Goal: Task Accomplishment & Management: Manage account settings

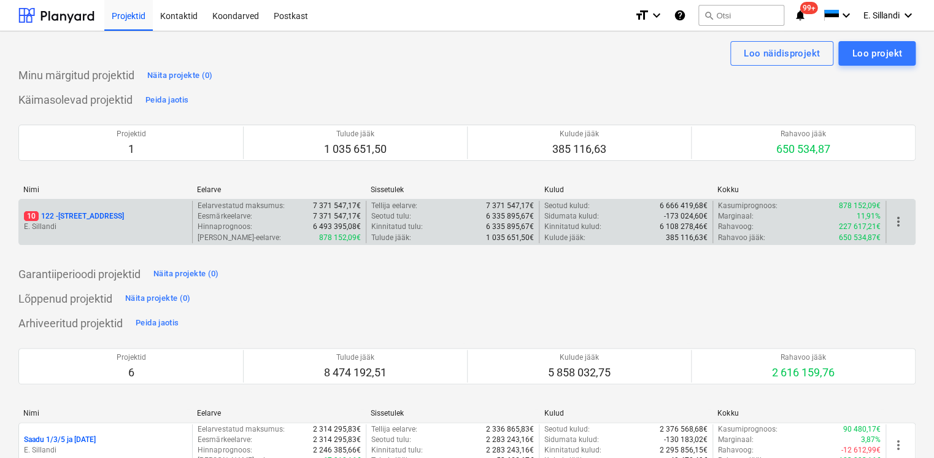
click at [54, 225] on p "E. Sillandi" at bounding box center [105, 226] width 163 height 10
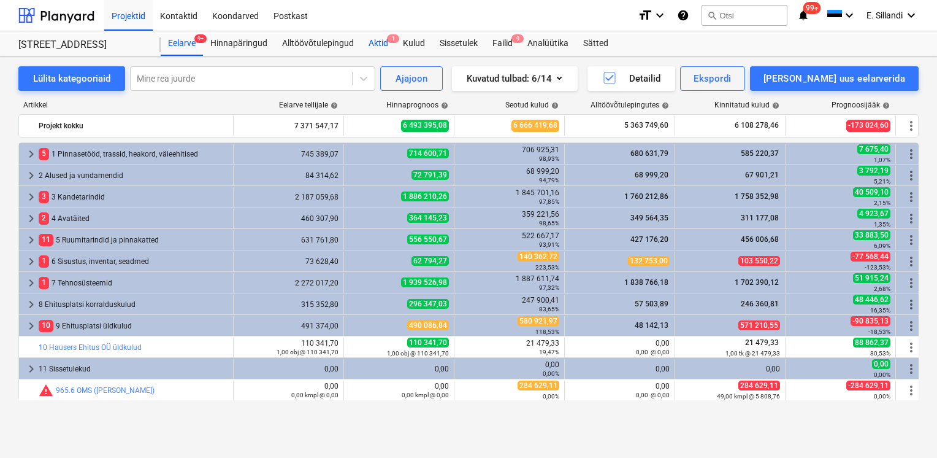
click at [384, 47] on div "Aktid 1" at bounding box center [378, 43] width 34 height 25
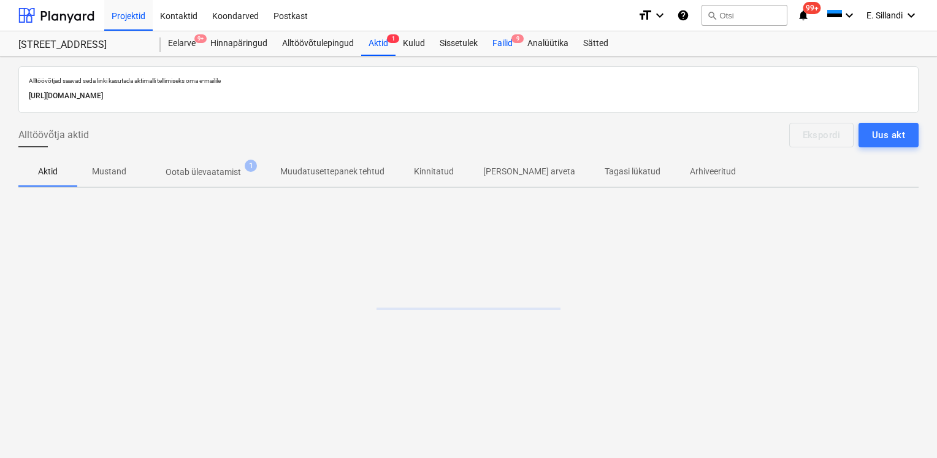
click at [510, 44] on div "Failid 9" at bounding box center [502, 43] width 35 height 25
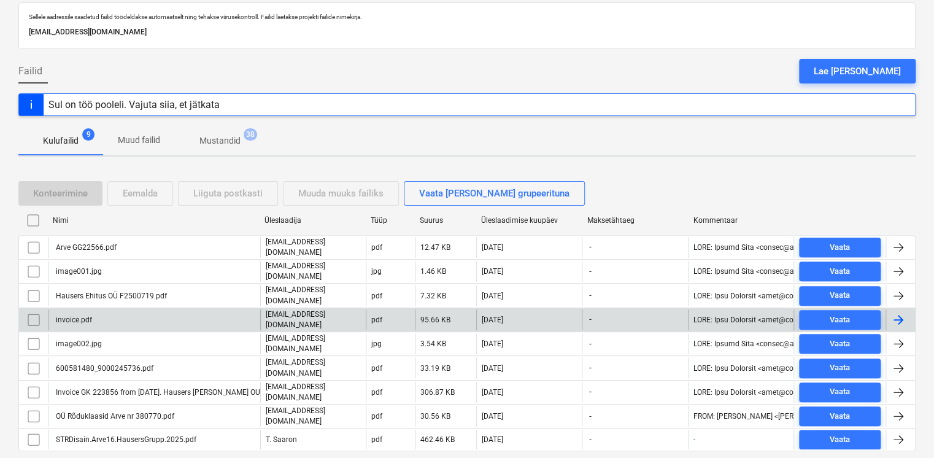
scroll to position [88, 0]
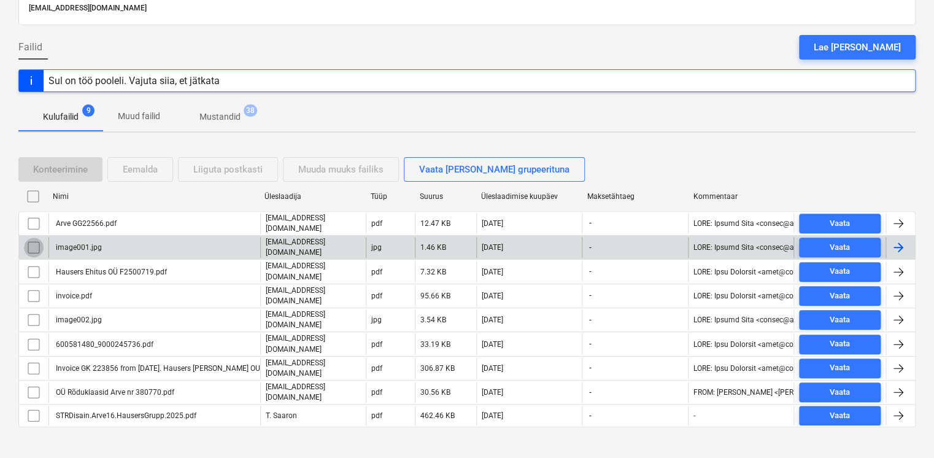
click at [29, 238] on input "checkbox" at bounding box center [34, 247] width 20 height 20
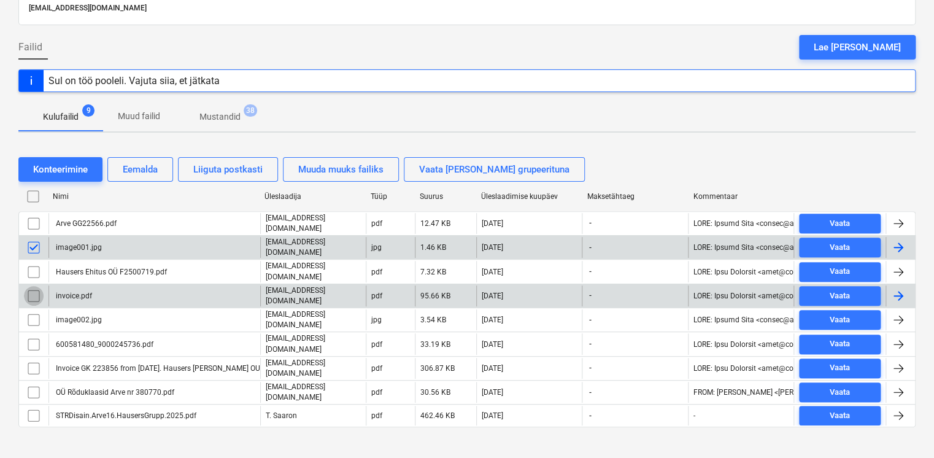
click at [31, 289] on input "checkbox" at bounding box center [34, 296] width 20 height 20
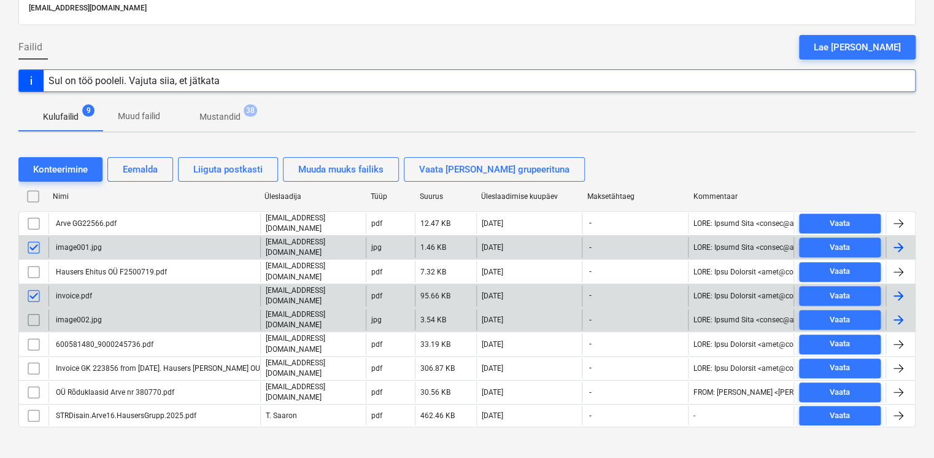
click at [34, 310] on input "checkbox" at bounding box center [34, 320] width 20 height 20
click at [33, 288] on input "checkbox" at bounding box center [34, 296] width 20 height 20
click at [145, 171] on div "Eemalda" at bounding box center [140, 169] width 35 height 16
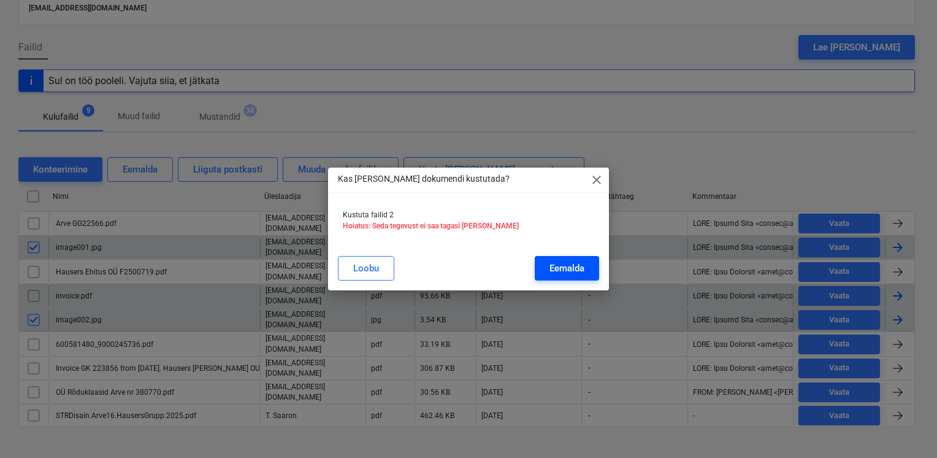
click at [584, 265] on div "Eemalda" at bounding box center [567, 268] width 35 height 16
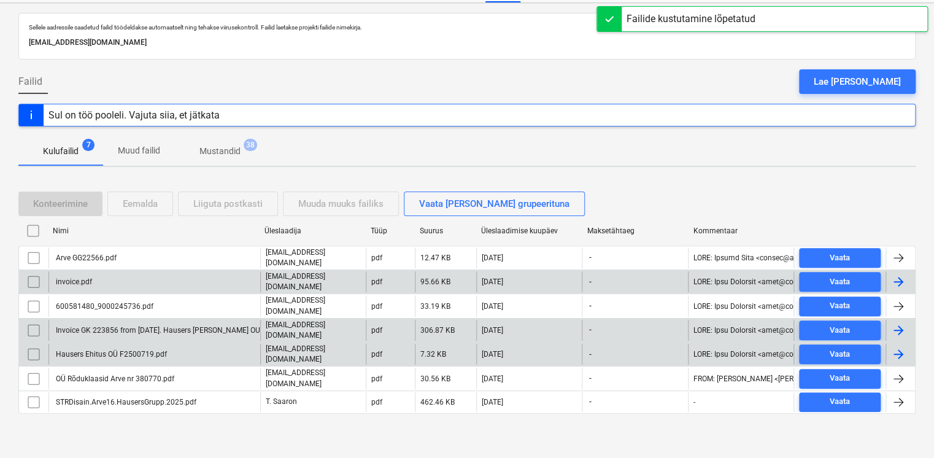
scroll to position [42, 0]
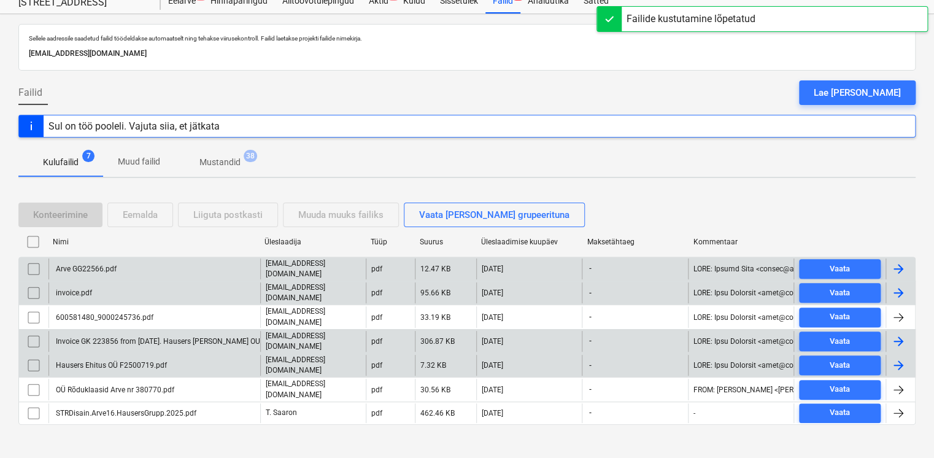
click at [102, 264] on div "Arve GG22566.pdf" at bounding box center [85, 268] width 63 height 9
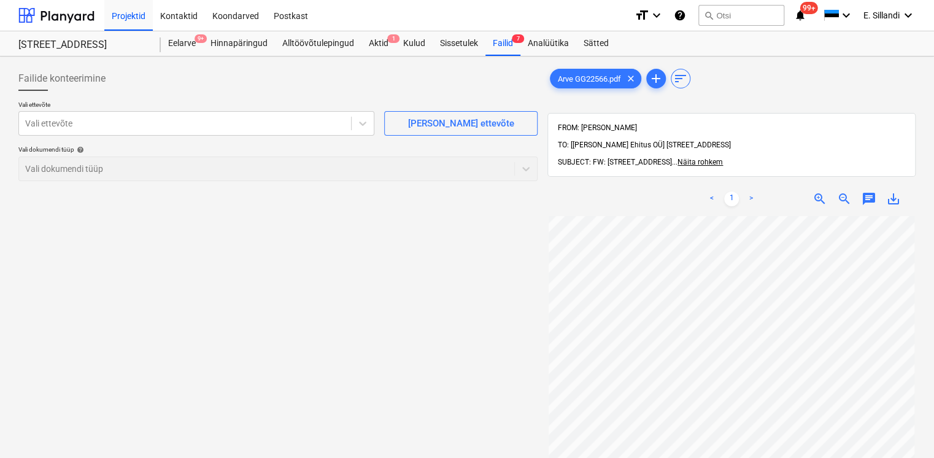
scroll to position [73, 0]
click at [211, 117] on div at bounding box center [185, 123] width 320 height 12
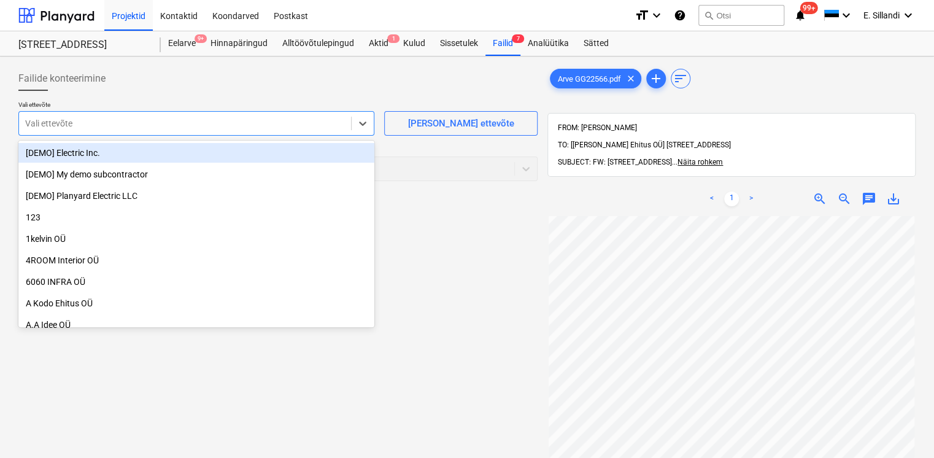
scroll to position [101, 0]
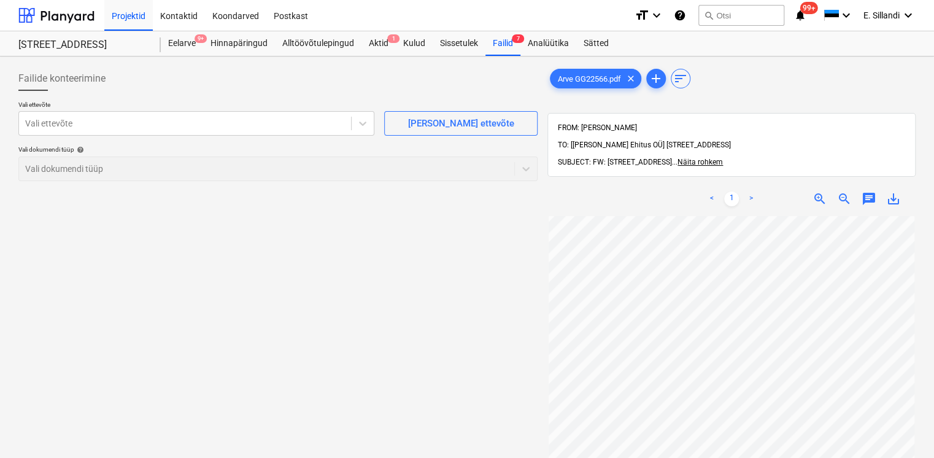
click at [812, 182] on div "< 1 > zoom_in zoom_out chat 0 save_alt" at bounding box center [731, 411] width 368 height 458
click at [157, 125] on div at bounding box center [185, 123] width 320 height 12
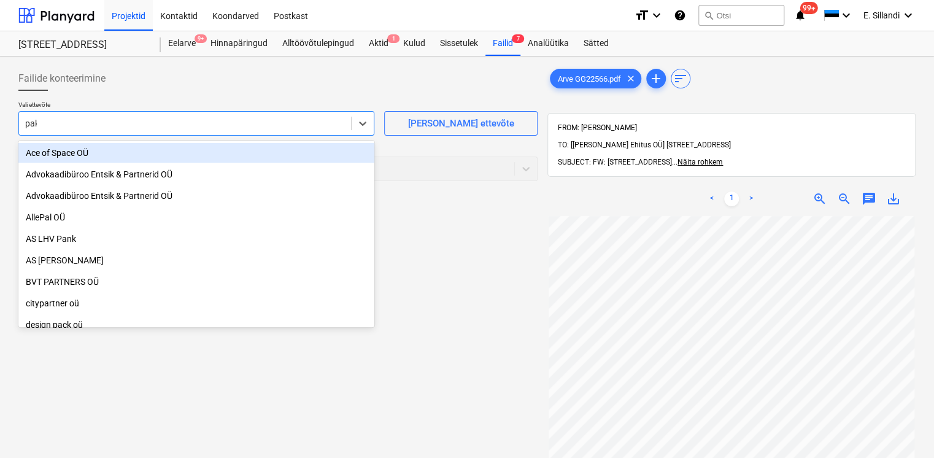
type input "pake"
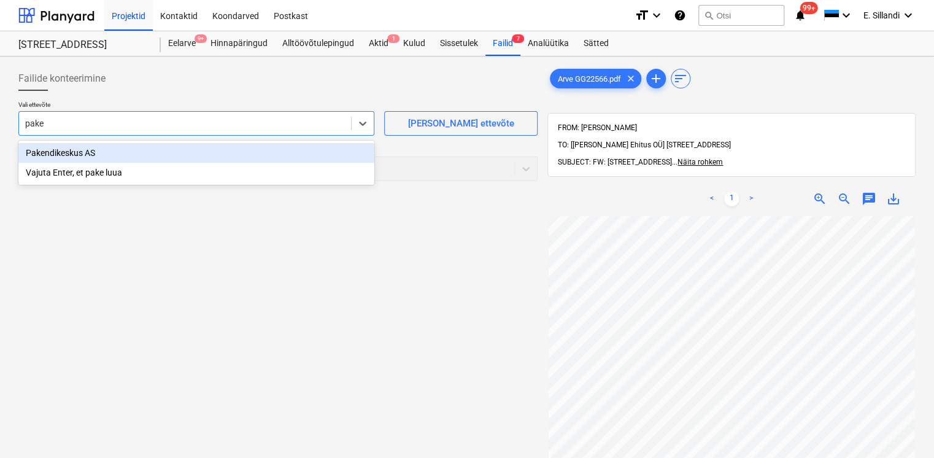
drag, startPoint x: 129, startPoint y: 150, endPoint x: 120, endPoint y: 152, distance: 8.8
click at [129, 151] on div "Pakendikeskus AS" at bounding box center [196, 153] width 356 height 20
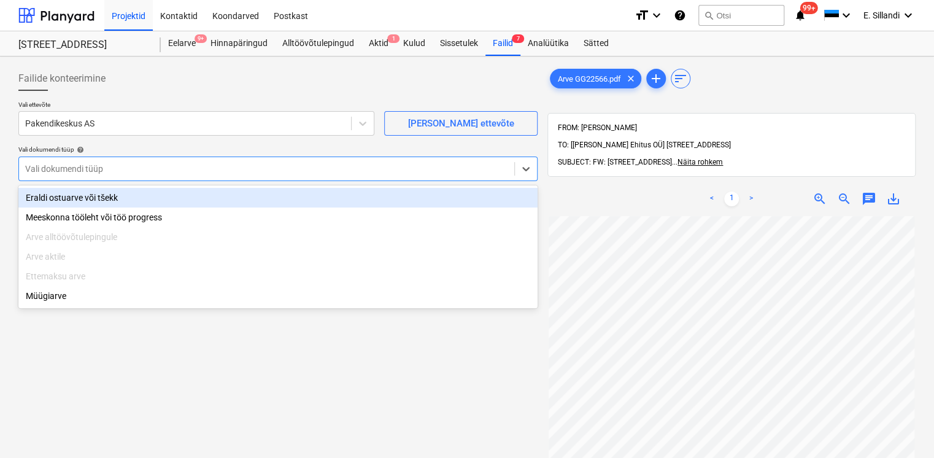
click at [79, 164] on div at bounding box center [266, 169] width 483 height 12
click at [61, 203] on div "Eraldi ostuarve või tšekk" at bounding box center [277, 198] width 519 height 20
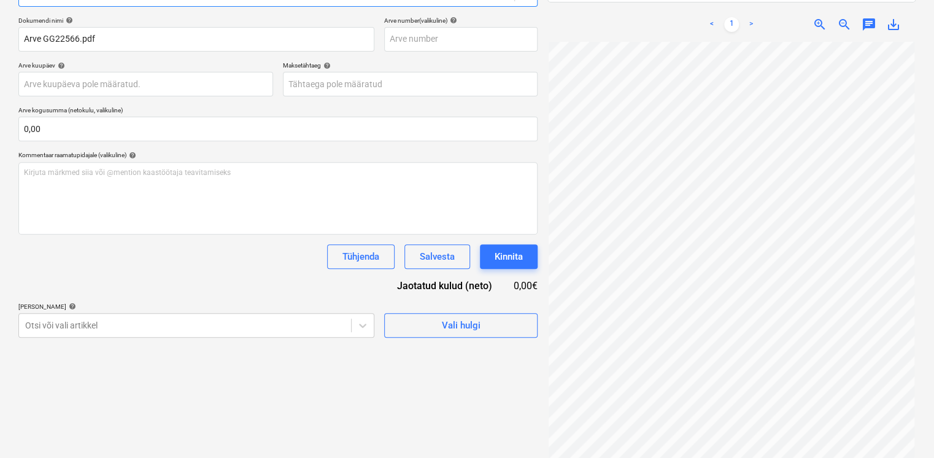
click at [81, 337] on div "Failide konteerimine Vali ettevõte Pakendikeskus AS [PERSON_NAME] uus ettevõte …" at bounding box center [277, 178] width 529 height 583
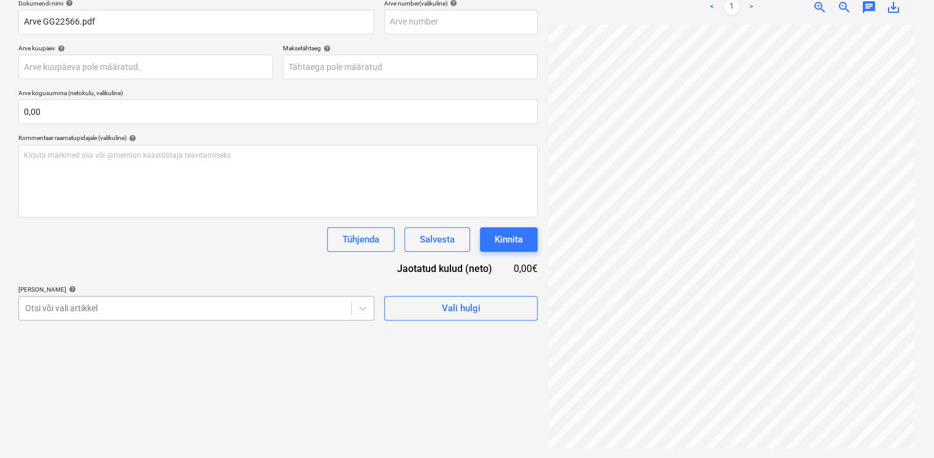
click at [84, 266] on body "Projektid Kontaktid Koondarved Postkast format_size keyboard_arrow_down help se…" at bounding box center [467, 38] width 934 height 458
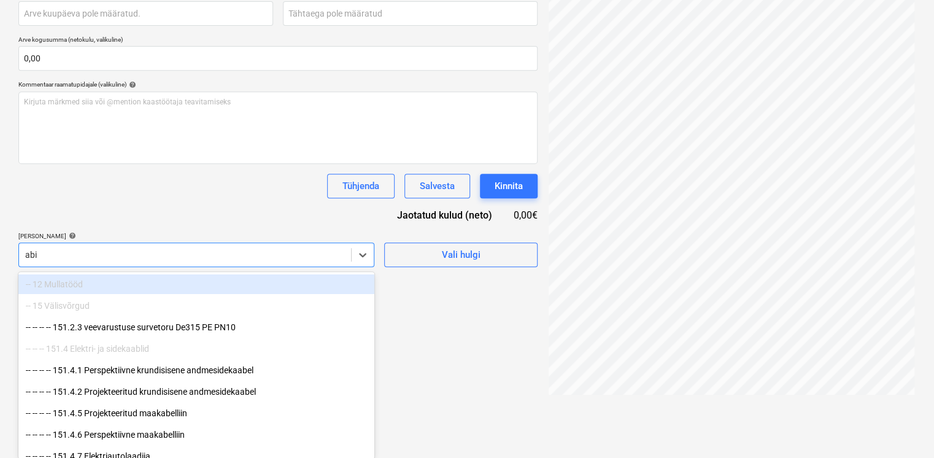
scroll to position [174, 0]
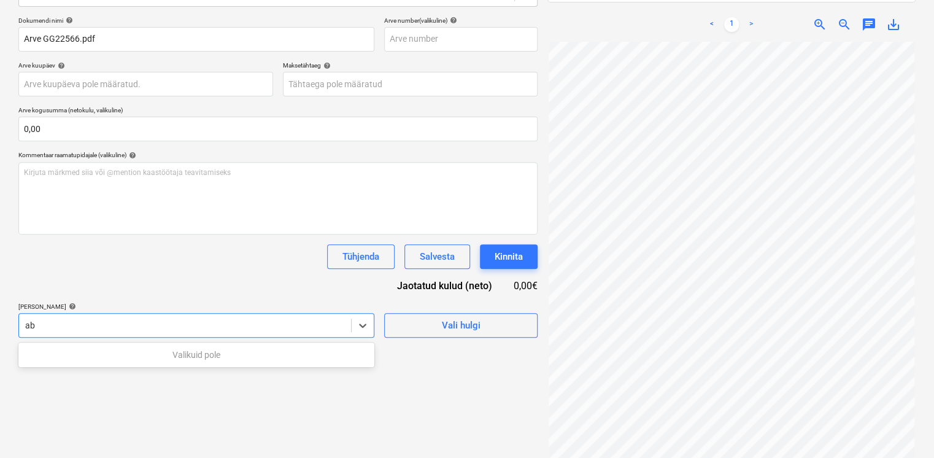
type input "a"
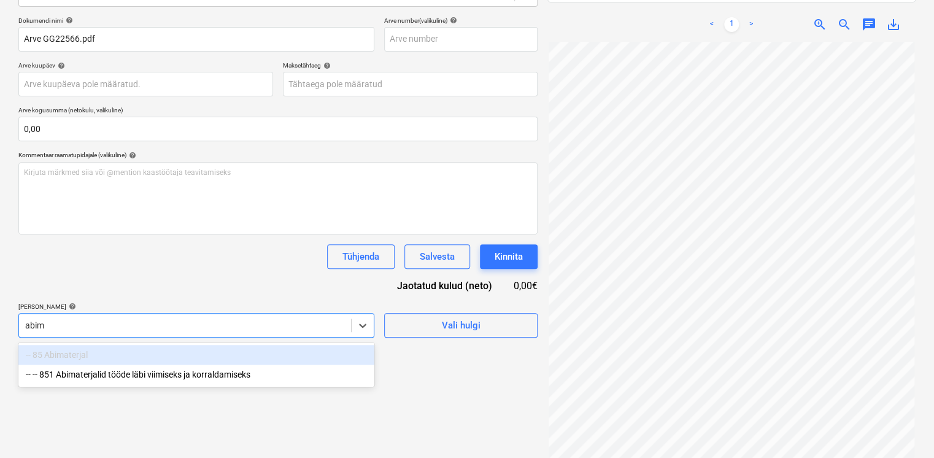
type input "abima"
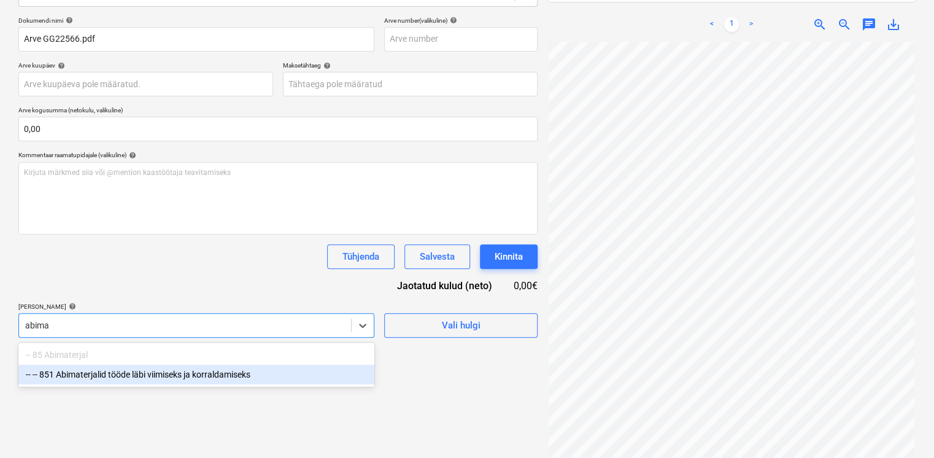
click at [190, 372] on div "-- -- 851 Abimaterjalid tööde läbi viimiseks ja korraldamiseks" at bounding box center [196, 374] width 356 height 20
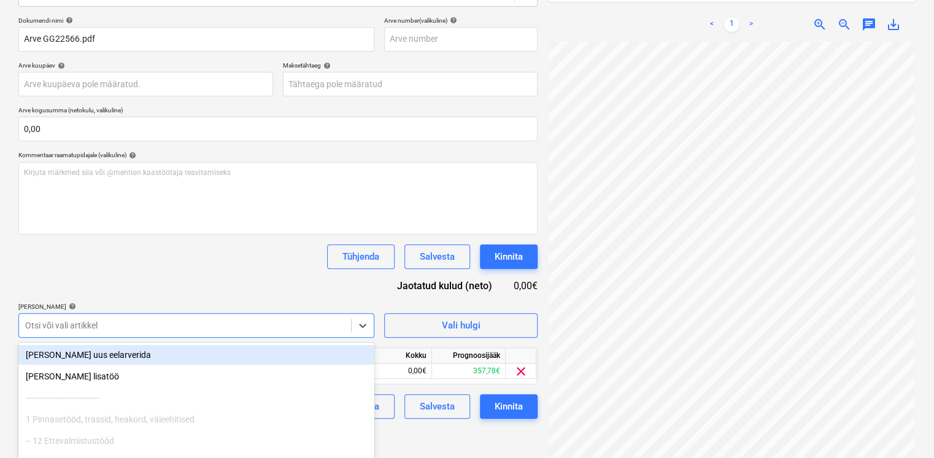
click at [227, 294] on div "Dokumendi nimi help Arve GG22566.pdf Arve number (valikuline) help Arve kuupäev…" at bounding box center [277, 218] width 519 height 402
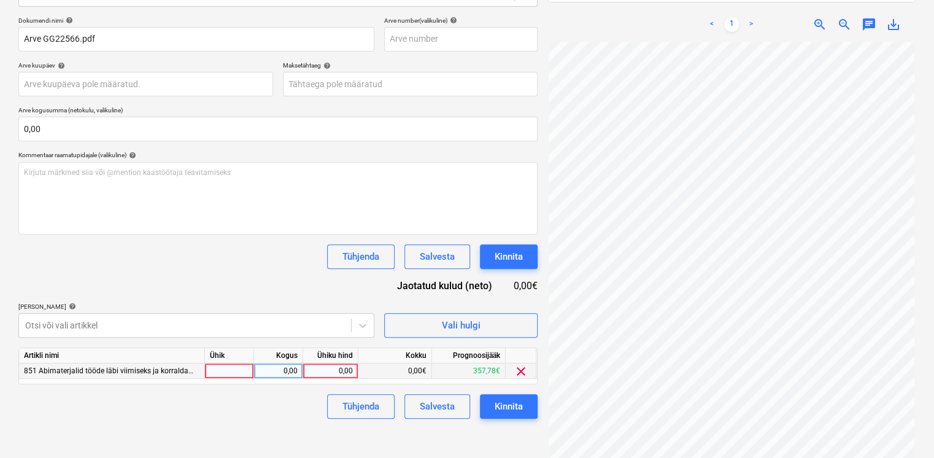
click at [331, 372] on div "0,00" at bounding box center [330, 370] width 45 height 15
type input "89,56"
click at [179, 421] on div "Failide konteerimine Vali ettevõte Pakendikeskus AS [PERSON_NAME] uus ettevõte …" at bounding box center [277, 170] width 529 height 566
click at [515, 406] on div "Kinnita" at bounding box center [508, 406] width 28 height 16
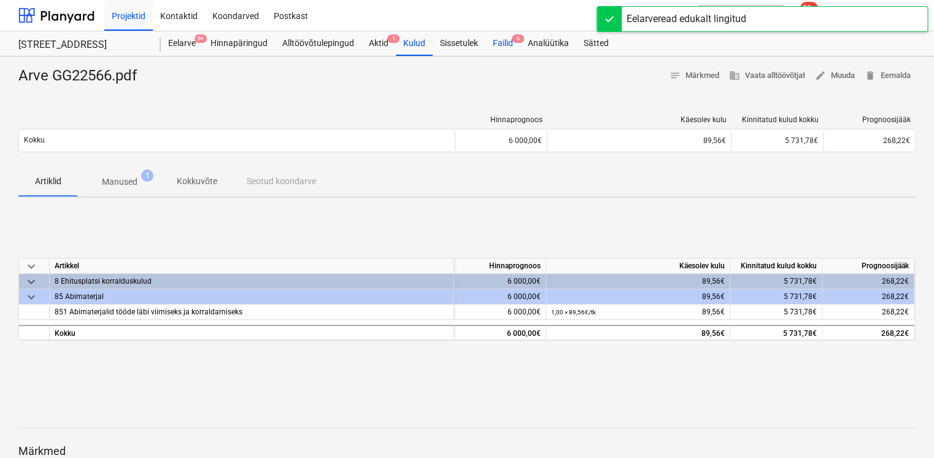
click at [504, 44] on div "Failid 6" at bounding box center [502, 43] width 35 height 25
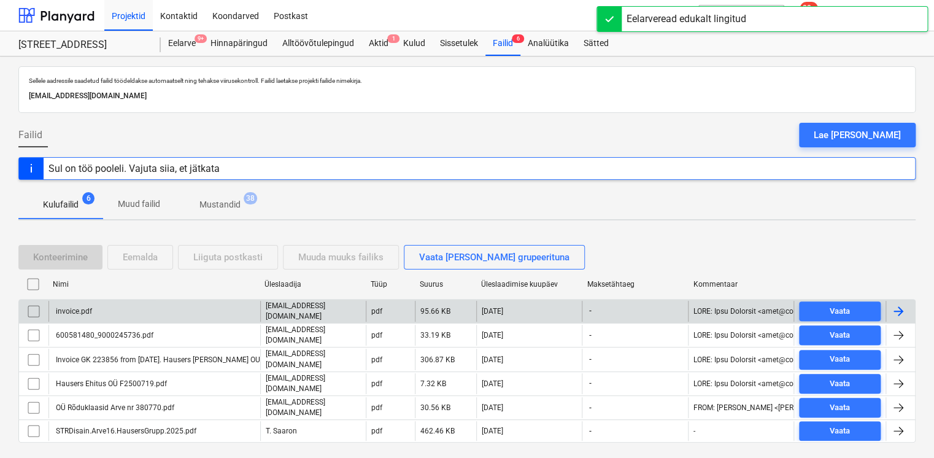
click at [109, 312] on div "invoice.pdf" at bounding box center [154, 311] width 212 height 21
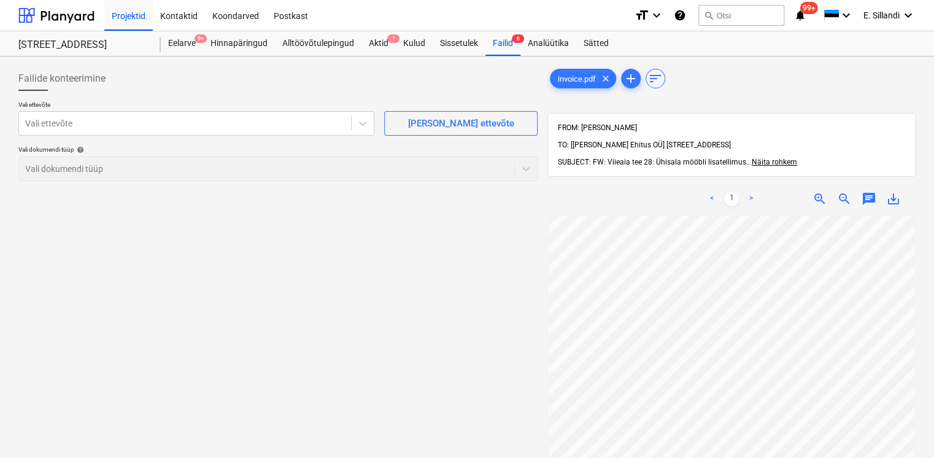
scroll to position [17, 3]
click at [126, 128] on div at bounding box center [185, 123] width 320 height 12
click at [144, 125] on div at bounding box center [185, 123] width 320 height 12
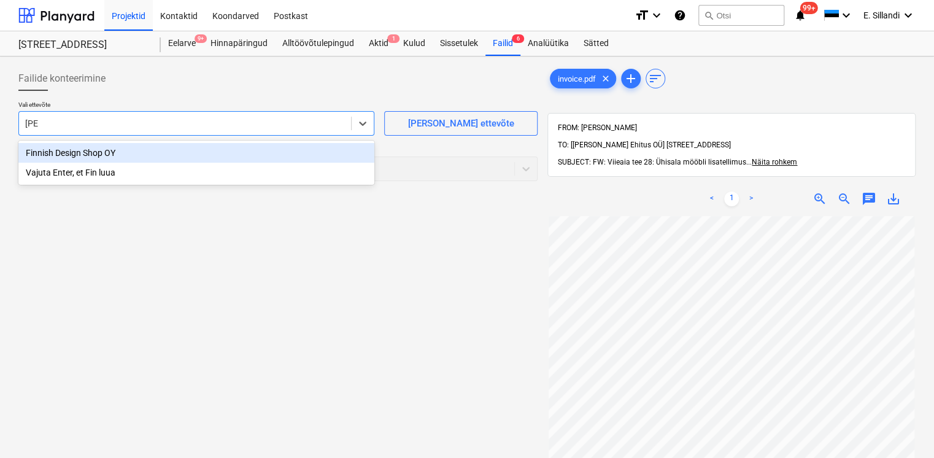
type input "Finni"
click at [126, 152] on div "Finnish Design Shop OY" at bounding box center [196, 153] width 356 height 20
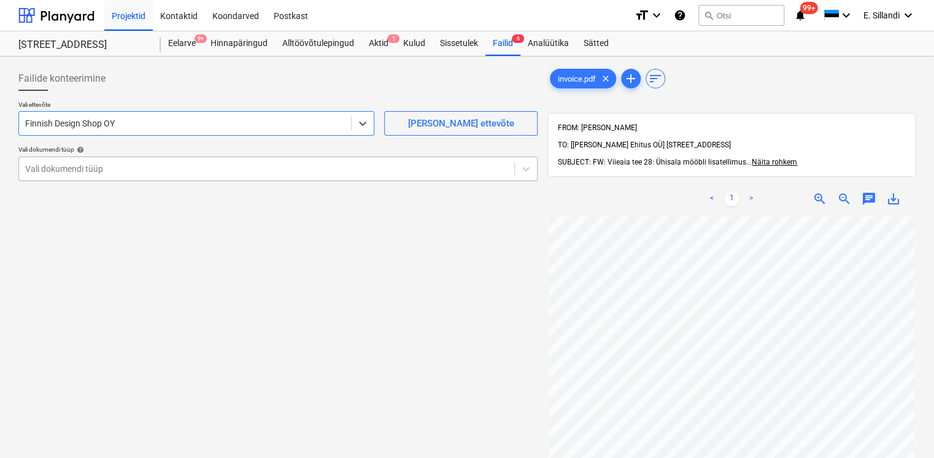
click at [103, 169] on div at bounding box center [266, 169] width 483 height 12
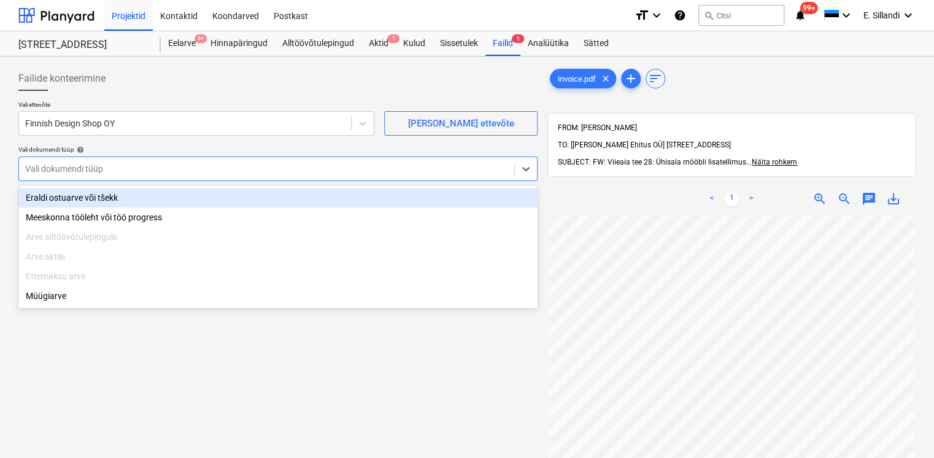
click at [91, 200] on div "Eraldi ostuarve või tšekk" at bounding box center [277, 198] width 519 height 20
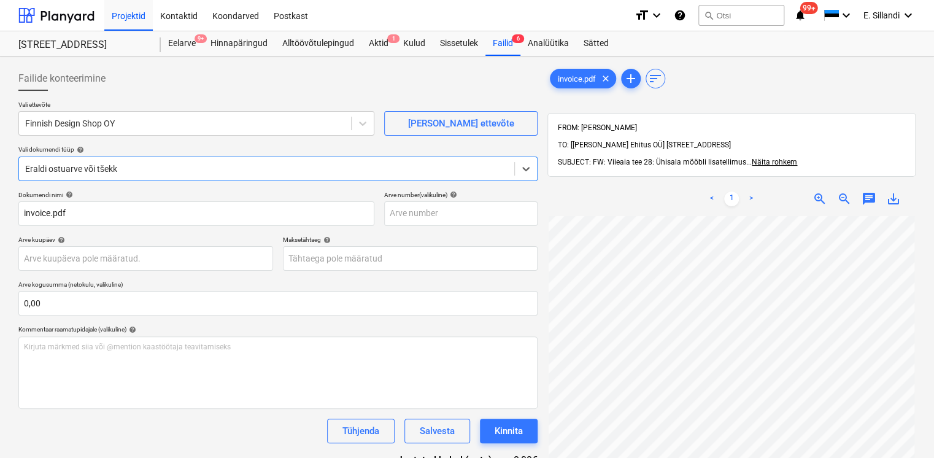
scroll to position [101, 3]
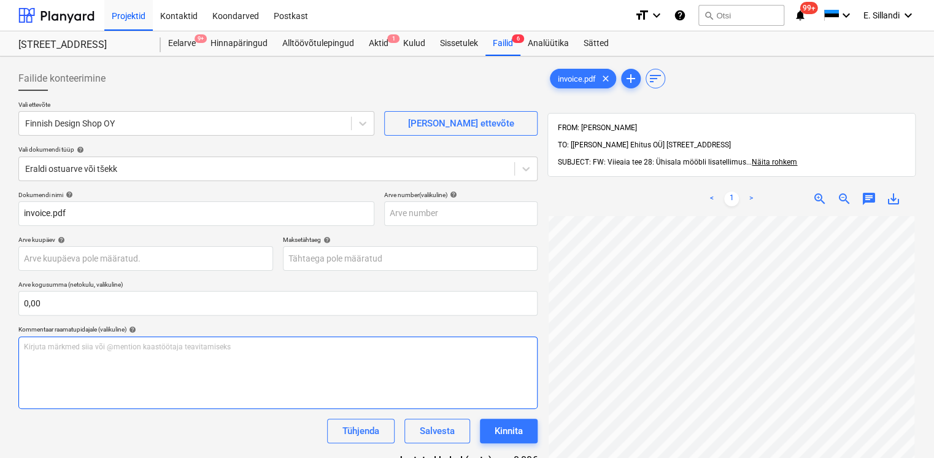
click at [72, 351] on p "Kirjuta märkmed siia või @mention kaastöötaja teavitamiseks ﻿" at bounding box center [278, 347] width 508 height 10
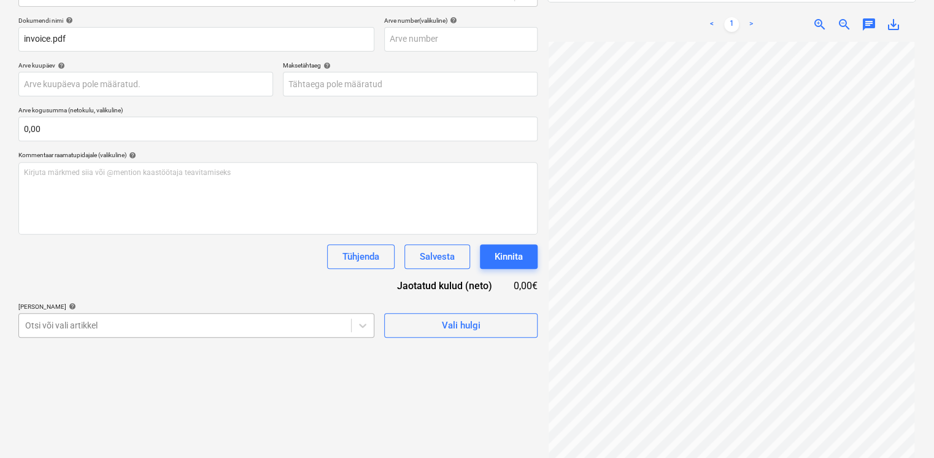
click at [155, 283] on body "Projektid Kontaktid Koondarved Postkast format_size keyboard_arrow_down help se…" at bounding box center [467, 55] width 934 height 458
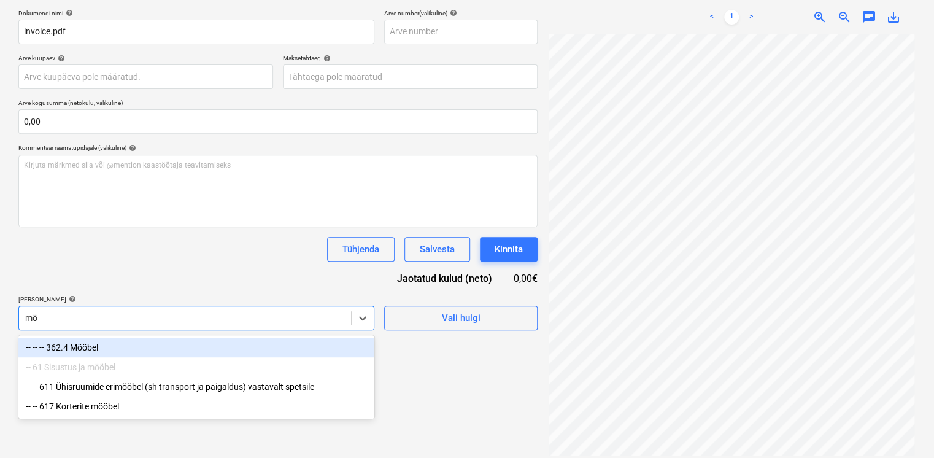
scroll to position [174, 0]
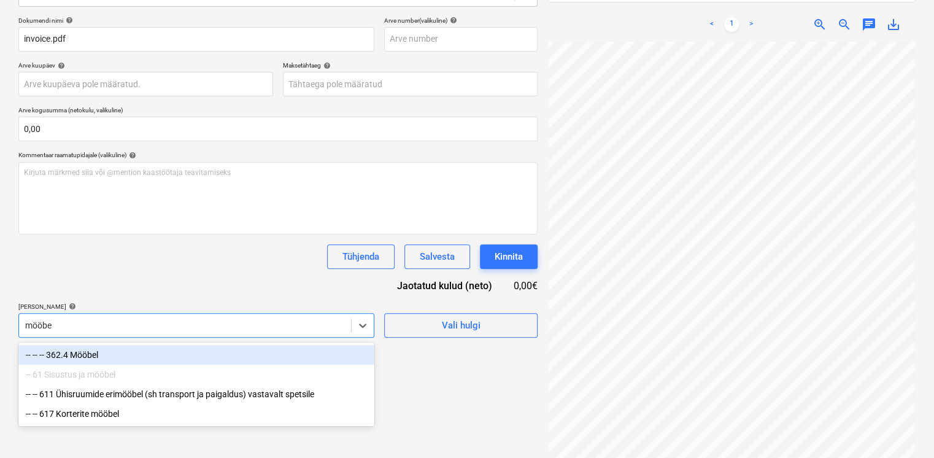
type input "mööbel"
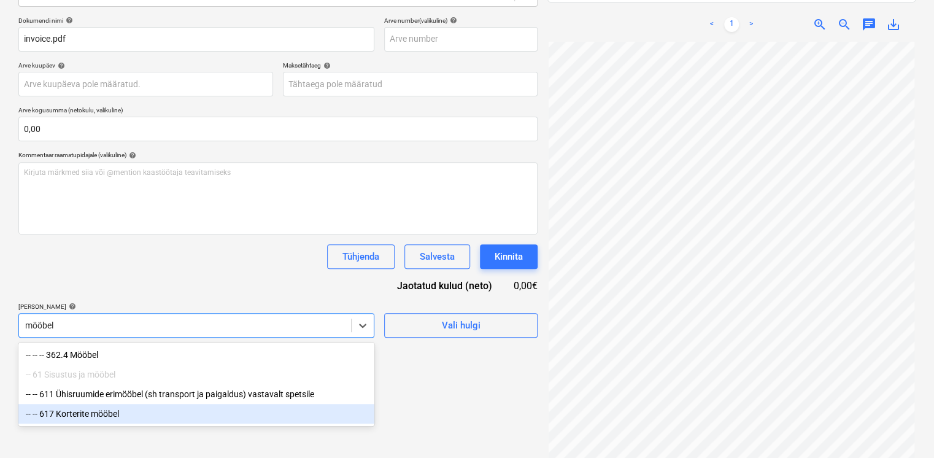
click at [137, 409] on div "-- -- 617 Korterite mööbel" at bounding box center [196, 414] width 356 height 20
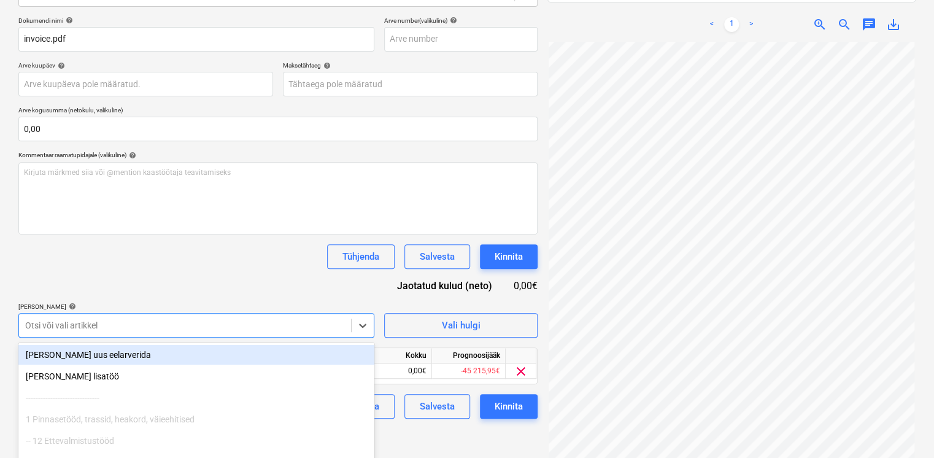
click at [166, 306] on div "[PERSON_NAME] artiklid help" at bounding box center [196, 306] width 356 height 8
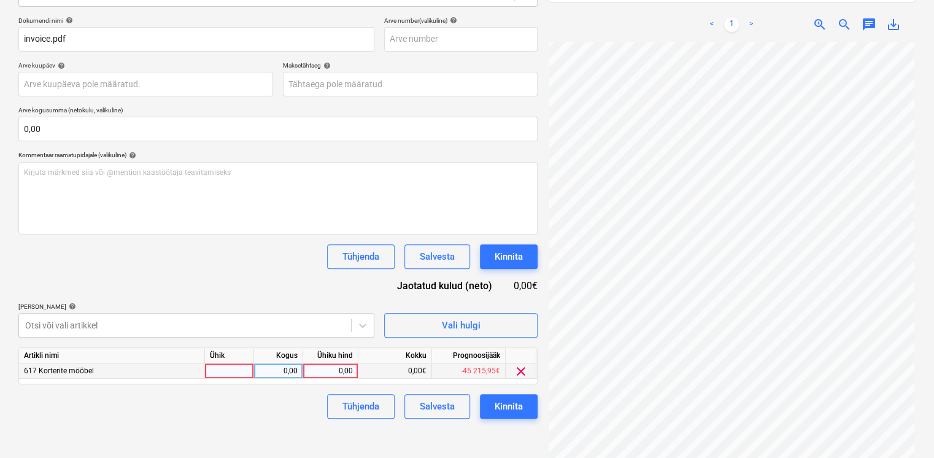
click at [334, 367] on div "0,00" at bounding box center [330, 370] width 45 height 15
type input "437,77"
click at [294, 417] on div "Tühjenda Salvesta Kinnita" at bounding box center [277, 406] width 519 height 25
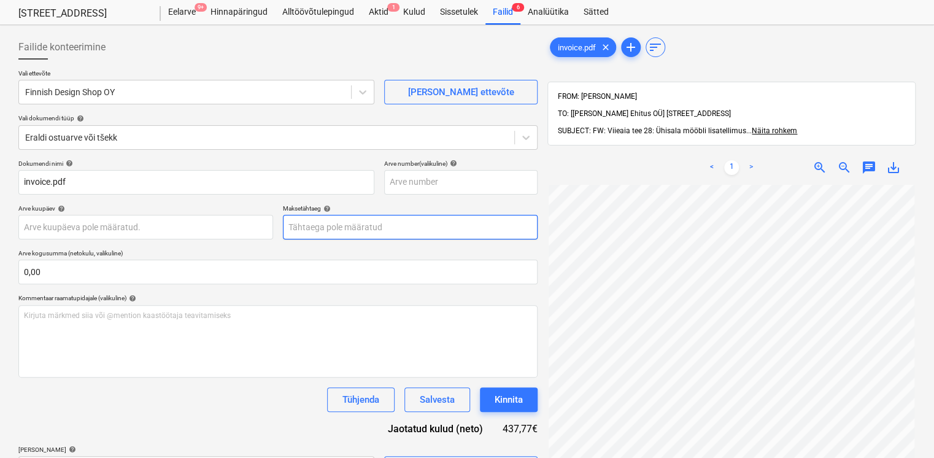
scroll to position [0, 0]
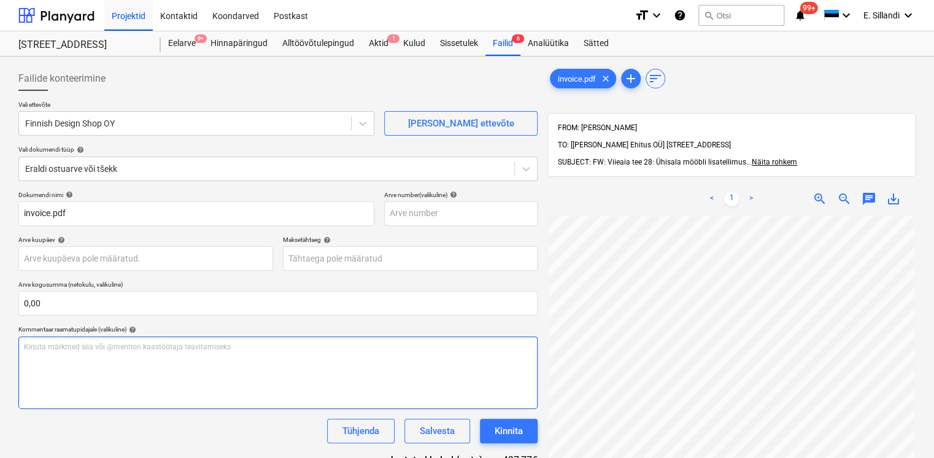
click at [102, 367] on div "Kirjuta märkmed siia või @mention kaastöötaja teavitamiseks ﻿" at bounding box center [277, 372] width 519 height 72
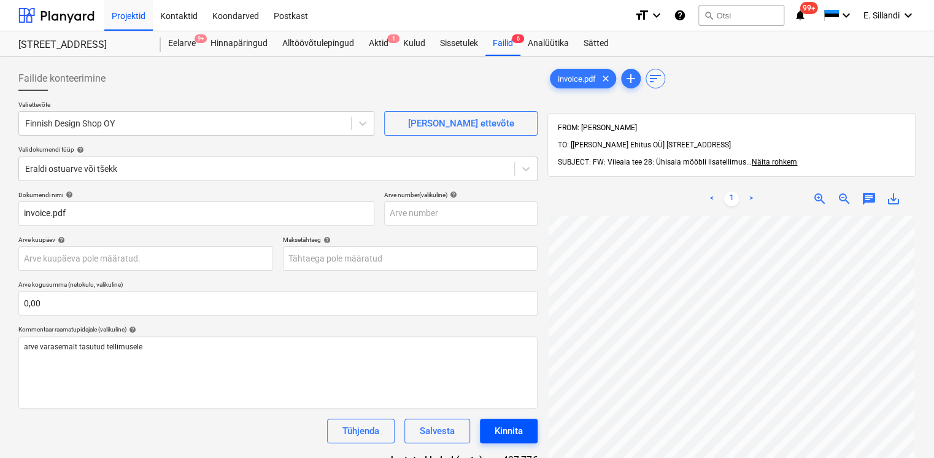
click at [505, 426] on div "Kinnita" at bounding box center [508, 431] width 28 height 16
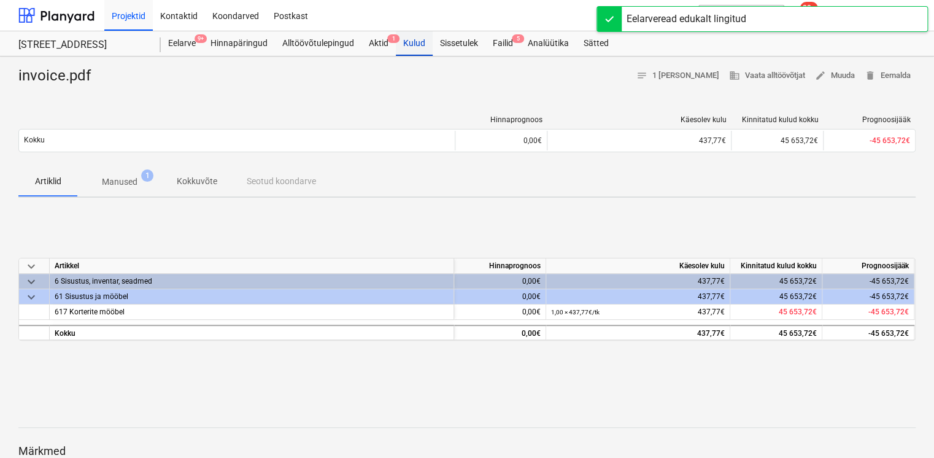
click at [420, 44] on div "Kulud" at bounding box center [414, 43] width 37 height 25
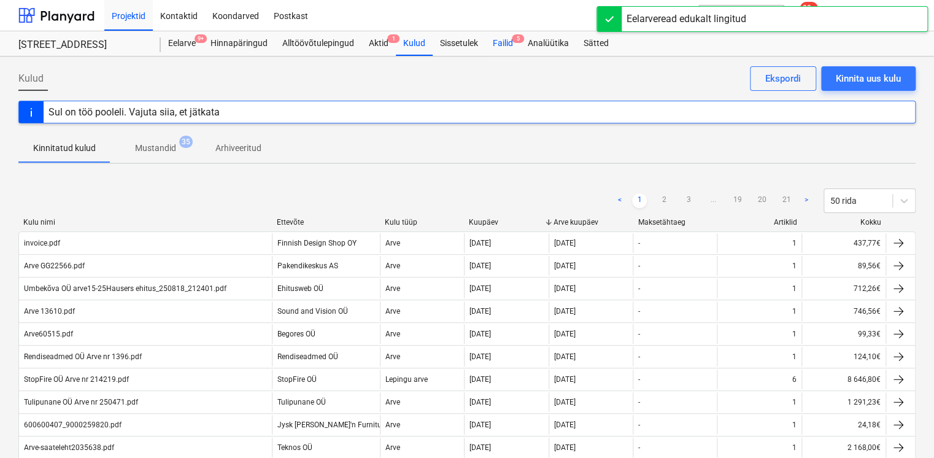
drag, startPoint x: 494, startPoint y: 45, endPoint x: 488, endPoint y: 50, distance: 7.5
click at [494, 45] on div "Failid 5" at bounding box center [502, 43] width 35 height 25
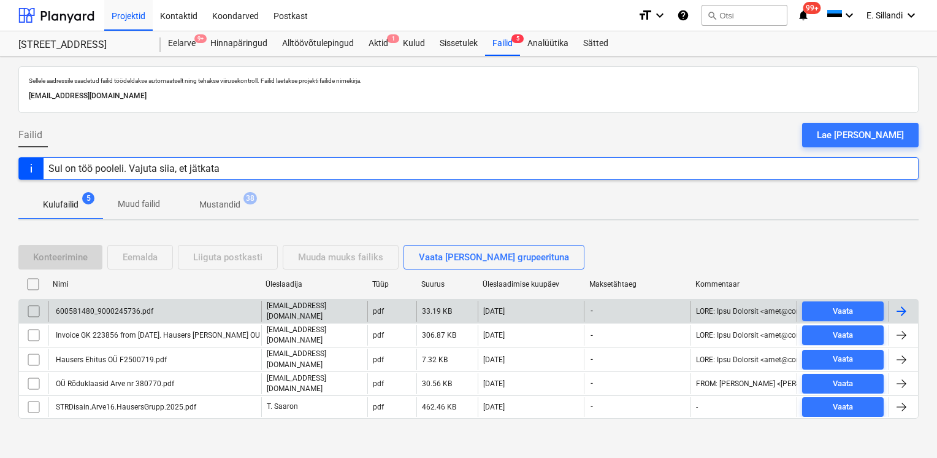
click at [79, 310] on div "600581480_9000245736.pdf" at bounding box center [103, 311] width 99 height 9
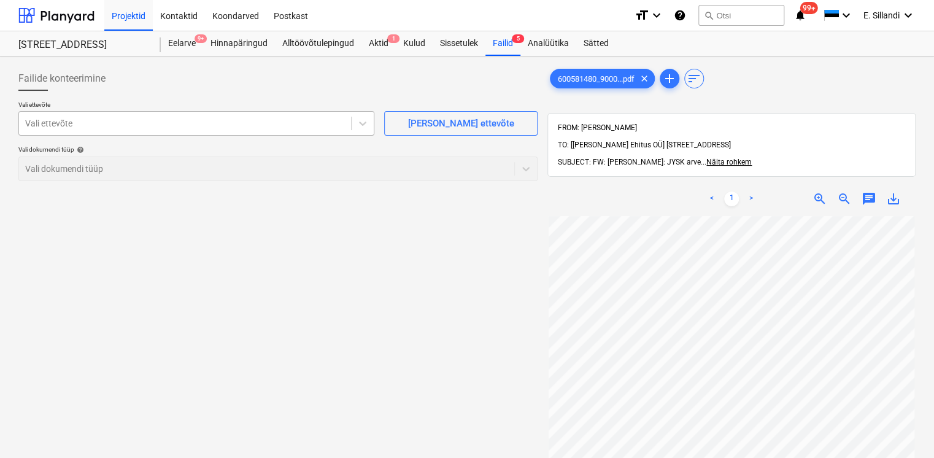
click at [157, 131] on div "Vali ettevõte" at bounding box center [185, 123] width 332 height 17
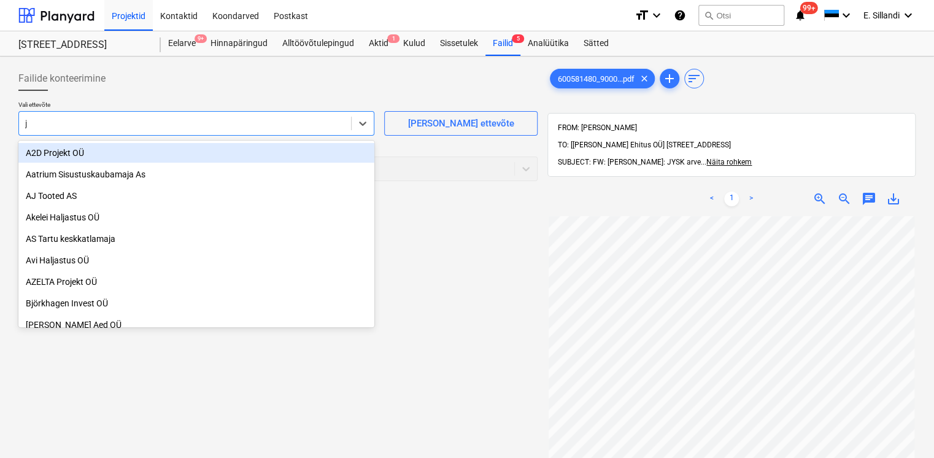
type input "jy"
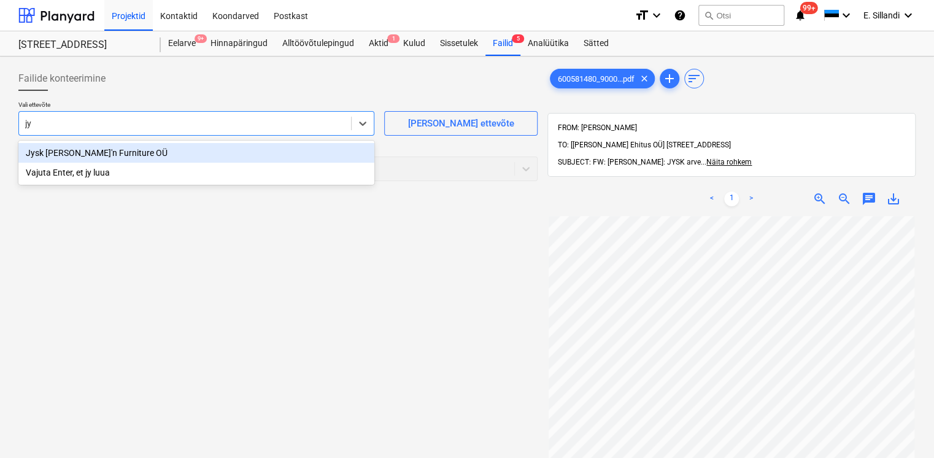
click at [106, 154] on div "Jysk [PERSON_NAME]'n Furniture OÜ" at bounding box center [196, 153] width 356 height 20
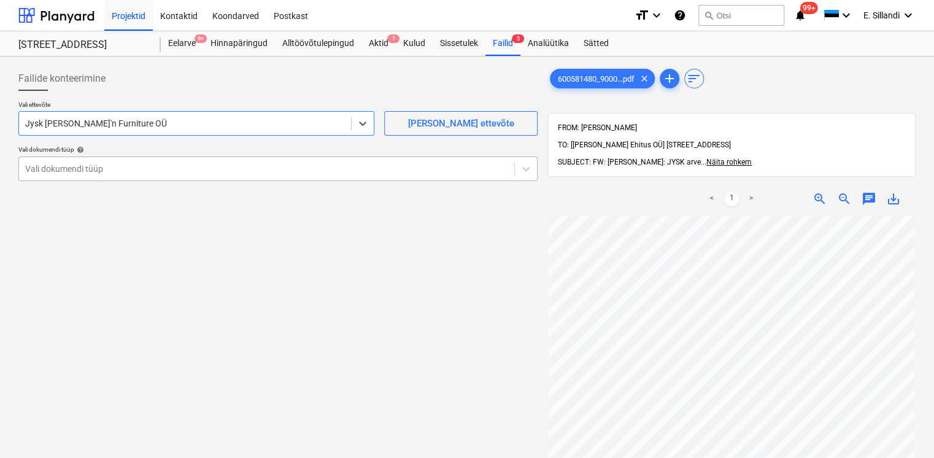
click at [103, 172] on div at bounding box center [266, 169] width 483 height 12
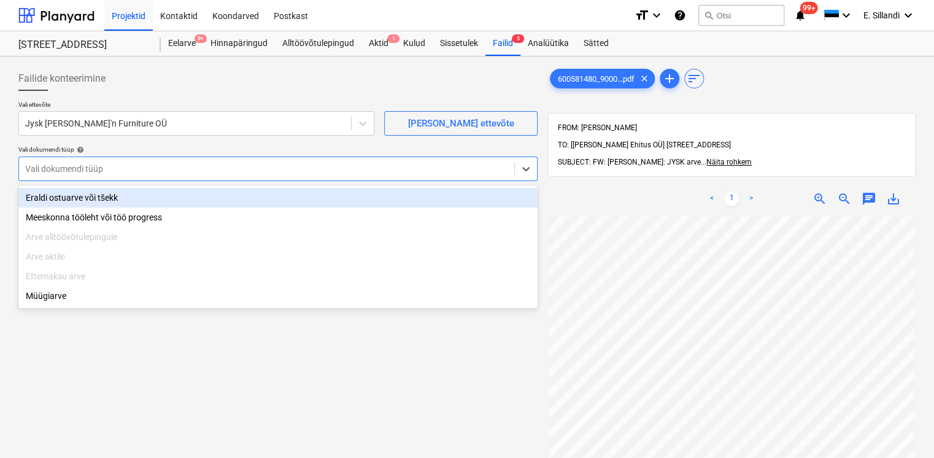
click at [91, 198] on div "Eraldi ostuarve või tšekk" at bounding box center [277, 198] width 519 height 20
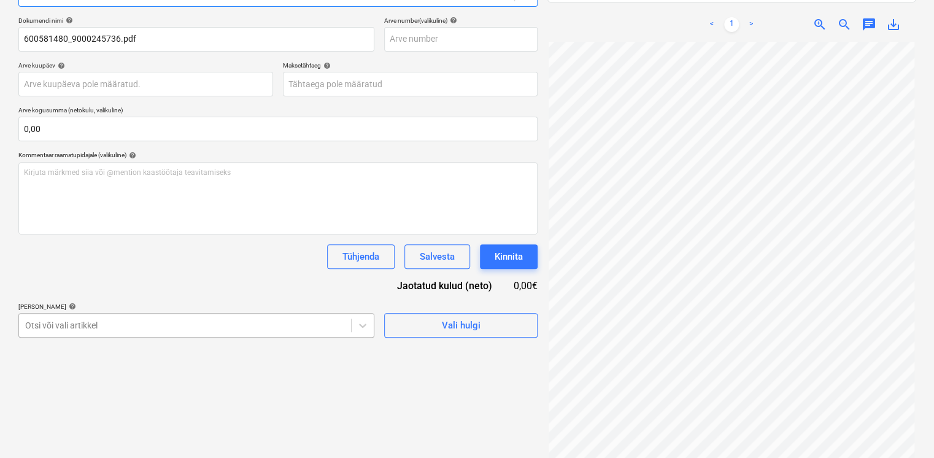
scroll to position [245, 0]
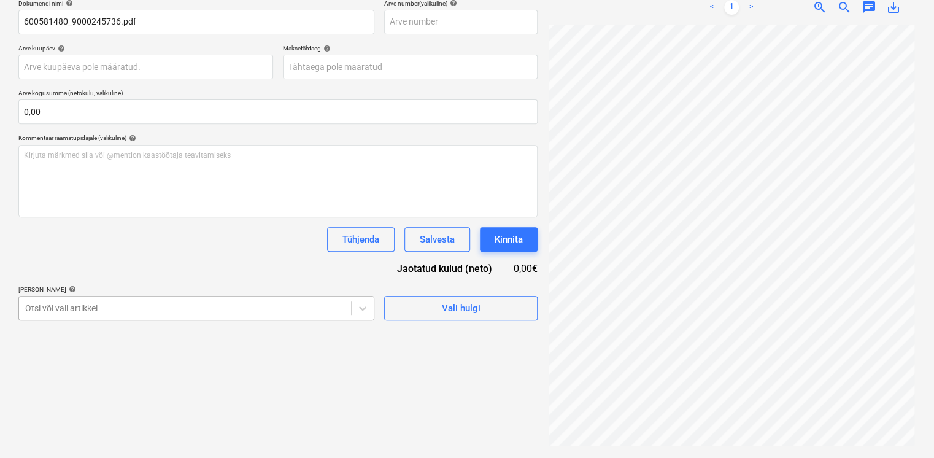
click at [226, 266] on body "Projektid Kontaktid Koondarved Postkast format_size keyboard_arrow_down help se…" at bounding box center [467, 38] width 934 height 458
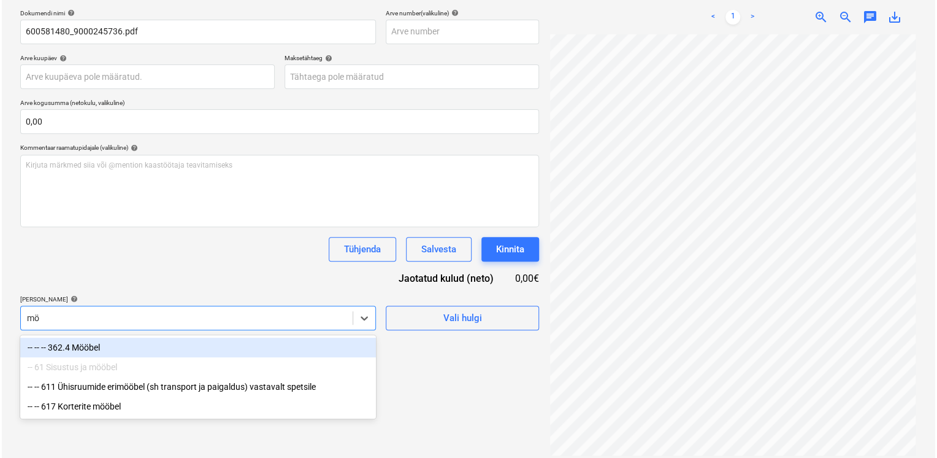
scroll to position [174, 0]
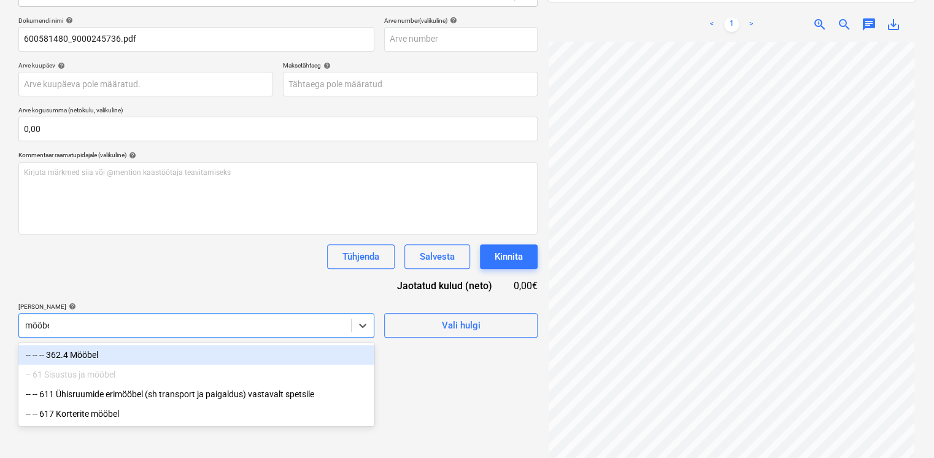
type input "mööbel"
click at [113, 358] on div "-- -- -- 362.4 Mööbel" at bounding box center [196, 355] width 356 height 20
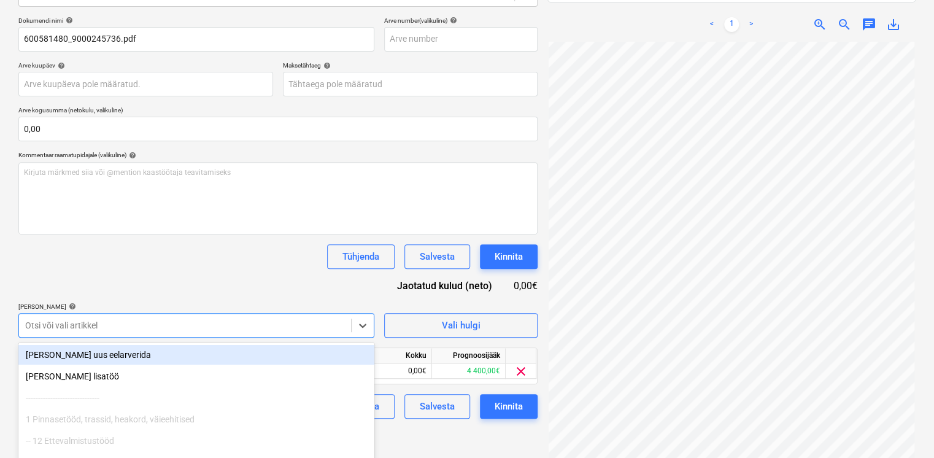
click at [130, 279] on div "Dokumendi nimi help 600581480_9000245736.pdf Arve number (valikuline) help Arve…" at bounding box center [277, 218] width 519 height 402
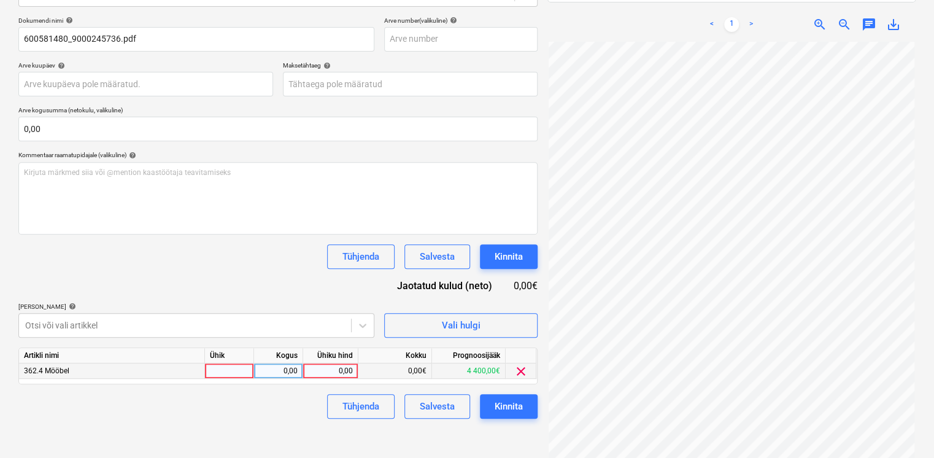
click at [343, 373] on div "0,00" at bounding box center [330, 370] width 45 height 15
type input "61,45"
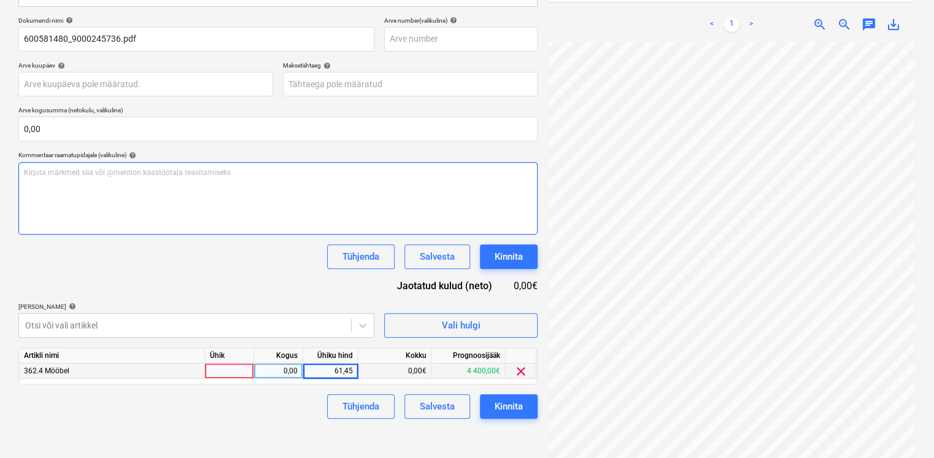
click at [227, 193] on div "Kirjuta märkmed siia või @mention kaastöötaja teavitamiseks ﻿" at bounding box center [277, 198] width 519 height 72
click at [71, 173] on p "Kirjuta märkmed siia või @mention kaastöötaja teavitamiseks ﻿" at bounding box center [278, 172] width 508 height 10
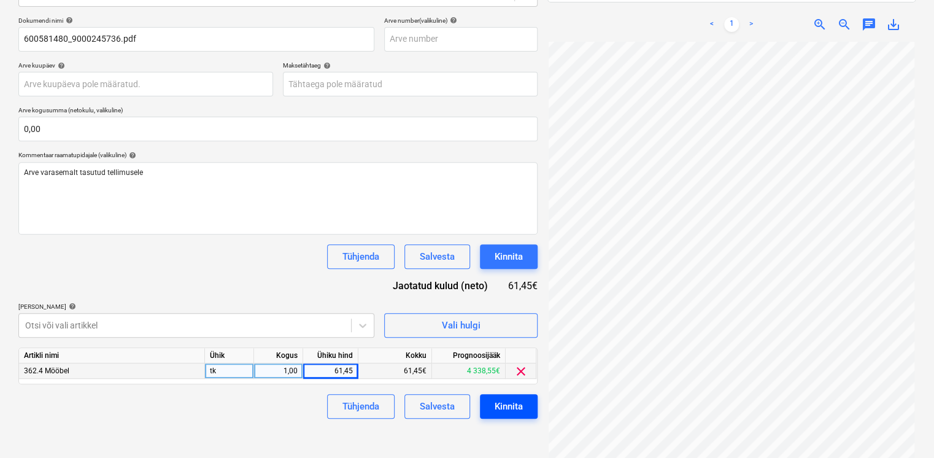
click at [513, 410] on div "Kinnita" at bounding box center [508, 406] width 28 height 16
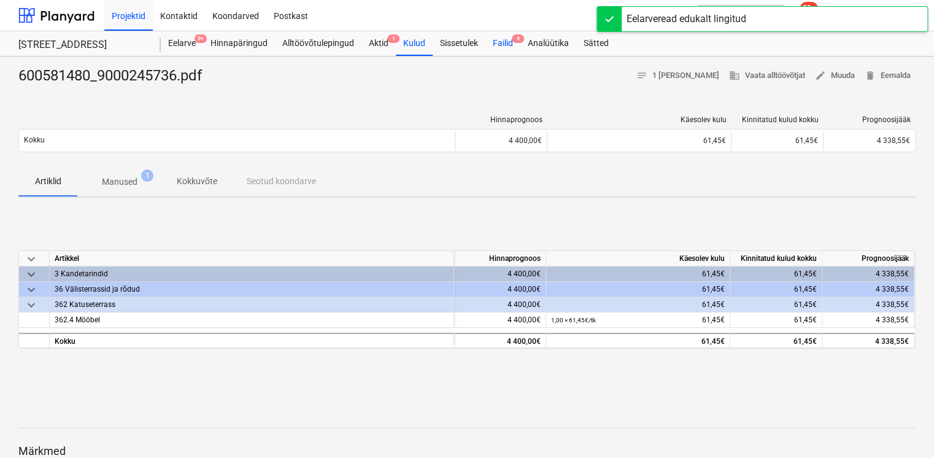
click at [501, 42] on div "Failid 4" at bounding box center [502, 43] width 35 height 25
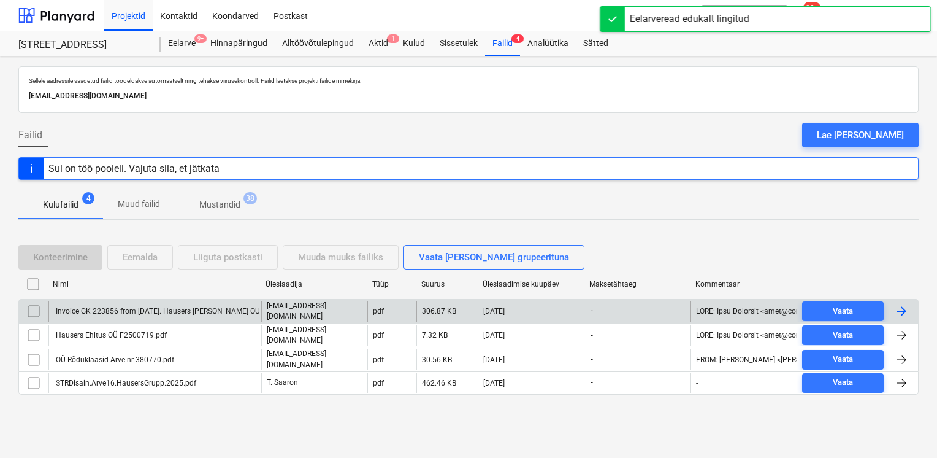
click at [139, 309] on div "Invoice GK 223856 from [DATE]. Hausers [PERSON_NAME] OU and G [PERSON_NAME] SIA…" at bounding box center [209, 311] width 311 height 9
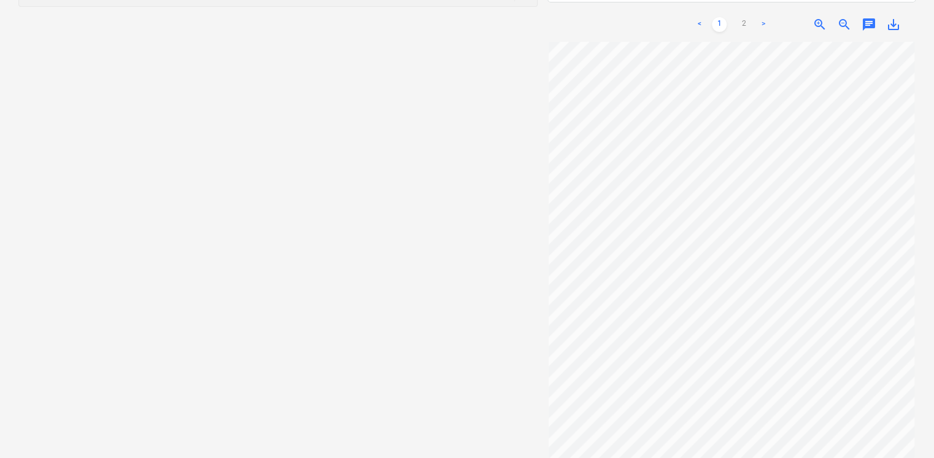
click at [898, 14] on div "< 1 2 > zoom_in zoom_out chat 0 save_alt" at bounding box center [731, 24] width 368 height 34
click at [896, 17] on span "save_alt" at bounding box center [893, 24] width 15 height 15
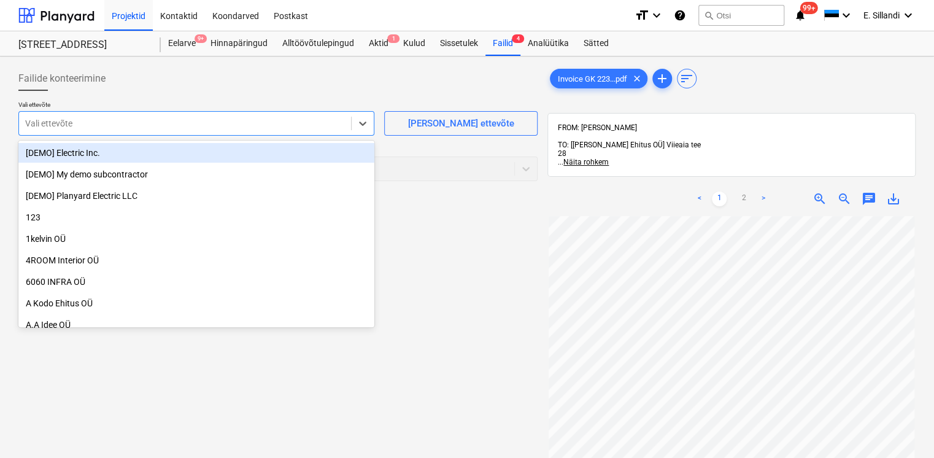
click at [110, 123] on div at bounding box center [185, 123] width 320 height 12
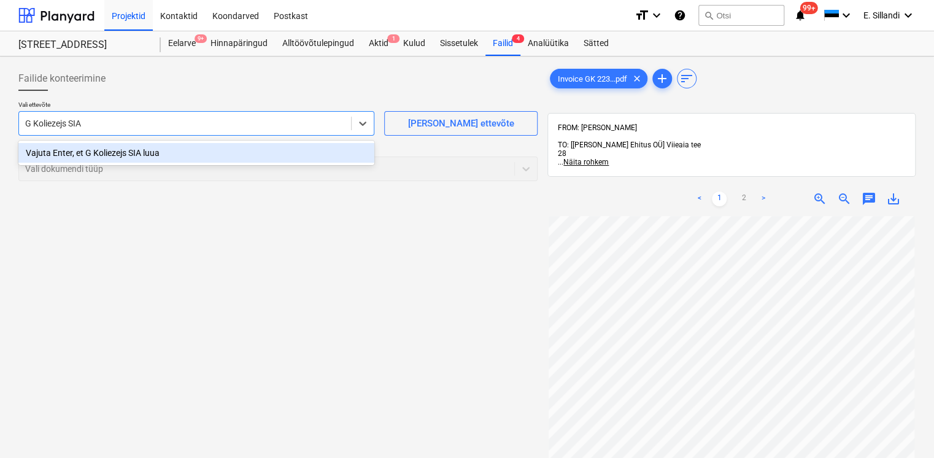
click at [56, 124] on input "G Koliezejs SIA" at bounding box center [54, 123] width 58 height 10
type input "G [PERSON_NAME]"
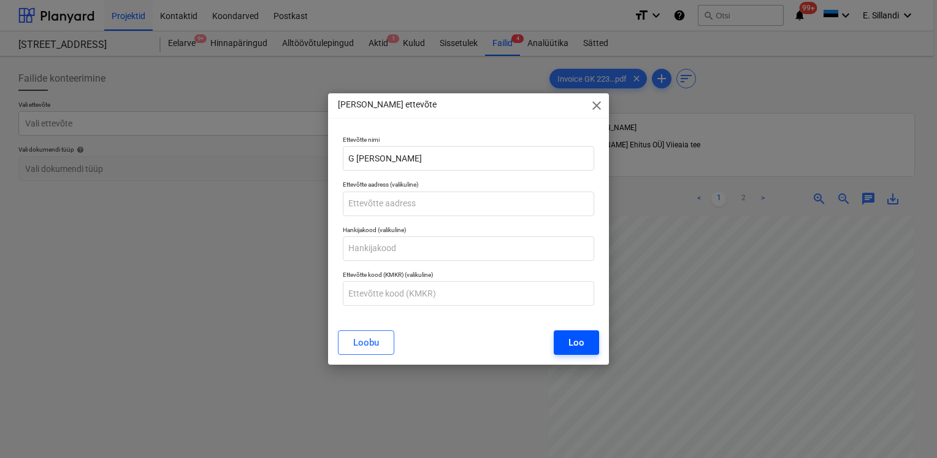
click at [567, 355] on button "Loo" at bounding box center [576, 342] width 45 height 25
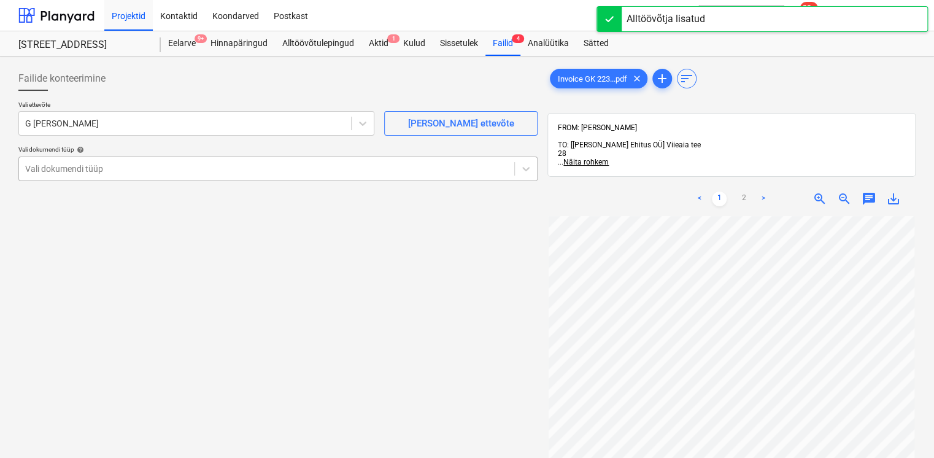
click at [209, 167] on div at bounding box center [266, 169] width 483 height 12
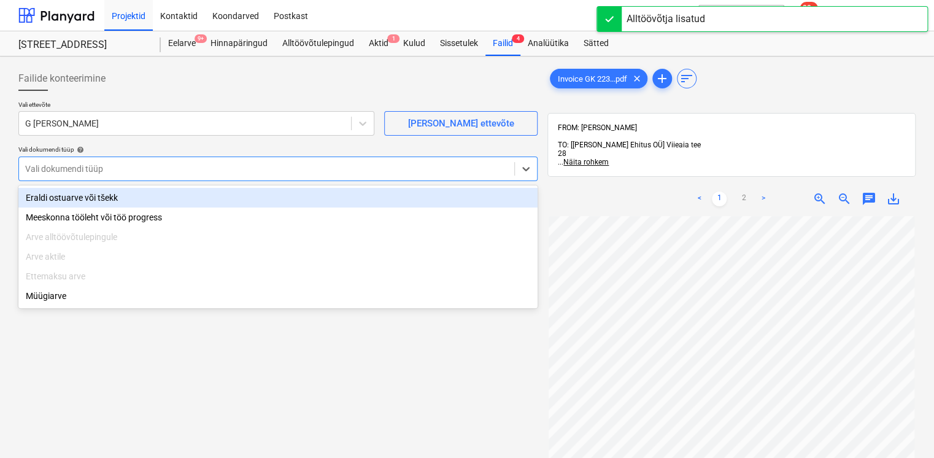
click at [245, 198] on div "Eraldi ostuarve või tšekk" at bounding box center [277, 198] width 519 height 20
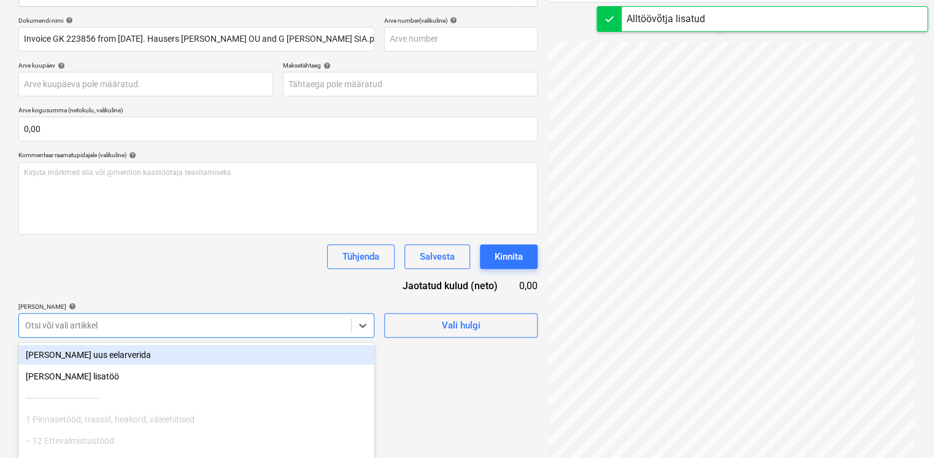
click at [171, 283] on body "Projektid Kontaktid Koondarved Postkast format_size keyboard_arrow_down help se…" at bounding box center [467, 55] width 934 height 458
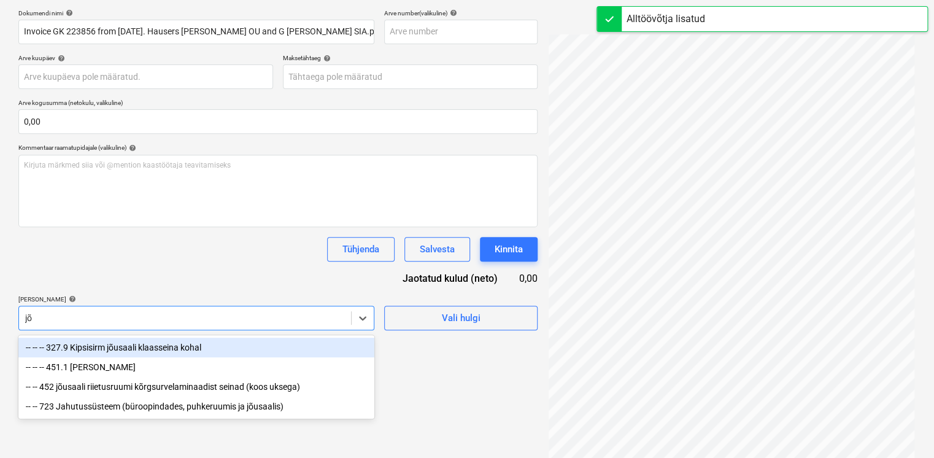
scroll to position [174, 0]
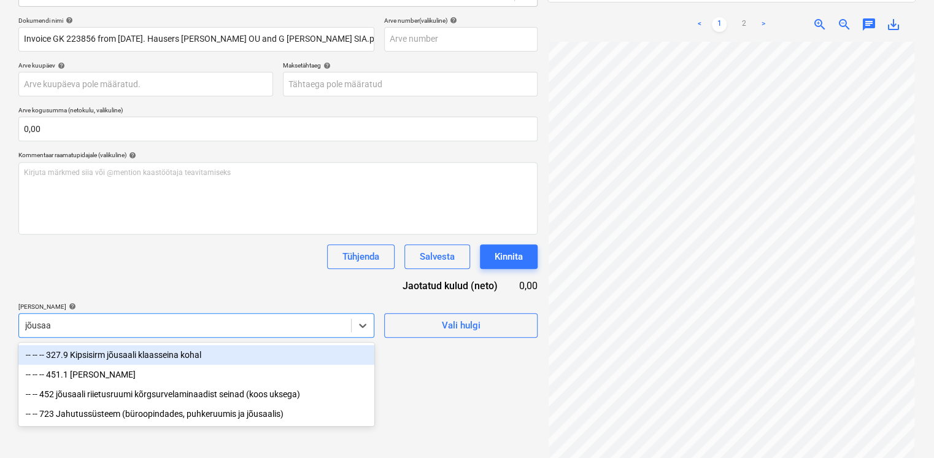
type input "jõusaa"
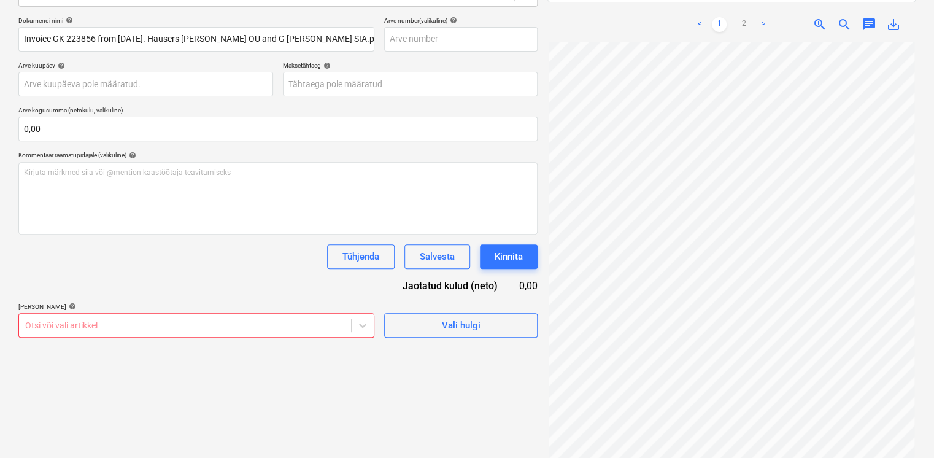
click at [186, 283] on div "Dokumendi nimi help Invoice GK 223856 from [DATE]. Hausers [PERSON_NAME] OU and…" at bounding box center [277, 177] width 519 height 321
click at [454, 258] on div "Salvesta" at bounding box center [437, 256] width 35 height 16
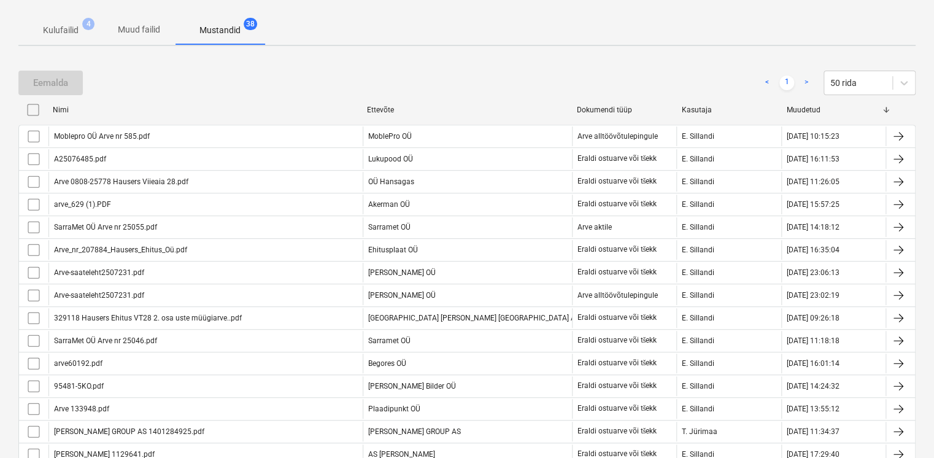
scroll to position [29, 0]
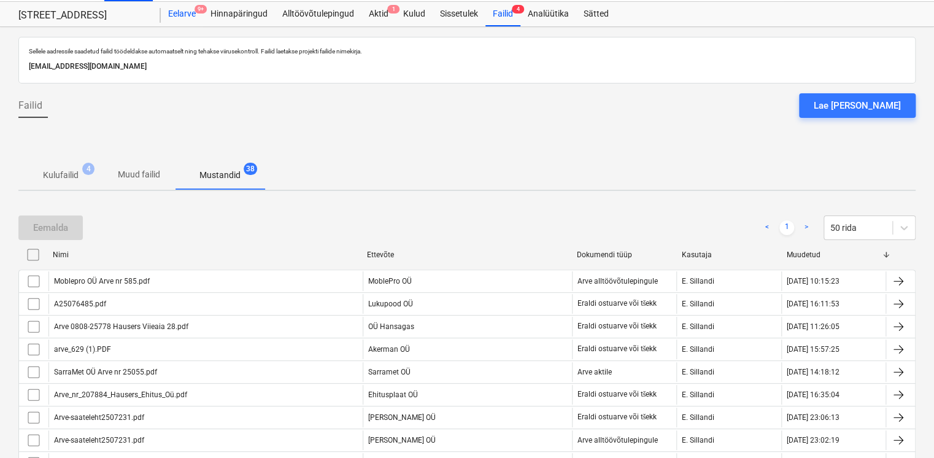
click at [179, 26] on div "Eelarve 9+" at bounding box center [182, 14] width 42 height 25
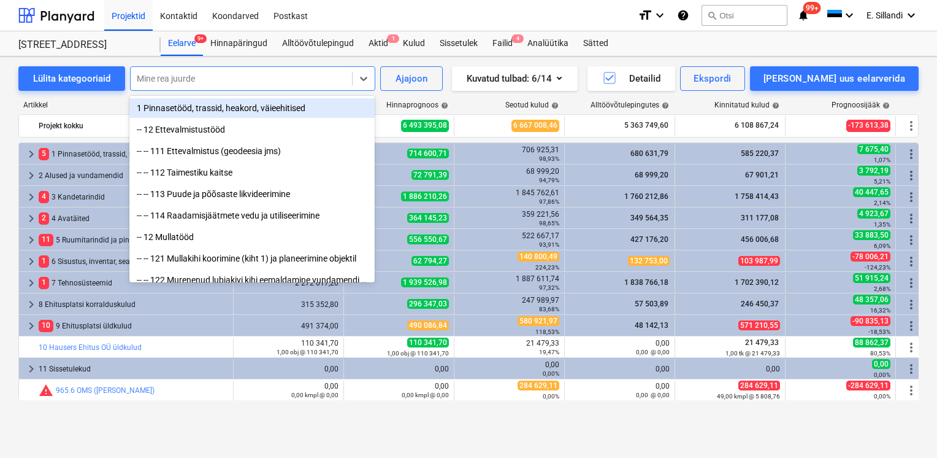
click at [207, 82] on div at bounding box center [241, 78] width 209 height 12
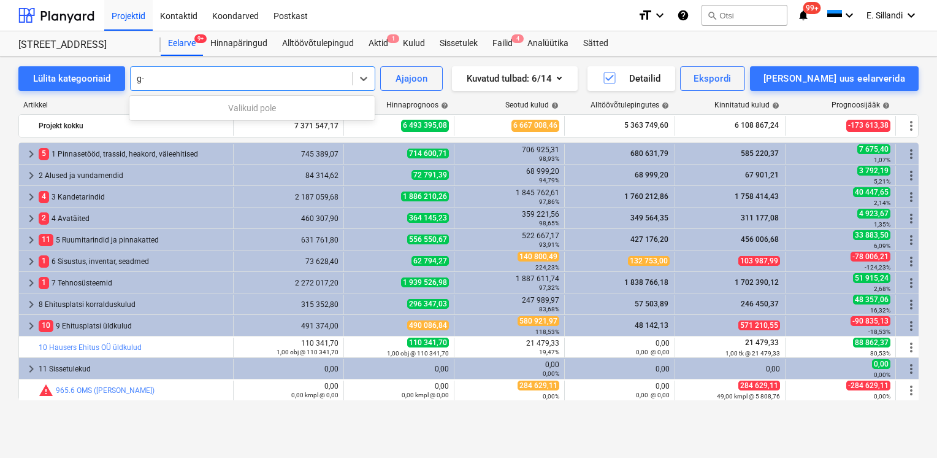
type input "g"
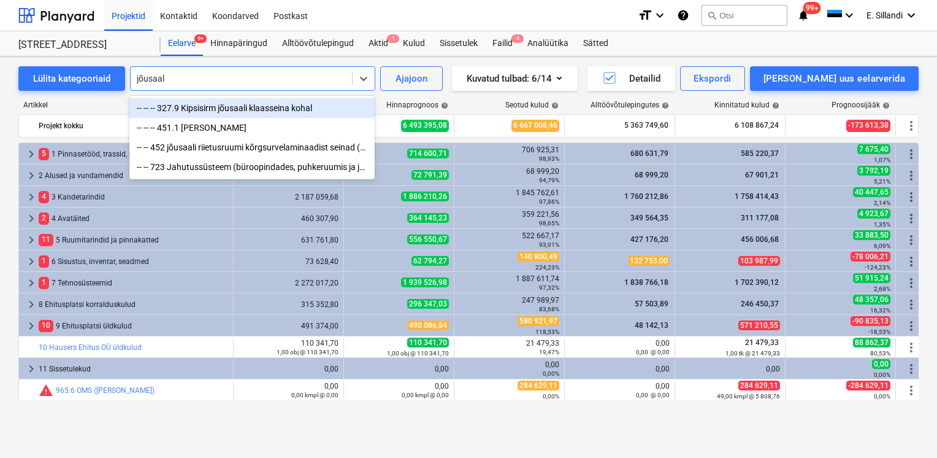
type input "jõusaali"
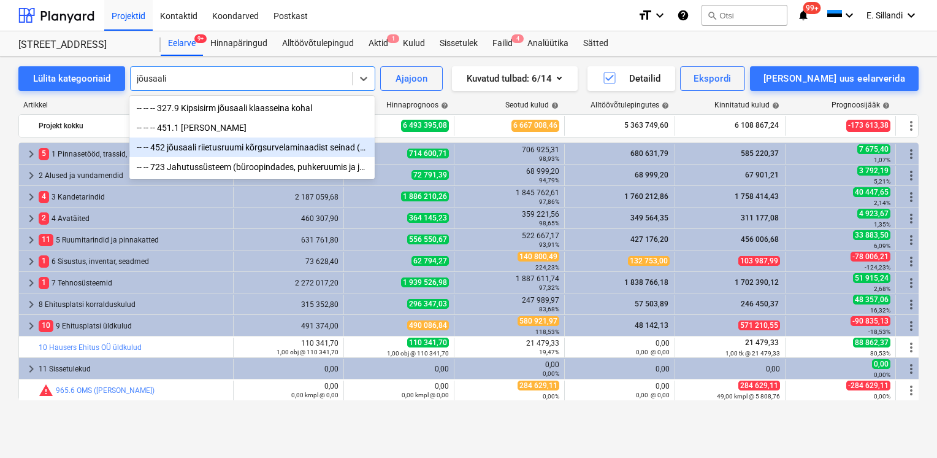
click at [212, 144] on div "-- -- 452 jõusaali riietusruumi kõrgsurvelaminaadist seinad (koos uksega)" at bounding box center [251, 147] width 245 height 20
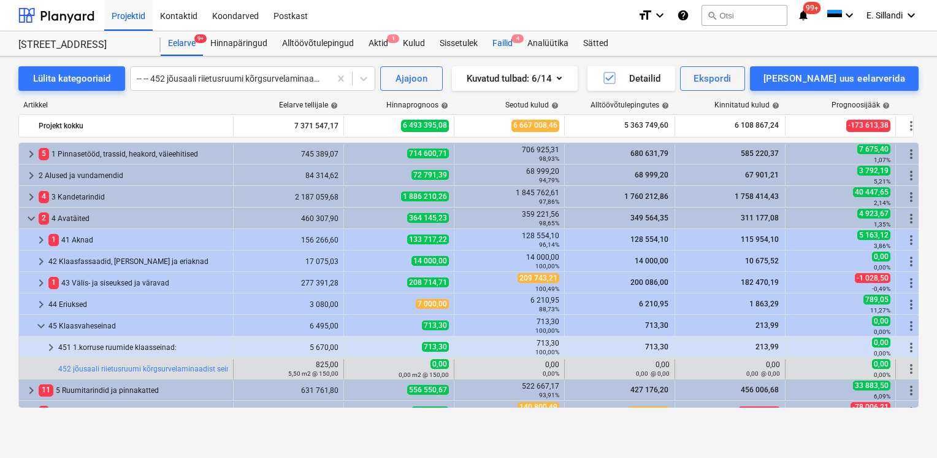
click at [502, 48] on div "Failid 4" at bounding box center [502, 43] width 35 height 25
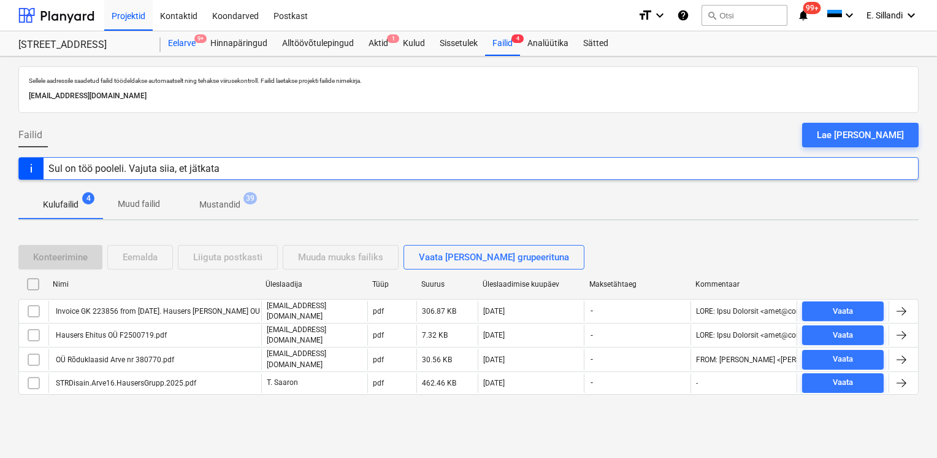
click at [190, 48] on div "Eelarve 9+" at bounding box center [182, 43] width 42 height 25
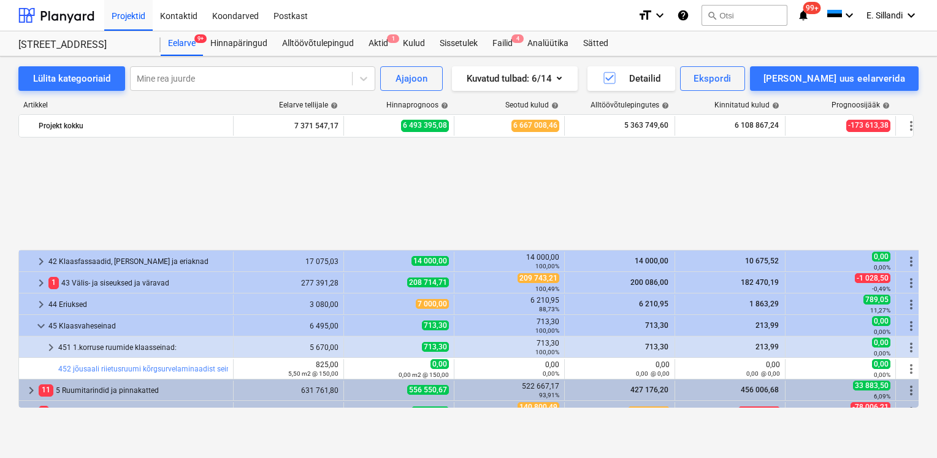
scroll to position [142, 0]
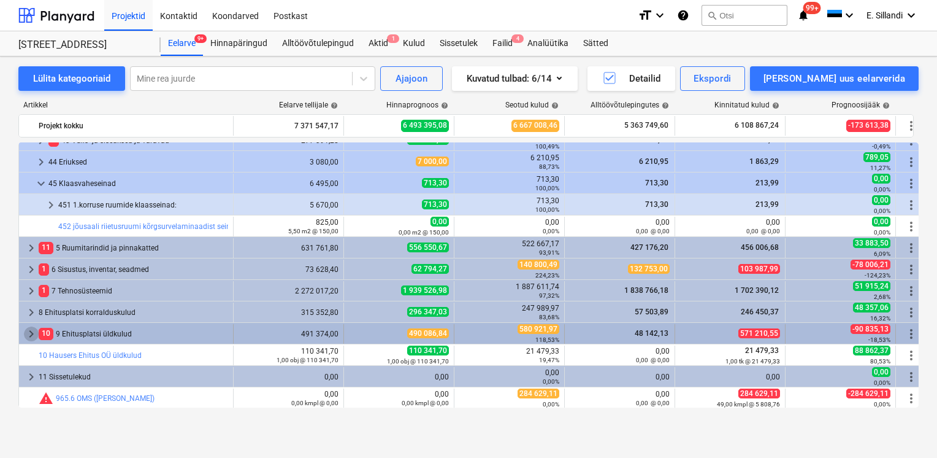
click at [25, 333] on span "keyboard_arrow_right" at bounding box center [31, 333] width 15 height 15
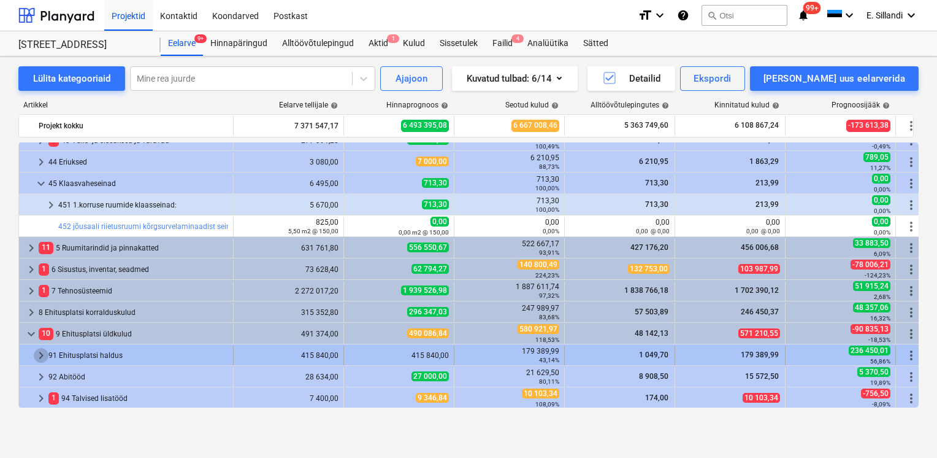
click at [39, 354] on span "keyboard_arrow_right" at bounding box center [41, 355] width 15 height 15
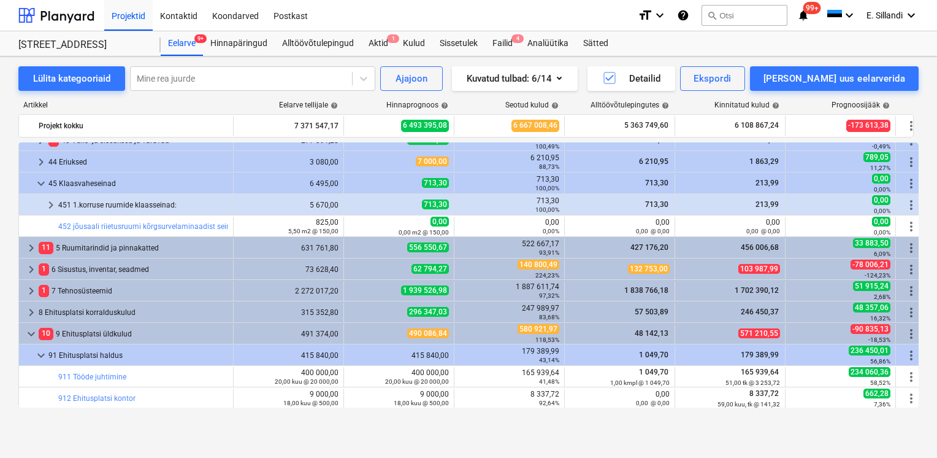
scroll to position [286, 0]
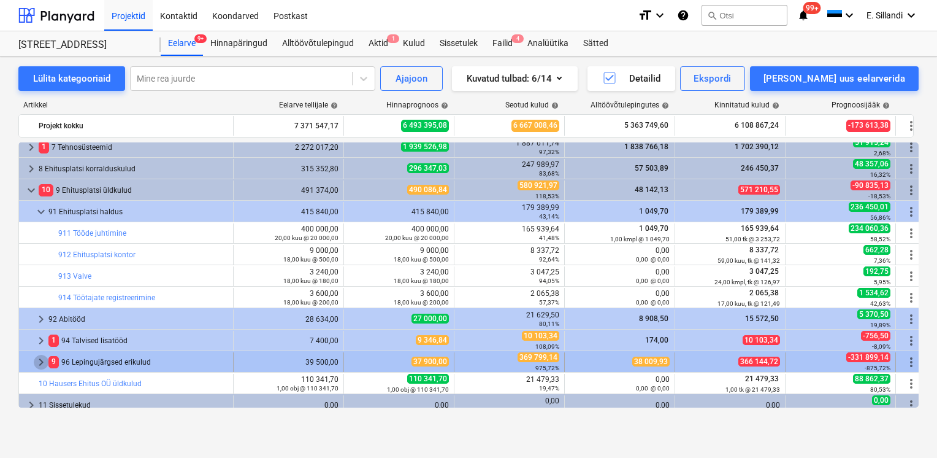
click at [40, 364] on span "keyboard_arrow_right" at bounding box center [41, 362] width 15 height 15
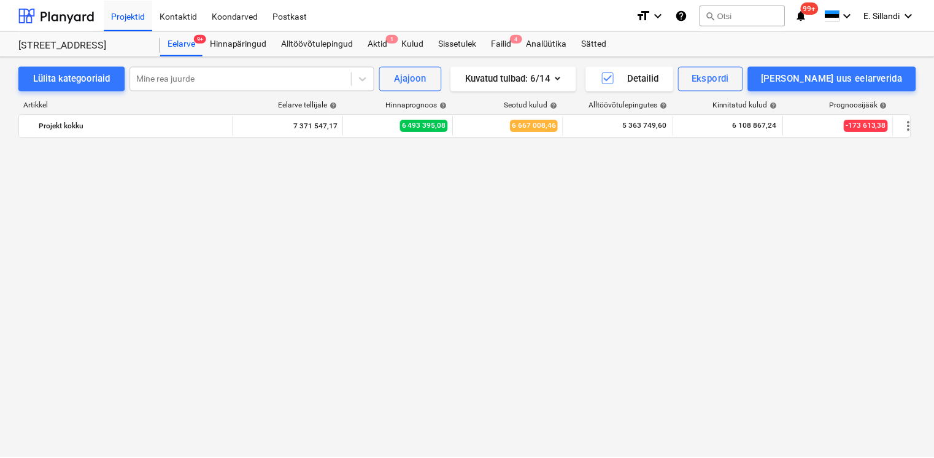
scroll to position [486, 0]
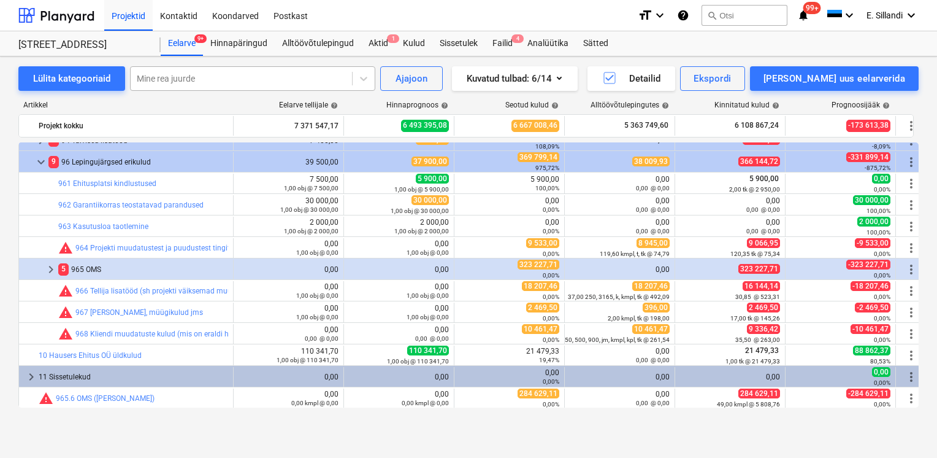
click at [230, 70] on div "Mine rea juurde" at bounding box center [241, 78] width 221 height 17
click at [0, 249] on div "Lülita kategooriaid Mine rea juurde Ajajoon Kuvatud tulbad : 6/14 Detailid Eksp…" at bounding box center [468, 243] width 937 height 375
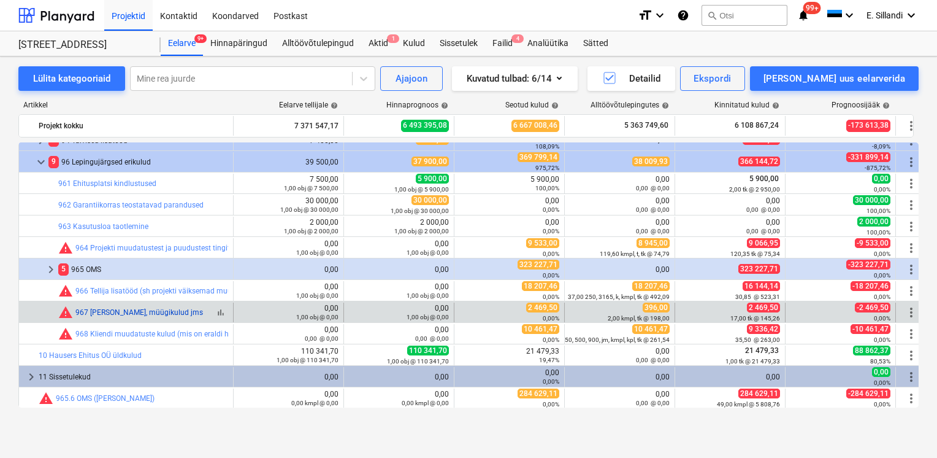
click at [110, 315] on link "967 [PERSON_NAME], müügikulud jms" at bounding box center [139, 312] width 128 height 9
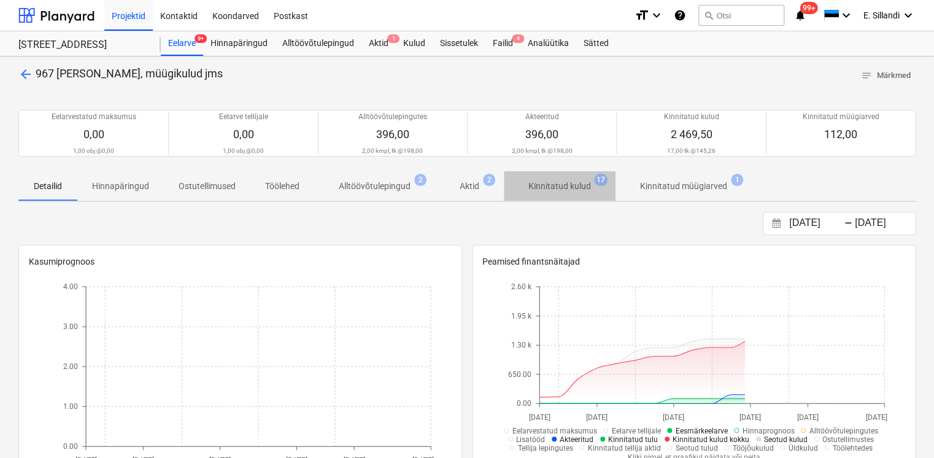
click at [554, 184] on p "Kinnitatud kulud" at bounding box center [559, 186] width 63 height 13
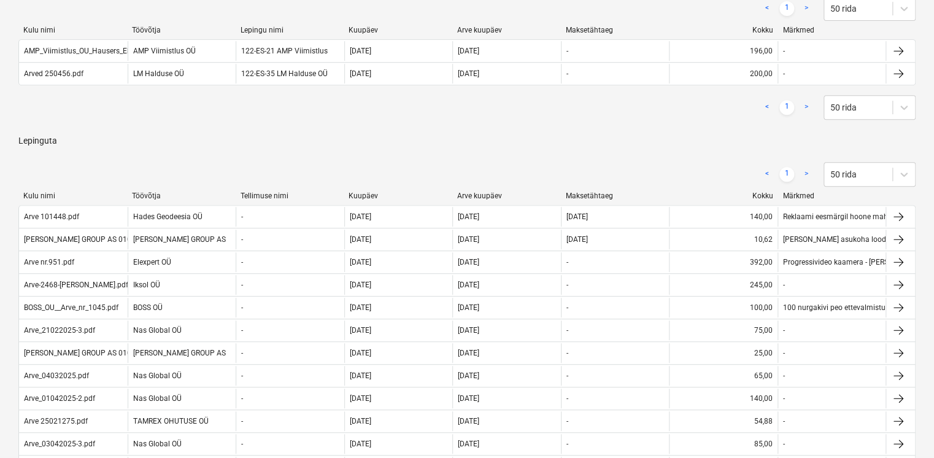
scroll to position [286, 0]
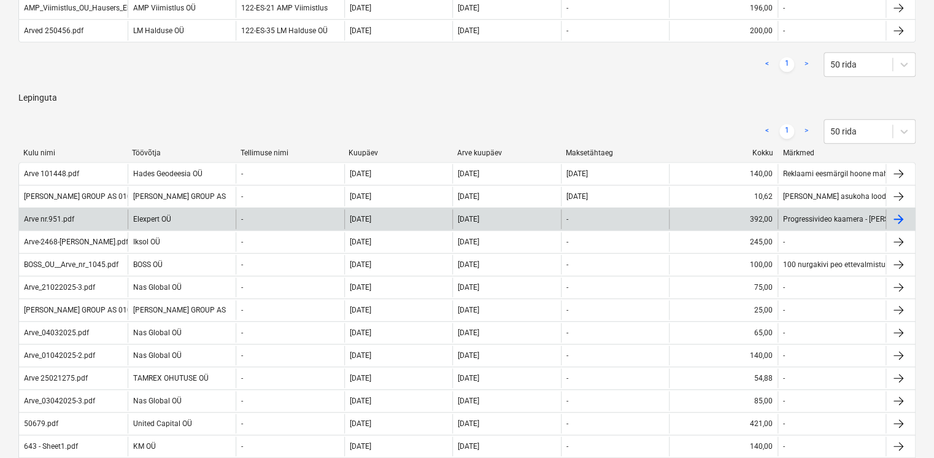
click at [165, 218] on div "Elexpert OÜ" at bounding box center [182, 219] width 109 height 20
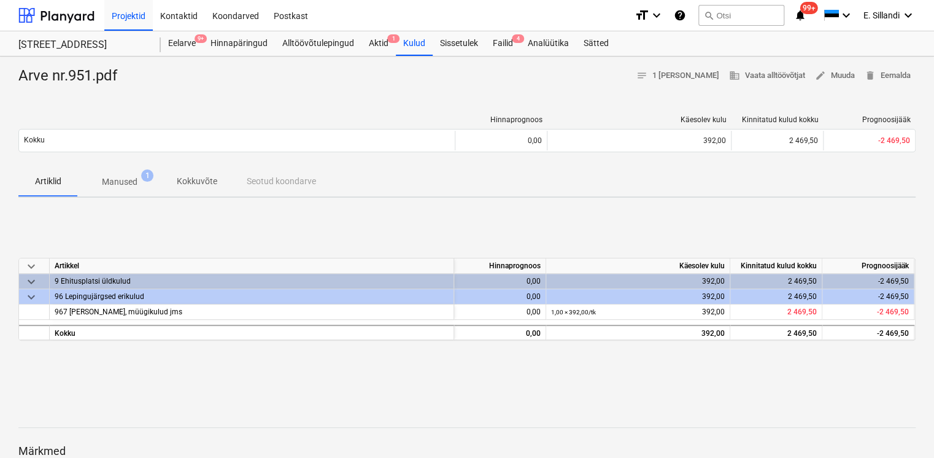
click at [143, 185] on span "Manused 1" at bounding box center [119, 181] width 55 height 13
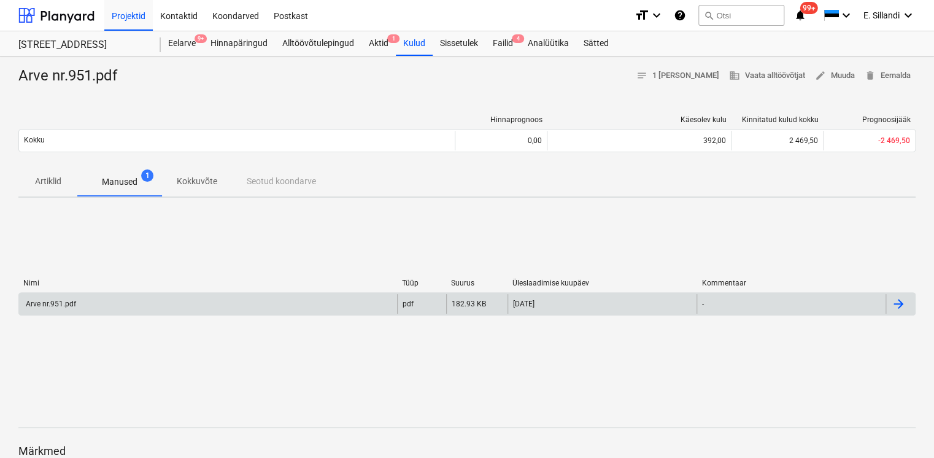
click at [128, 298] on div "Arve nr.951.pdf" at bounding box center [208, 304] width 378 height 20
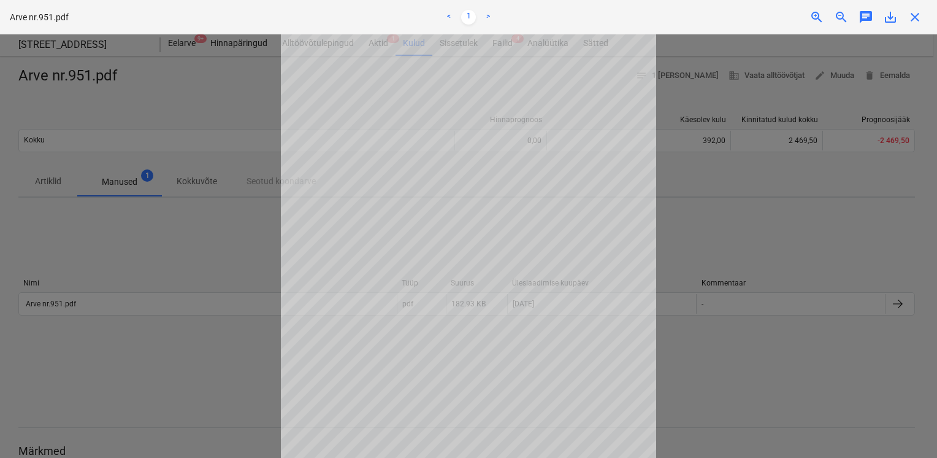
click at [155, 251] on div at bounding box center [468, 245] width 937 height 423
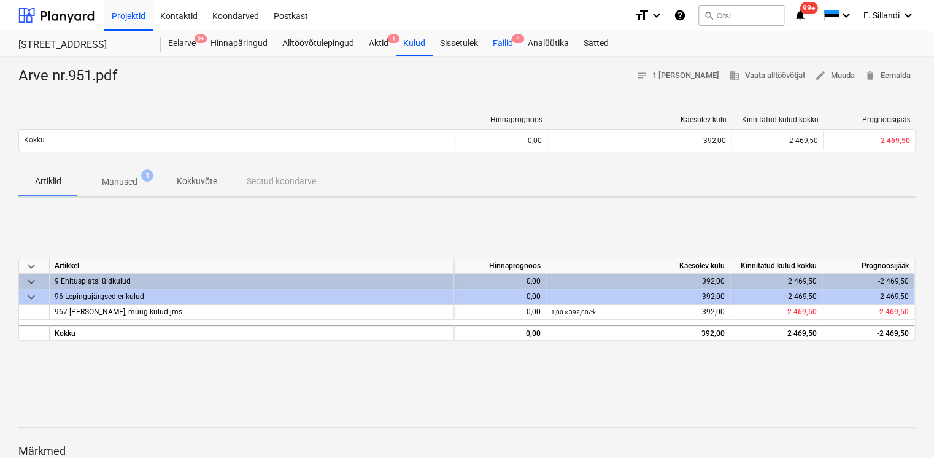
click at [509, 48] on div "Failid 4" at bounding box center [502, 43] width 35 height 25
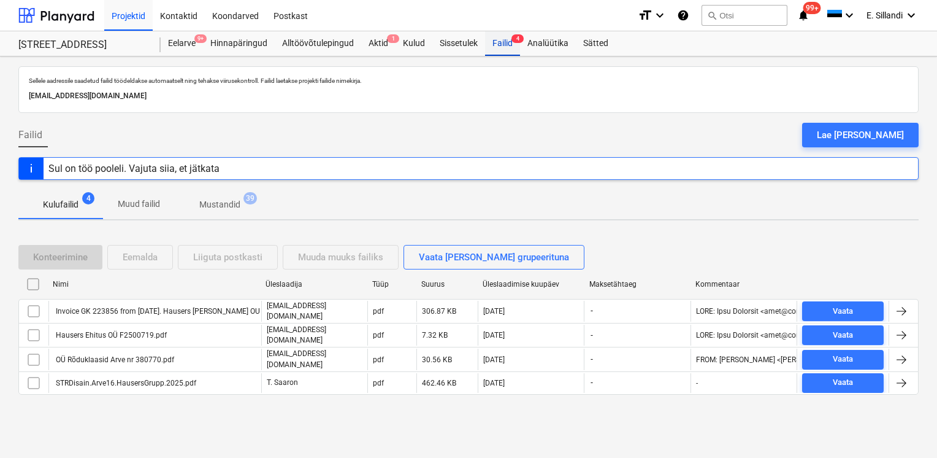
click at [505, 44] on div "Failid 4" at bounding box center [502, 43] width 35 height 25
click at [388, 50] on div "Aktid 1" at bounding box center [378, 43] width 34 height 25
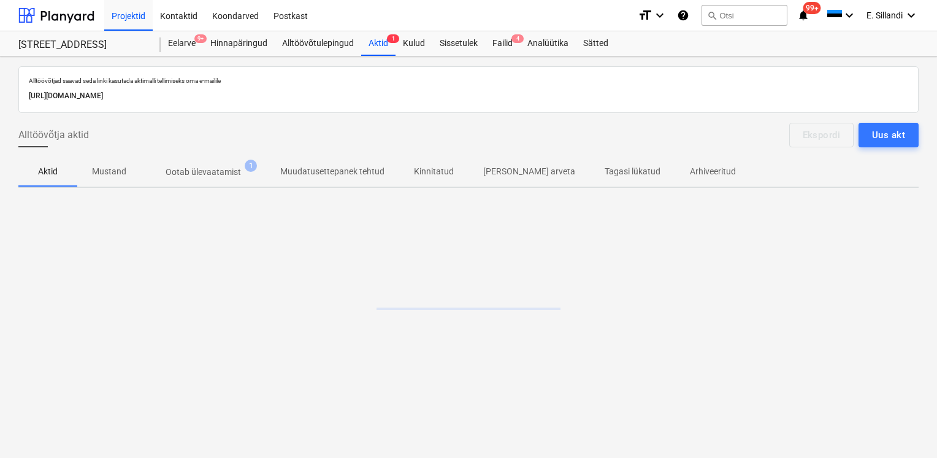
click at [209, 176] on p "Ootab ülevaatamist" at bounding box center [203, 172] width 75 height 13
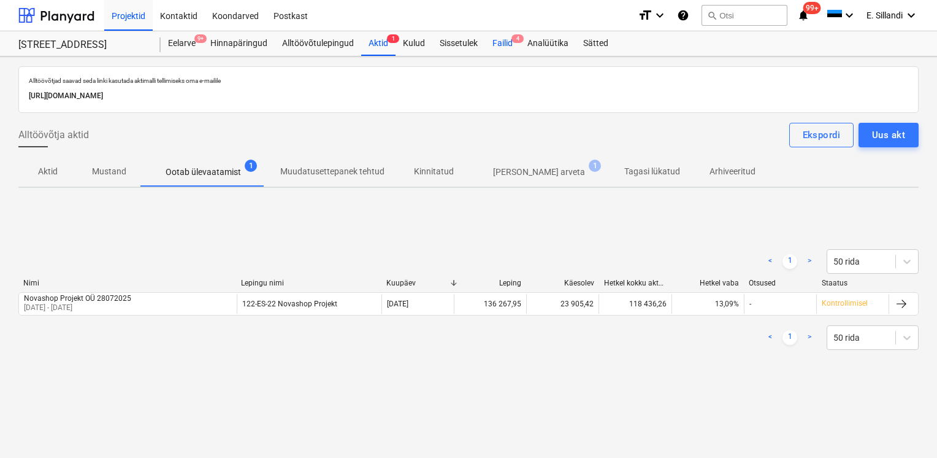
click at [508, 44] on div "Failid 4" at bounding box center [502, 43] width 35 height 25
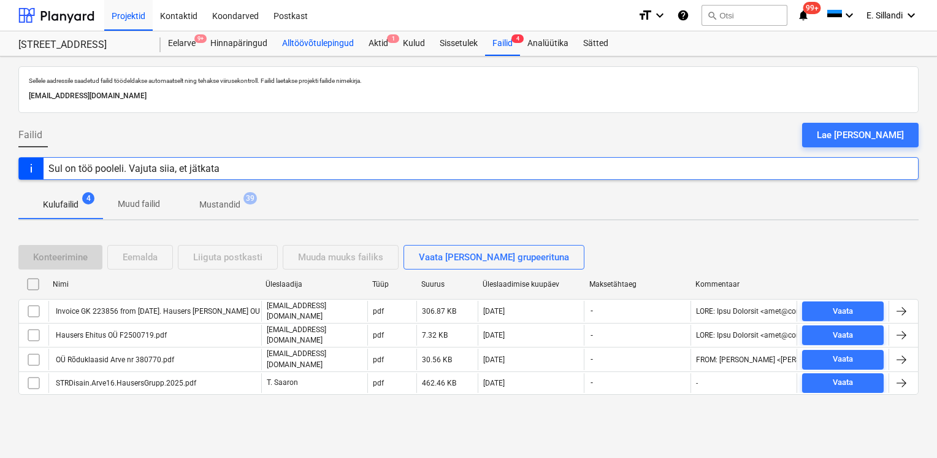
click at [333, 47] on div "Alltöövõtulepingud" at bounding box center [318, 43] width 87 height 25
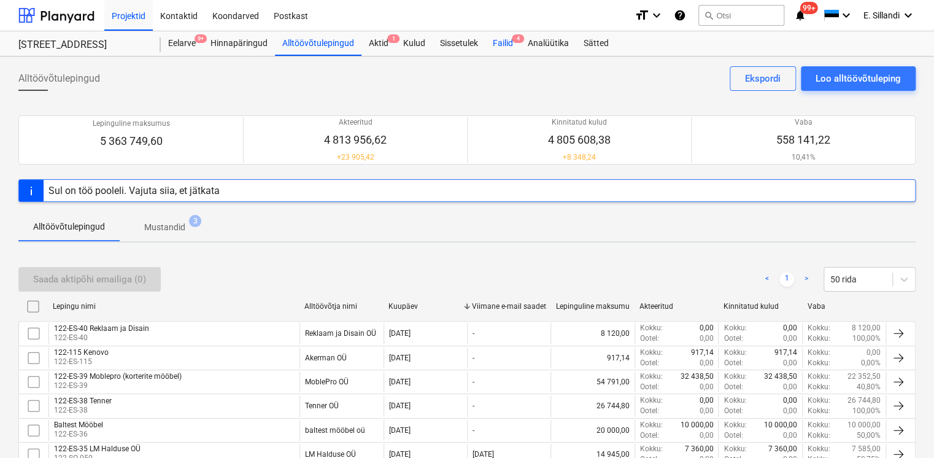
click at [512, 51] on div "Failid 4" at bounding box center [502, 43] width 35 height 25
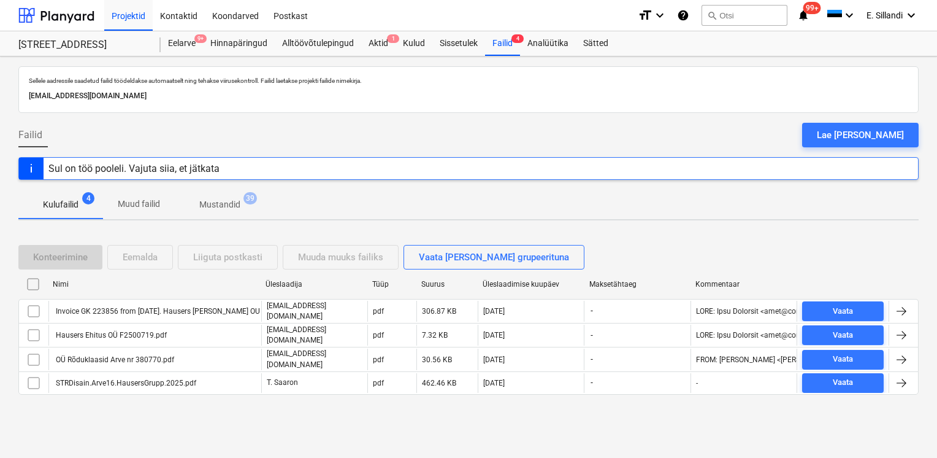
click at [240, 152] on div "Failid Lae [PERSON_NAME]" at bounding box center [468, 140] width 901 height 34
drag, startPoint x: 240, startPoint y: 152, endPoint x: 253, endPoint y: 141, distance: 17.0
click at [253, 141] on div "Failid Lae [PERSON_NAME]" at bounding box center [468, 140] width 901 height 34
click at [407, 39] on div "Kulud" at bounding box center [414, 43] width 37 height 25
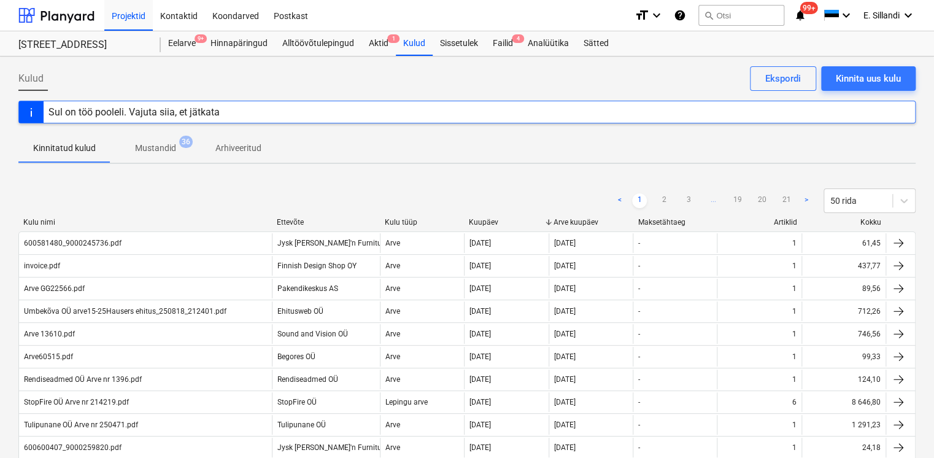
click at [177, 150] on span "Mustandid 36" at bounding box center [155, 148] width 61 height 13
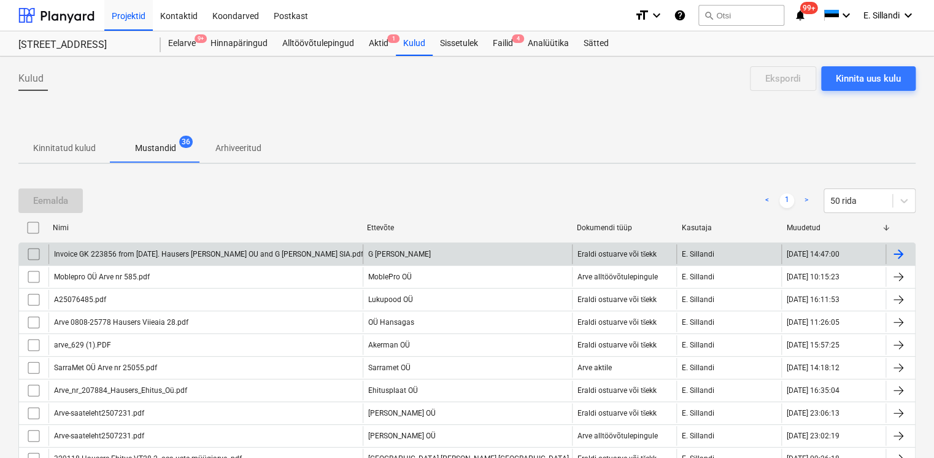
click at [109, 258] on div "Invoice GK 223856 from [DATE]. Hausers [PERSON_NAME] OU and G [PERSON_NAME] SIA…" at bounding box center [205, 254] width 314 height 20
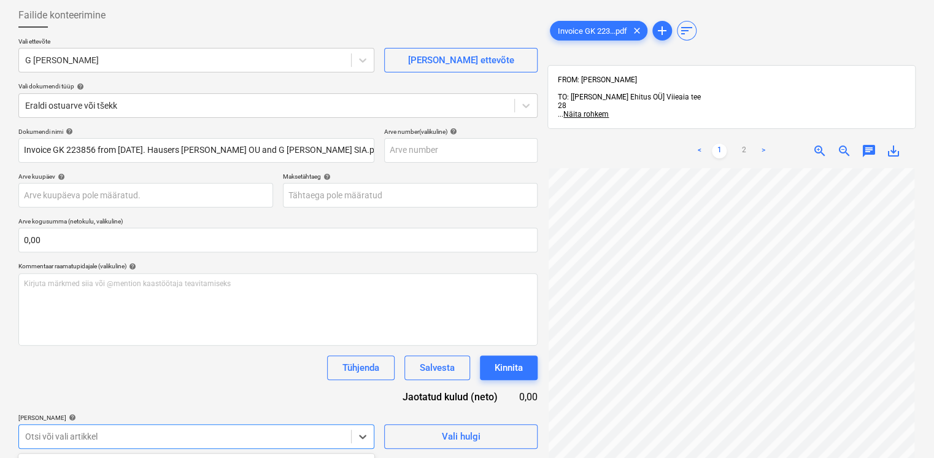
scroll to position [245, 0]
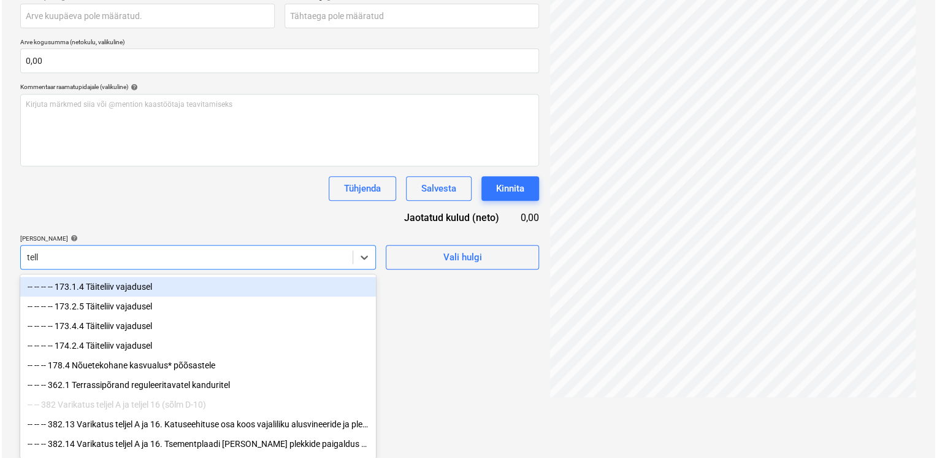
scroll to position [174, 0]
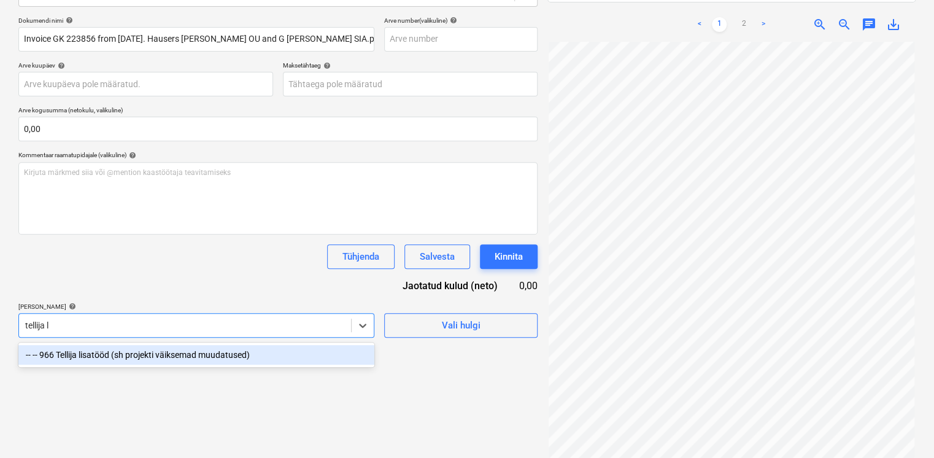
type input "tellija li"
click at [140, 357] on div "-- -- 966 Tellija lisatööd (sh projekti väiksemad muudatused)" at bounding box center [196, 355] width 356 height 20
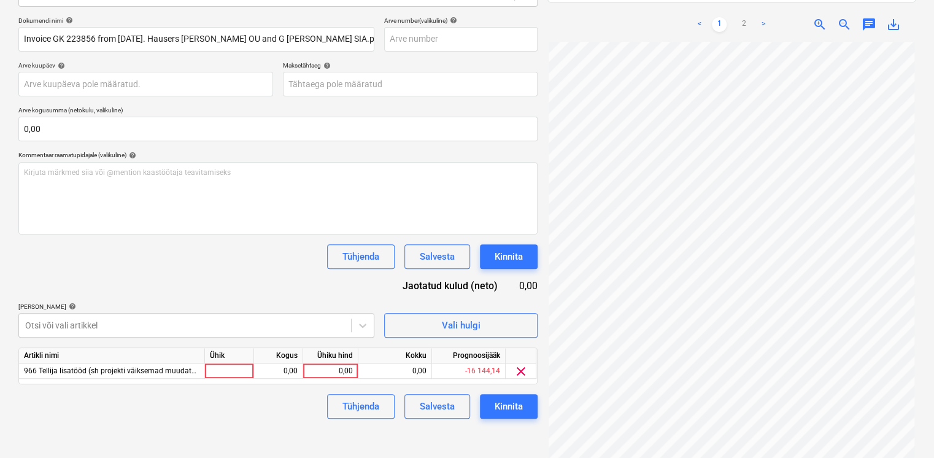
click at [177, 287] on div "Dokumendi nimi help Invoice GK 223856 from [DATE]. Hausers [PERSON_NAME] OU and…" at bounding box center [277, 218] width 519 height 402
click at [349, 372] on div "0,00" at bounding box center [330, 370] width 45 height 15
click at [748, 17] on link "2" at bounding box center [743, 24] width 15 height 15
click at [348, 364] on div "0,00" at bounding box center [330, 370] width 45 height 15
type input "8573,81"
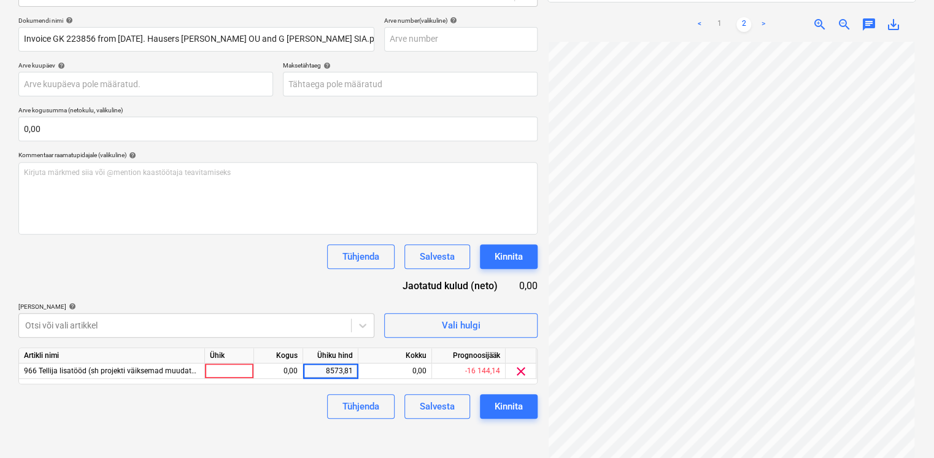
click at [267, 277] on div "Dokumendi nimi help Invoice GK 223856 from [DATE]. Hausers [PERSON_NAME] OU and…" at bounding box center [277, 218] width 519 height 402
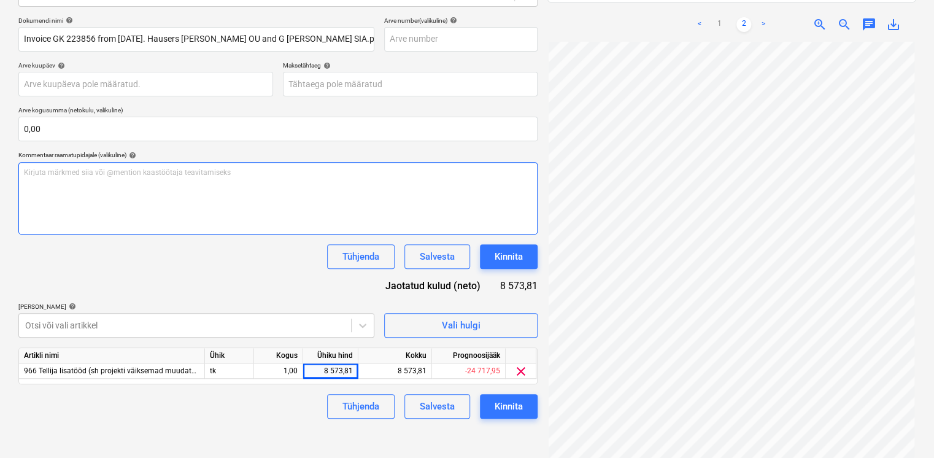
click at [230, 191] on div "Kirjuta märkmed siia või @mention kaastöötaja teavitamiseks ﻿" at bounding box center [277, 198] width 519 height 72
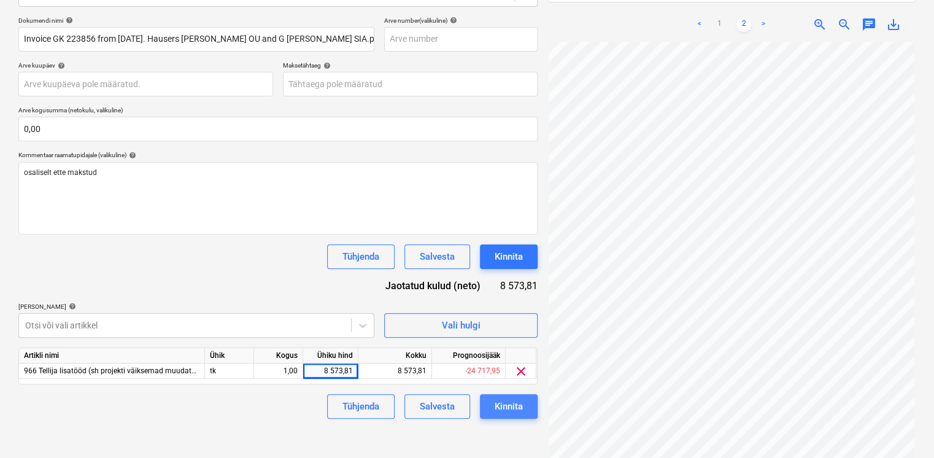
click at [501, 411] on div "Kinnita" at bounding box center [508, 406] width 28 height 16
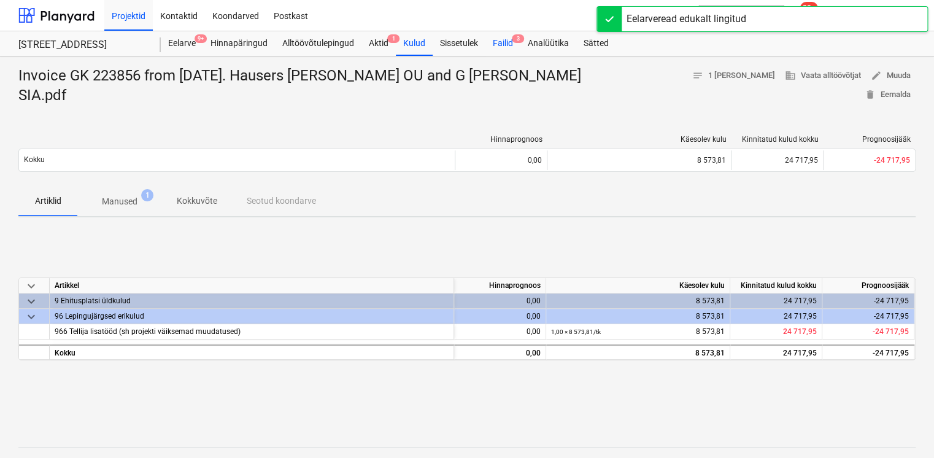
click at [505, 41] on div "Failid 3" at bounding box center [502, 43] width 35 height 25
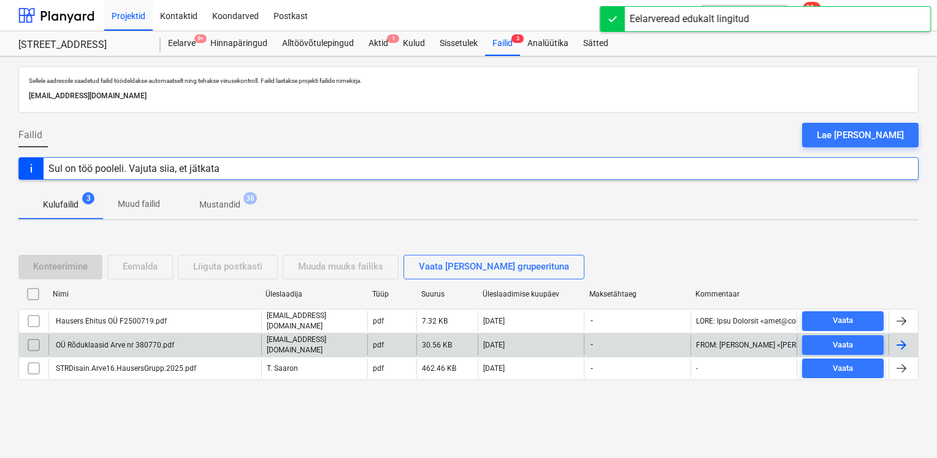
click at [167, 343] on div "OÜ Rõduklaasid Arve nr 380770.pdf" at bounding box center [114, 344] width 120 height 9
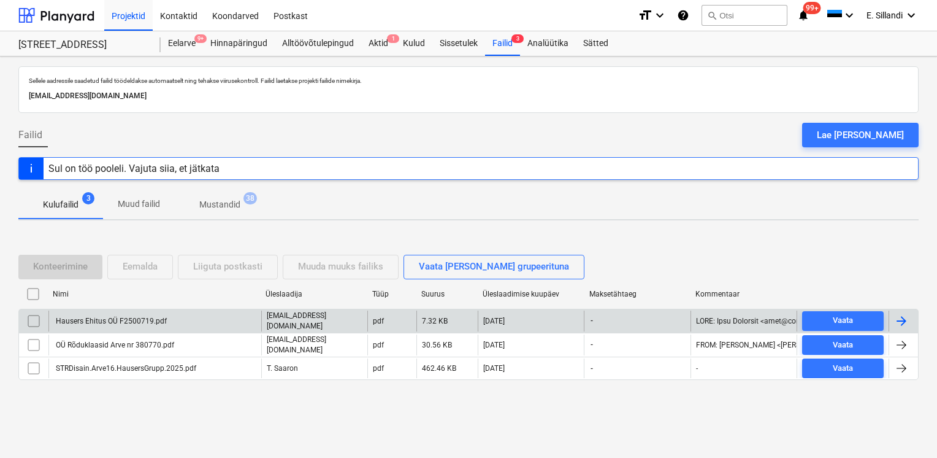
click at [164, 325] on div "Hausers Ehitus OÜ F2500719.pdf" at bounding box center [110, 321] width 113 height 9
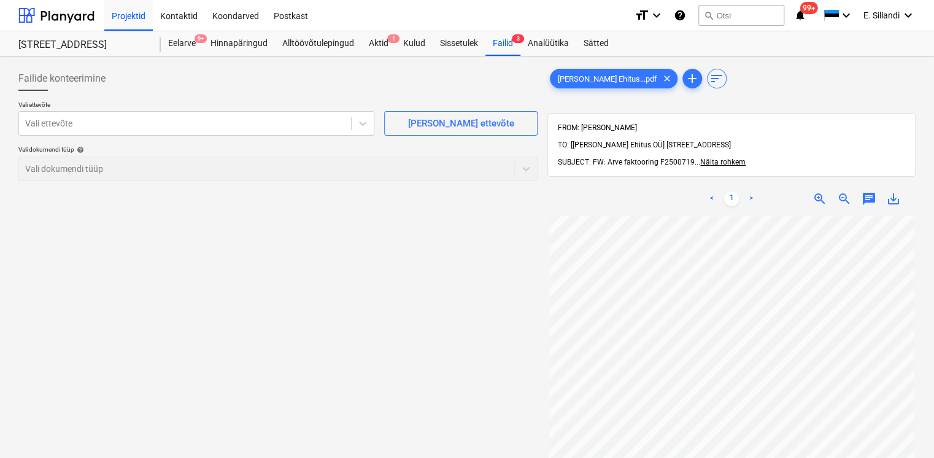
click at [115, 139] on div "Vali ettevõte Vali ettevõte [PERSON_NAME] uus ettevõte Vali dokumendi tüüp help…" at bounding box center [277, 146] width 519 height 90
click at [117, 126] on div at bounding box center [185, 123] width 320 height 12
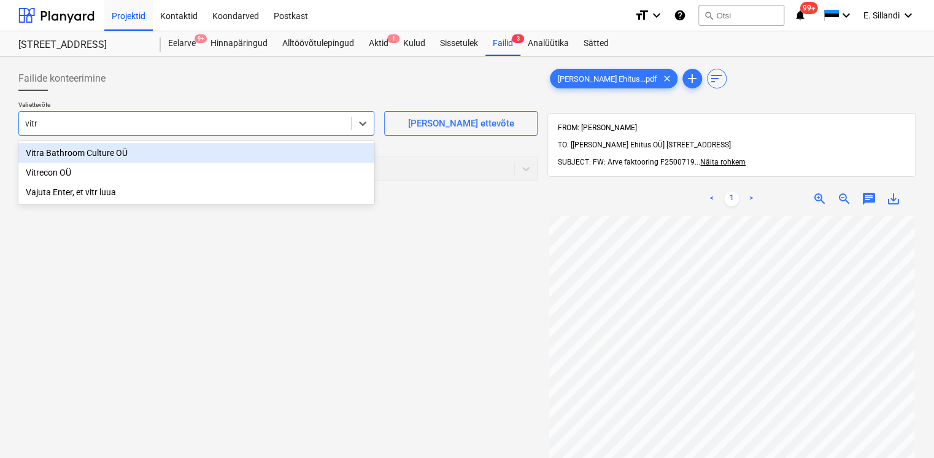
type input "vitra"
click at [101, 145] on div "Vitra Bathroom Culture OÜ" at bounding box center [196, 153] width 356 height 20
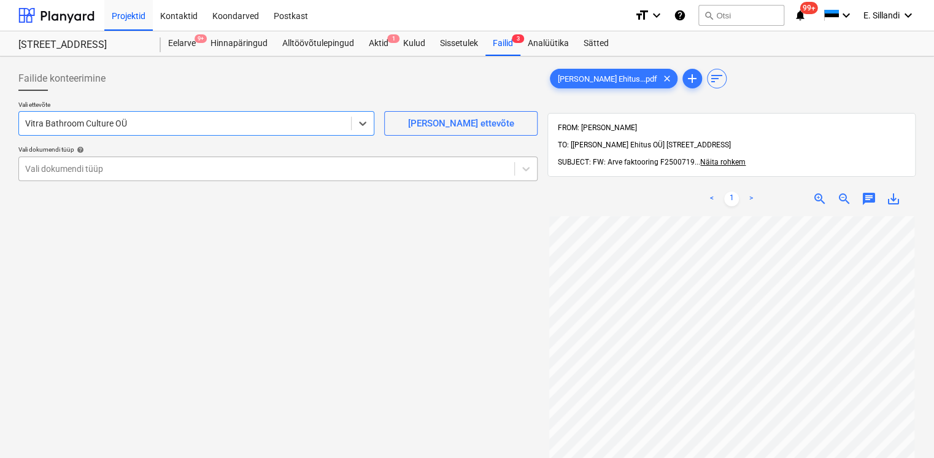
click at [98, 167] on div at bounding box center [266, 169] width 483 height 12
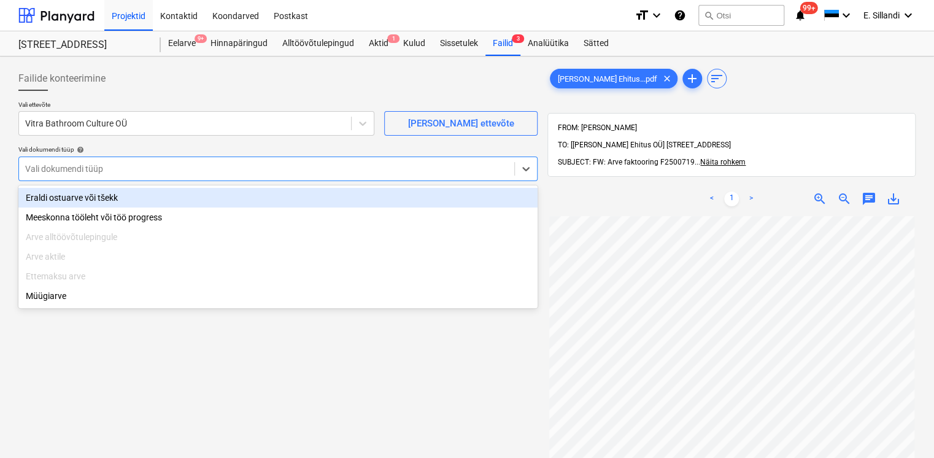
click at [89, 191] on div "Eraldi ostuarve või tšekk" at bounding box center [277, 198] width 519 height 20
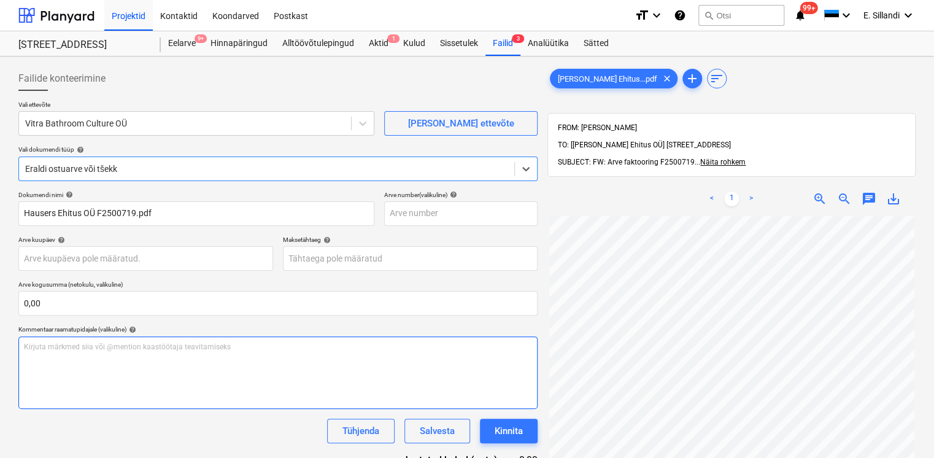
scroll to position [101, 0]
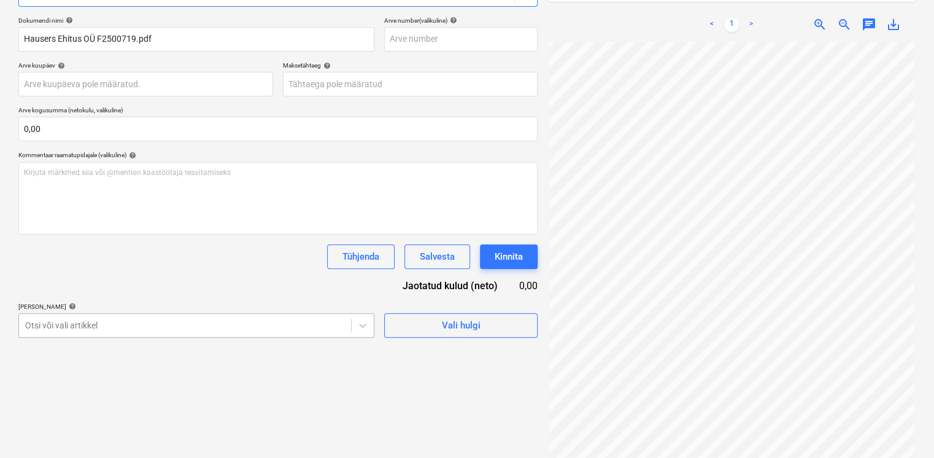
click at [159, 283] on body "Projektid Kontaktid Koondarved Postkast format_size keyboard_arrow_down help se…" at bounding box center [467, 55] width 934 height 458
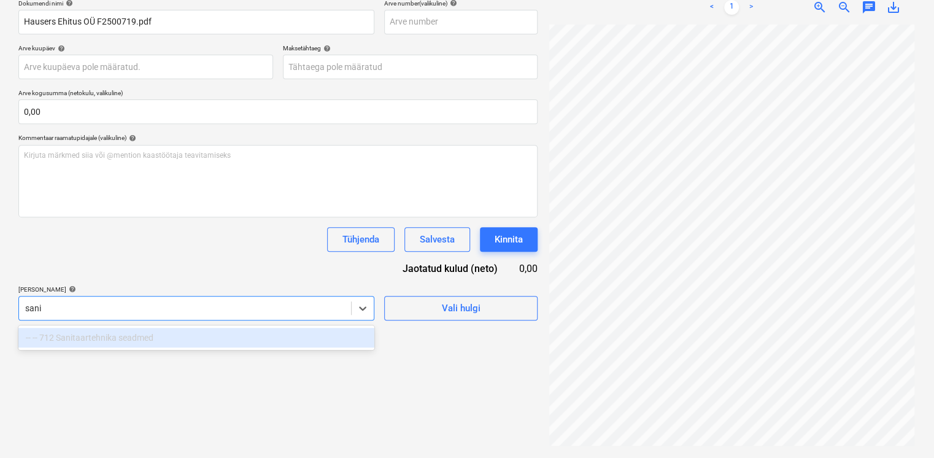
scroll to position [174, 0]
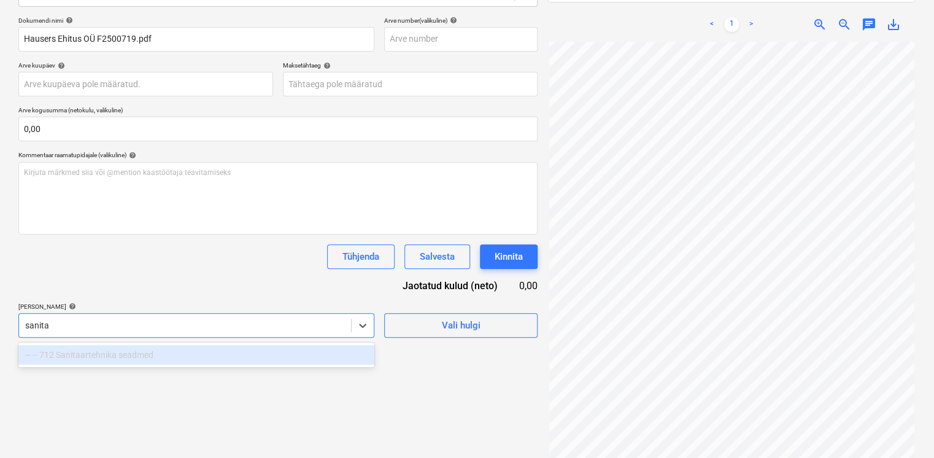
click at [126, 356] on div "-- -- 712 Sanitaartehnika seadmed" at bounding box center [196, 355] width 356 height 20
type input "sanita"
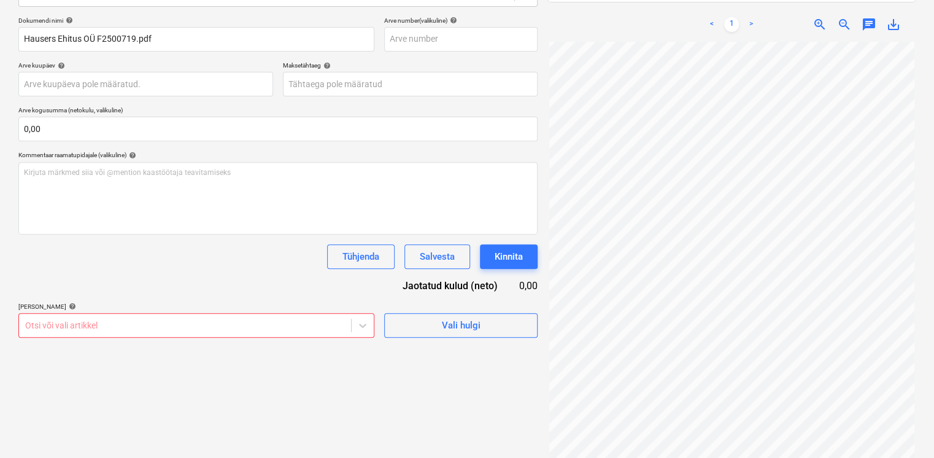
click at [133, 284] on div "Dokumendi nimi help [PERSON_NAME] Ehitus OÜ F2500719.pdf Arve number (valikulin…" at bounding box center [277, 177] width 519 height 321
click at [83, 283] on body "Projektid Kontaktid Koondarved Postkast format_size keyboard_arrow_down help se…" at bounding box center [467, 55] width 934 height 458
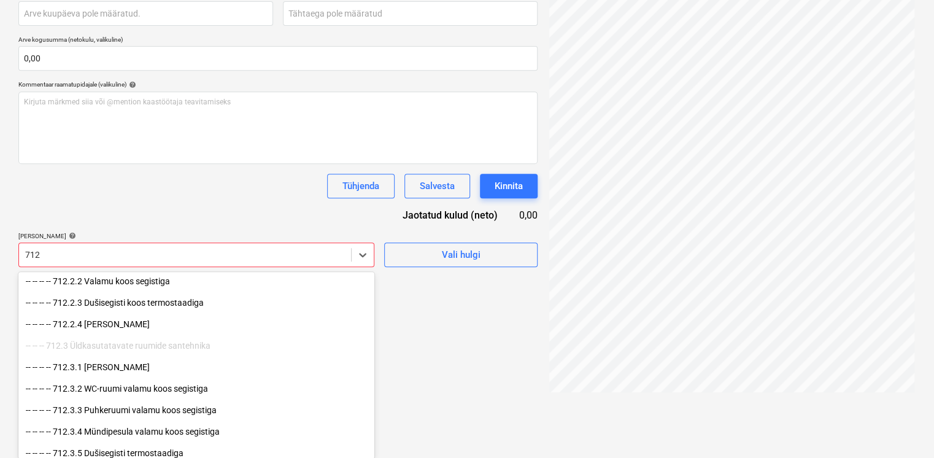
scroll to position [286, 0]
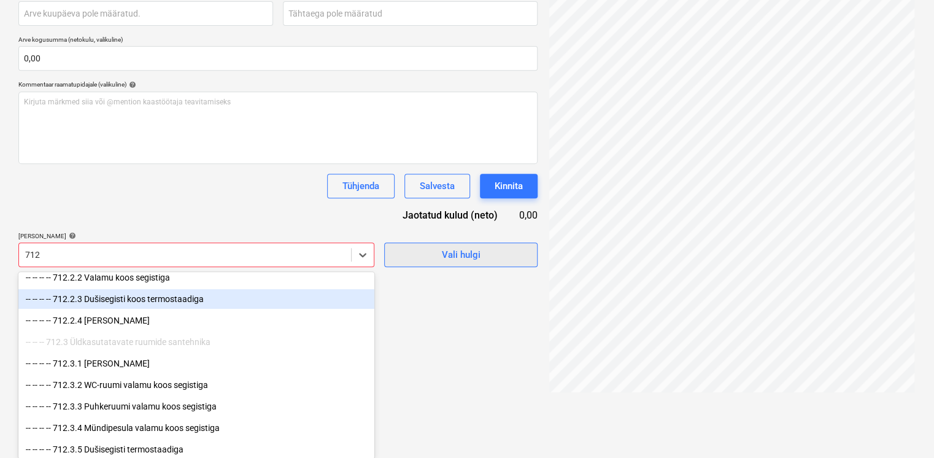
type input "712"
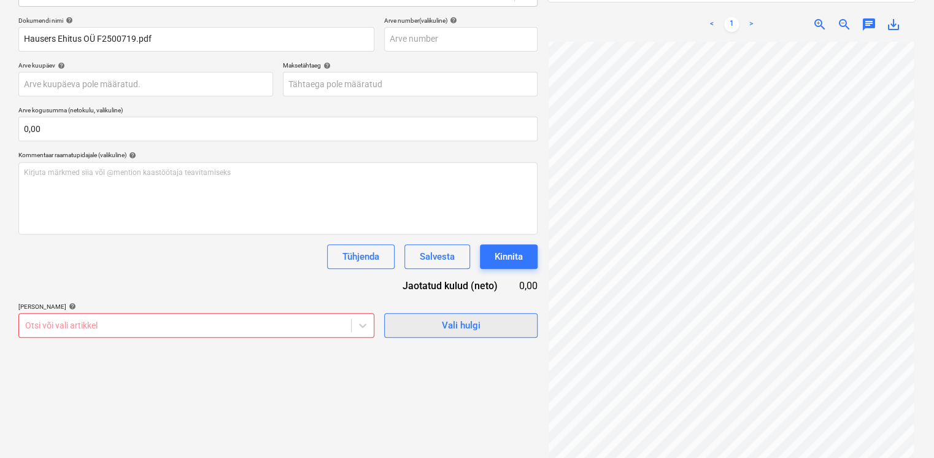
click at [433, 251] on div "Dokumendi nimi help [PERSON_NAME] Ehitus OÜ F2500719.pdf Arve number (valikulin…" at bounding box center [277, 177] width 519 height 321
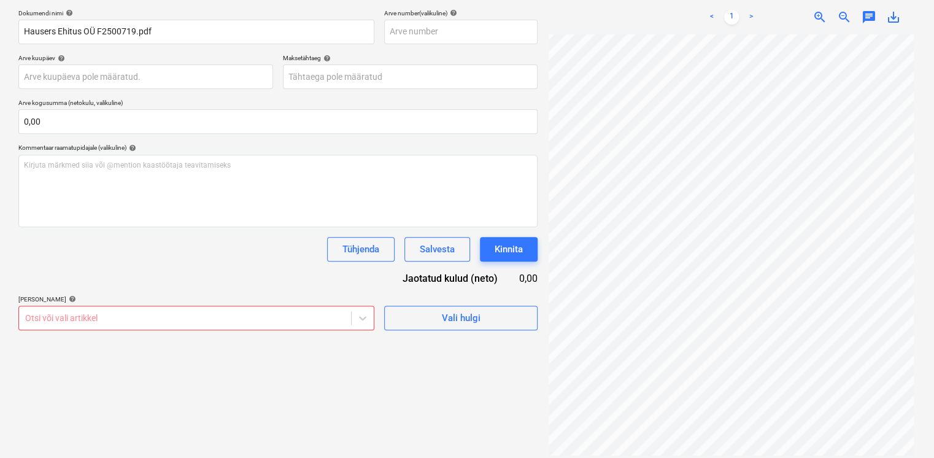
click at [139, 276] on body "Projektid Kontaktid Koondarved Postkast format_size keyboard_arrow_down help se…" at bounding box center [467, 47] width 934 height 458
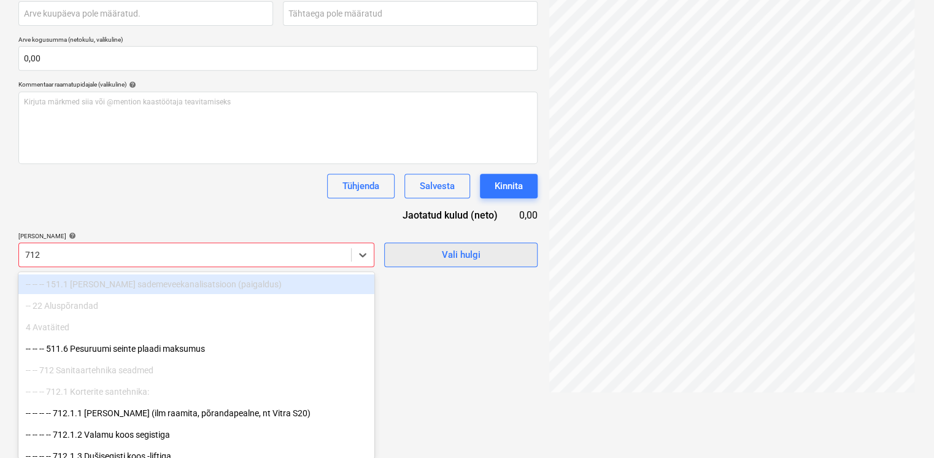
type input "712"
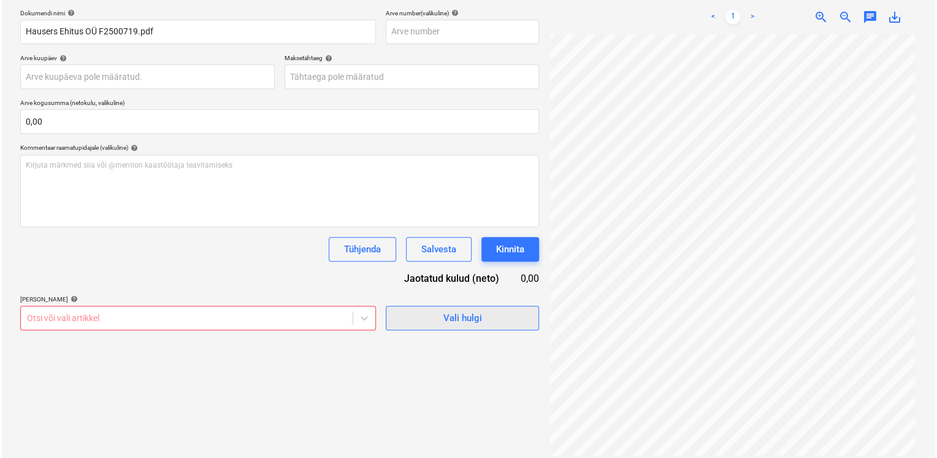
scroll to position [174, 0]
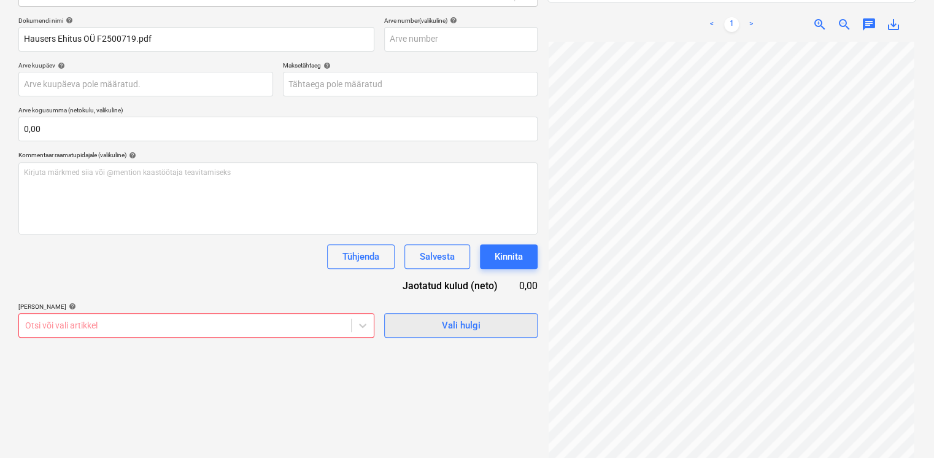
click at [434, 253] on div "Dokumendi nimi help [PERSON_NAME] Ehitus OÜ F2500719.pdf Arve number (valikulin…" at bounding box center [277, 177] width 519 height 321
click at [412, 322] on span "Vali hulgi" at bounding box center [460, 325] width 123 height 16
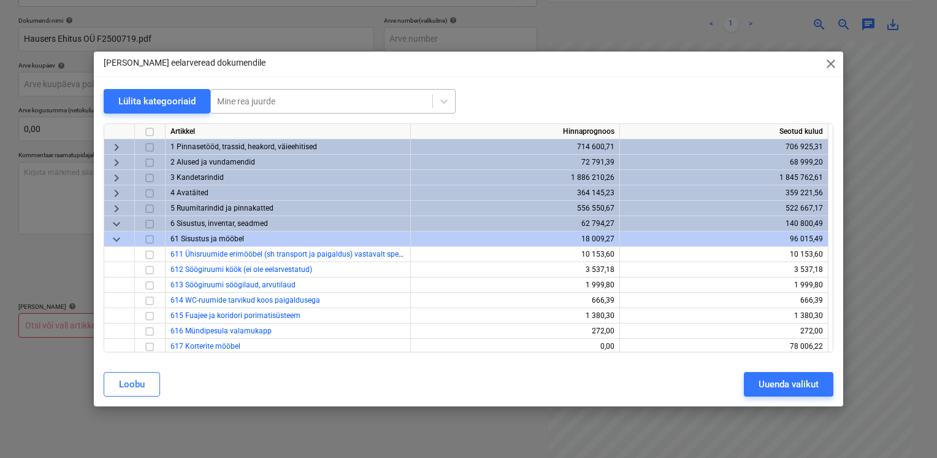
click at [264, 99] on div at bounding box center [321, 101] width 209 height 12
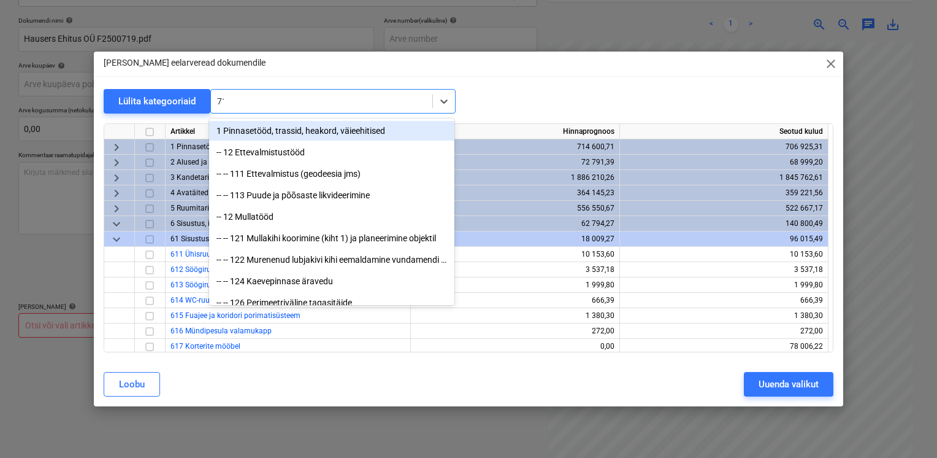
type input "712"
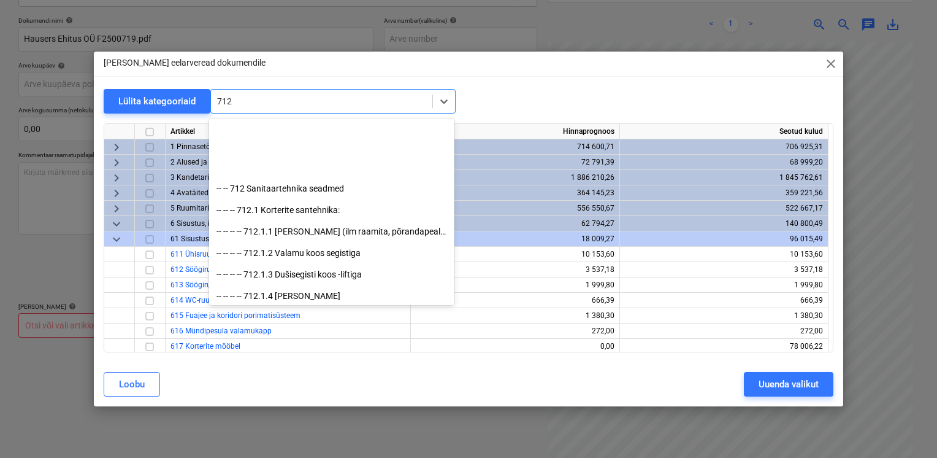
scroll to position [0, 0]
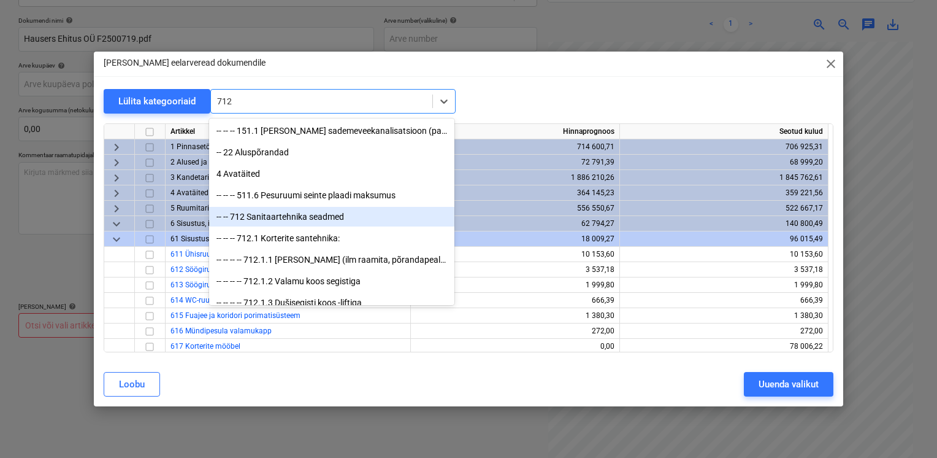
drag, startPoint x: 319, startPoint y: 217, endPoint x: 329, endPoint y: 215, distance: 10.1
click at [319, 217] on div "-- -- 712 Sanitaartehnika seadmed" at bounding box center [331, 217] width 245 height 20
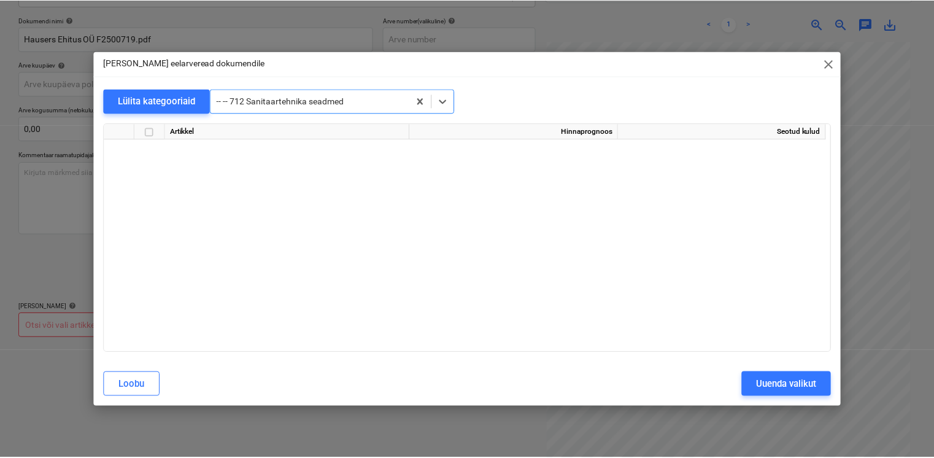
scroll to position [8927, 0]
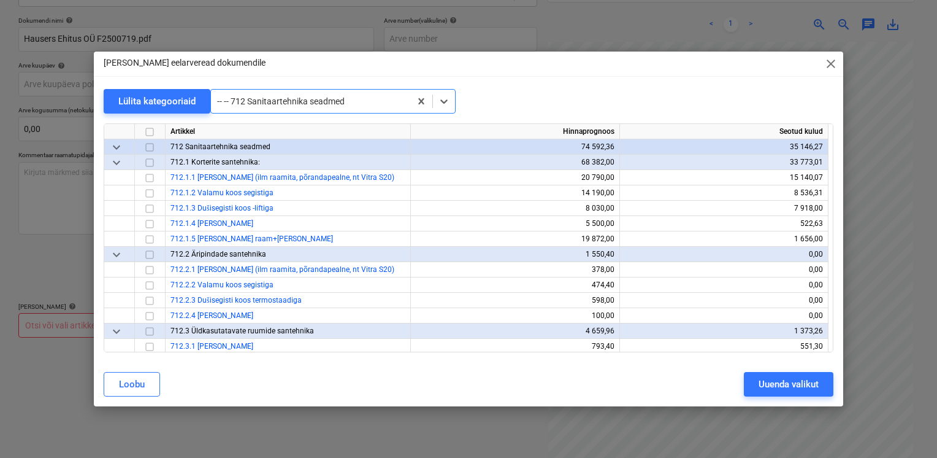
click at [145, 163] on input "checkbox" at bounding box center [149, 162] width 15 height 15
click at [148, 222] on input "checkbox" at bounding box center [149, 224] width 15 height 15
click at [825, 391] on button "Uuenda valikut" at bounding box center [789, 384] width 90 height 25
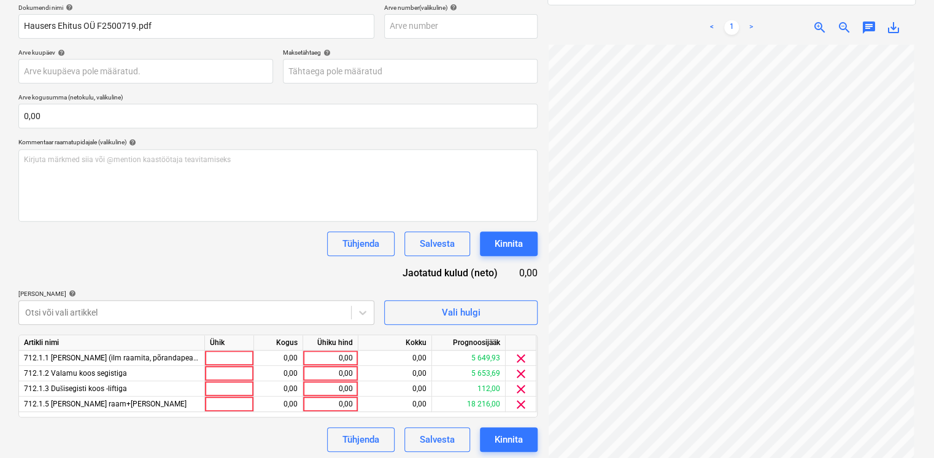
scroll to position [190, 0]
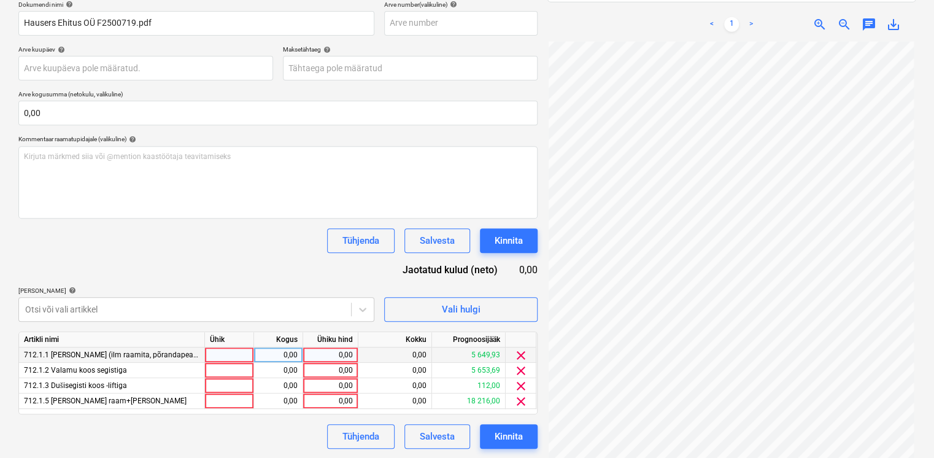
click at [310, 355] on div "0,00" at bounding box center [330, 354] width 45 height 15
click at [163, 439] on div "Tühjenda Salvesta Kinnita" at bounding box center [277, 436] width 519 height 25
click at [281, 352] on div "0,00" at bounding box center [278, 354] width 39 height 15
type input "34"
click at [337, 350] on div "0,00" at bounding box center [330, 354] width 45 height 15
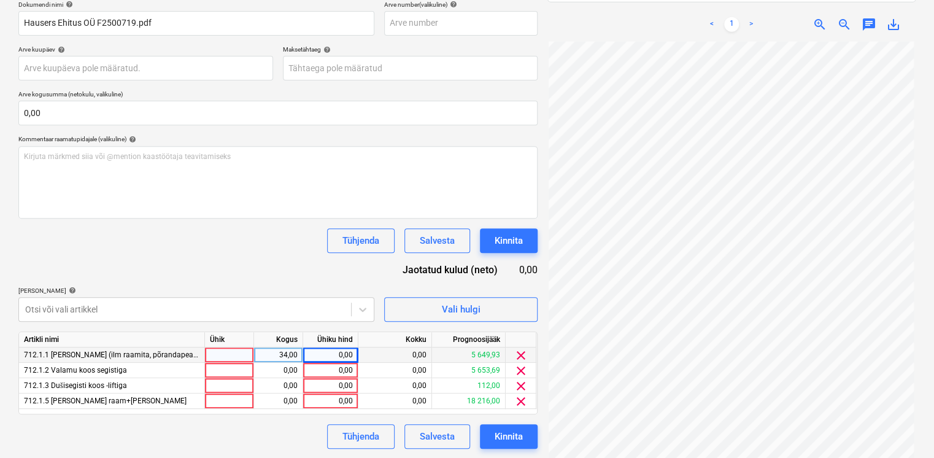
click at [329, 359] on div "0,00" at bounding box center [330, 354] width 45 height 15
type input "1856238"
click at [223, 355] on div at bounding box center [229, 354] width 49 height 15
type input "tk"
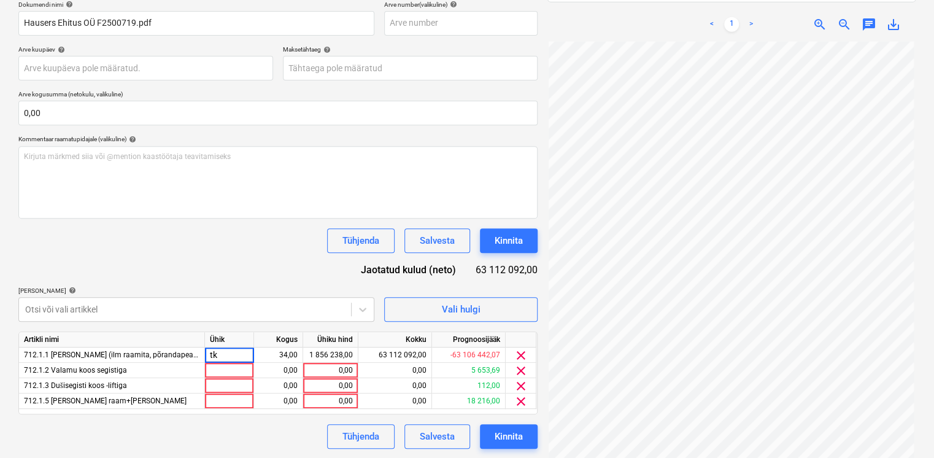
click at [220, 274] on div "Dokumendi nimi help [PERSON_NAME] Ehitus OÜ F2500719.pdf Arve number (valikulin…" at bounding box center [277, 225] width 519 height 448
click at [324, 355] on div "1 856 238,00" at bounding box center [330, 354] width 45 height 15
type input "185,6238"
click at [301, 269] on div "Dokumendi nimi help [PERSON_NAME] Ehitus OÜ F2500719.pdf Arve number (valikulin…" at bounding box center [277, 225] width 519 height 448
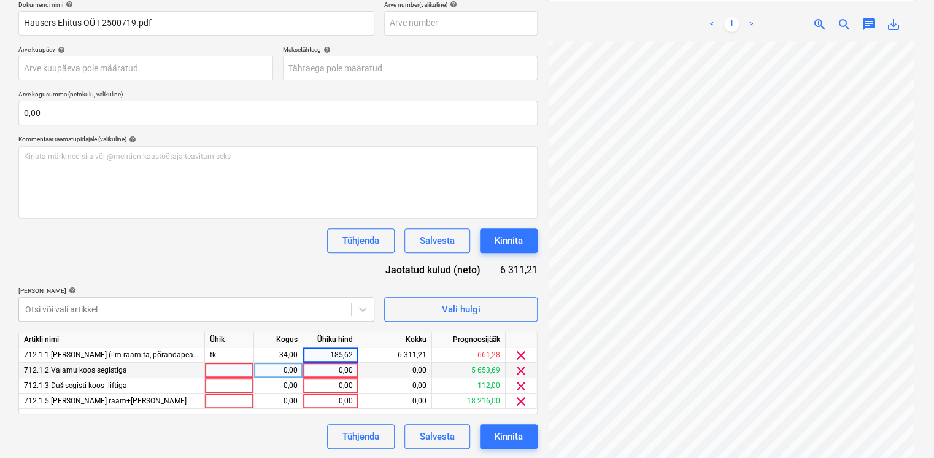
click at [213, 365] on div at bounding box center [229, 370] width 49 height 15
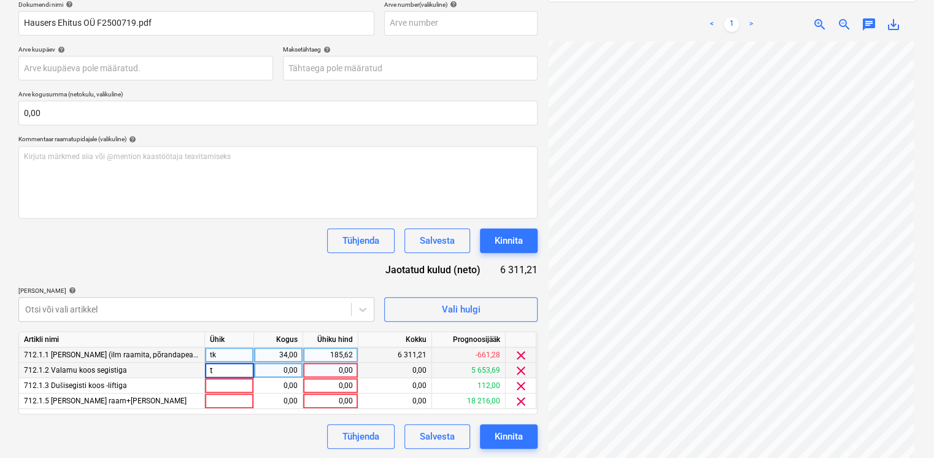
type input "tk"
click at [267, 374] on div "0,00" at bounding box center [278, 370] width 39 height 15
type input "30"
click at [326, 367] on div "0,00" at bounding box center [330, 370] width 45 height 15
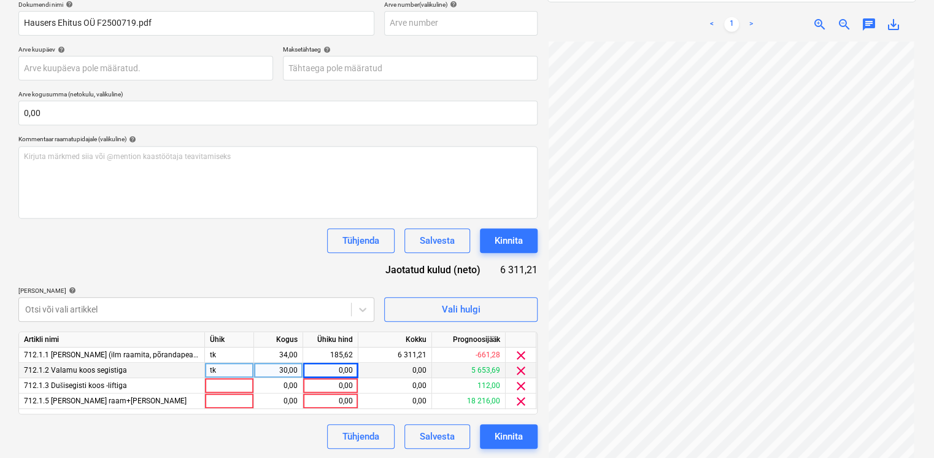
click at [341, 371] on div "0,00" at bounding box center [330, 370] width 45 height 15
type input "70,6"
click at [269, 274] on div "Dokumendi nimi help [PERSON_NAME] Ehitus OÜ F2500719.pdf Arve number (valikulin…" at bounding box center [277, 225] width 519 height 448
click at [518, 387] on span "clear" at bounding box center [521, 386] width 15 height 15
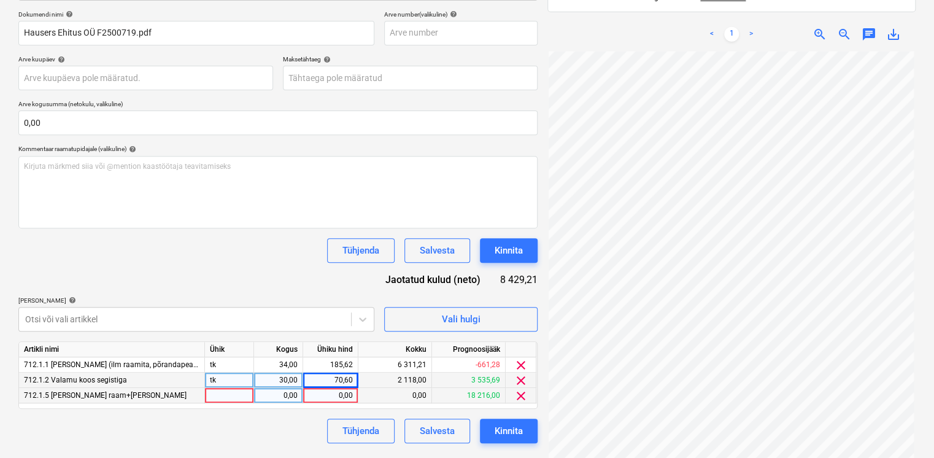
click at [520, 396] on span "clear" at bounding box center [521, 395] width 15 height 15
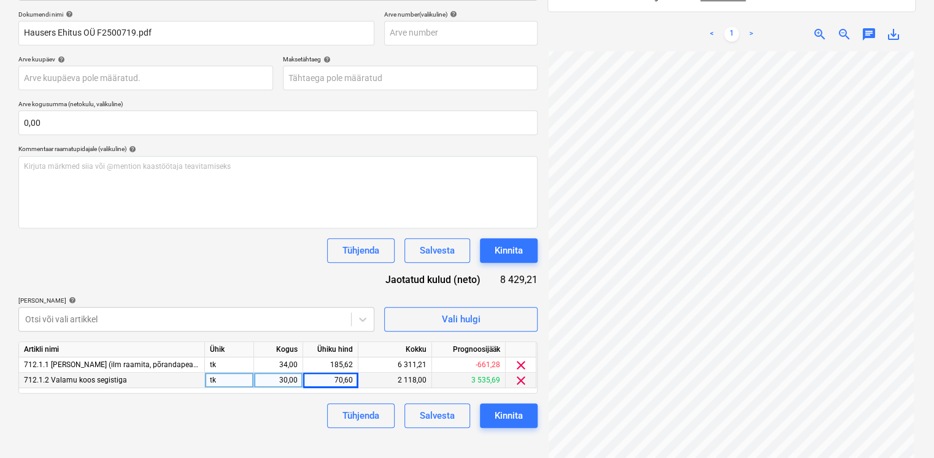
click at [275, 281] on div "Dokumendi nimi help [PERSON_NAME] Ehitus OÜ F2500719.pdf Arve number (valikulin…" at bounding box center [277, 218] width 519 height 417
click at [434, 415] on div "Salvesta" at bounding box center [437, 415] width 35 height 16
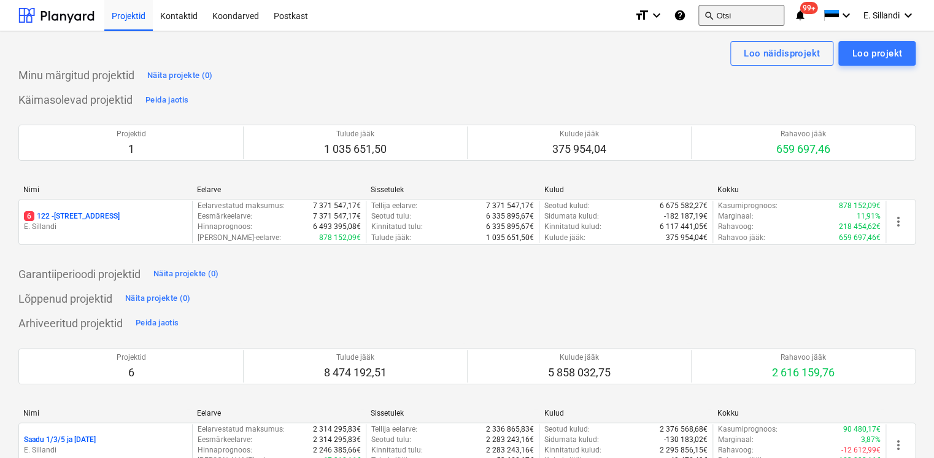
click at [729, 13] on button "search Otsi" at bounding box center [741, 15] width 86 height 21
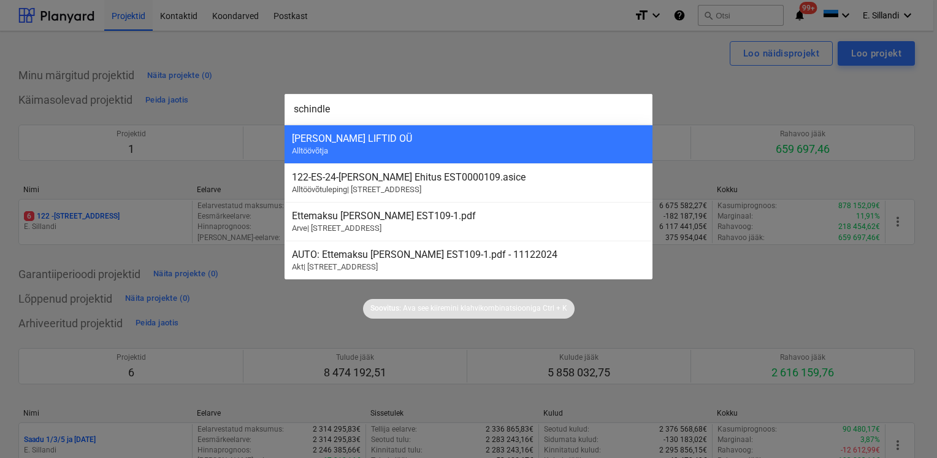
type input "schindler"
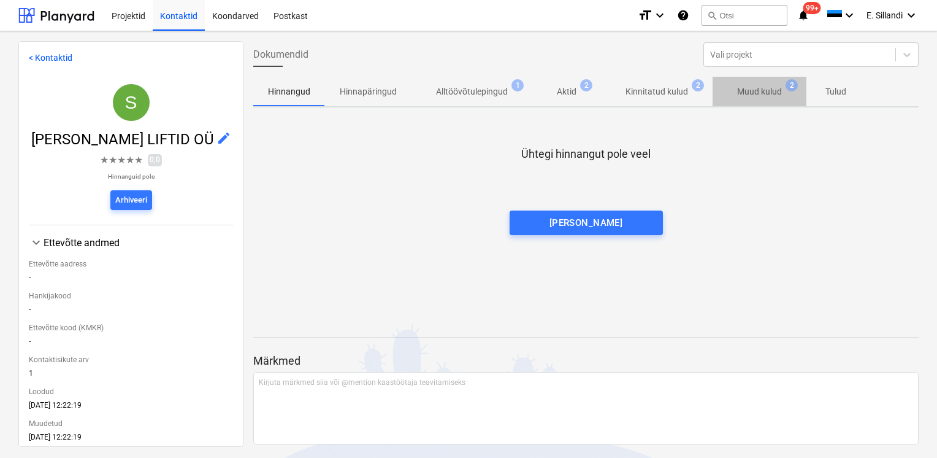
click at [755, 91] on p "Muud kulud" at bounding box center [759, 91] width 45 height 13
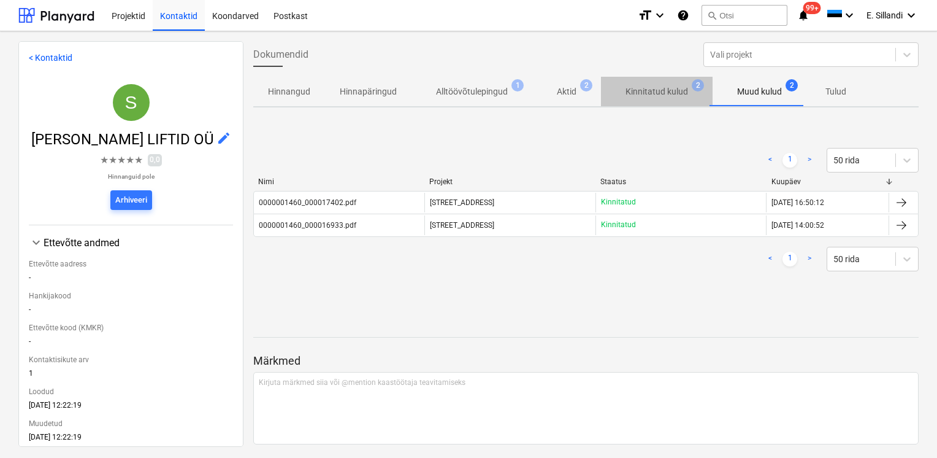
click at [650, 92] on p "Kinnitatud kulud" at bounding box center [657, 91] width 63 height 13
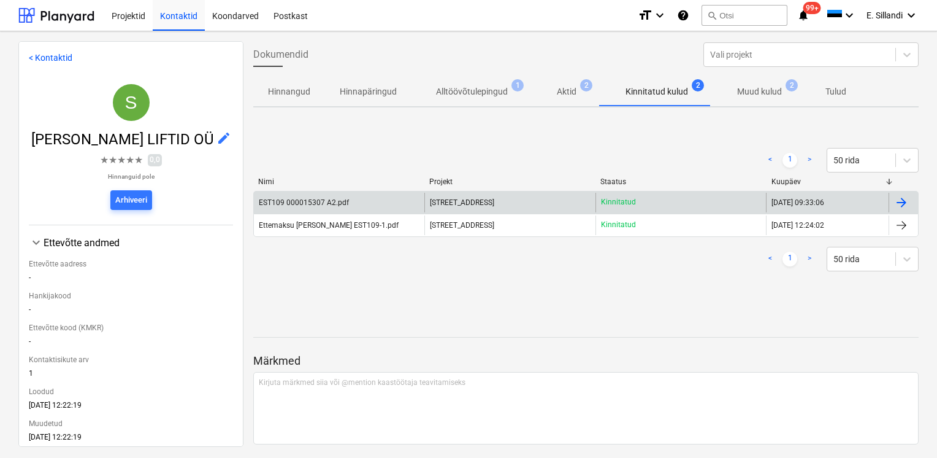
click at [333, 206] on div "EST109 000015307 A2.pdf" at bounding box center [339, 203] width 171 height 20
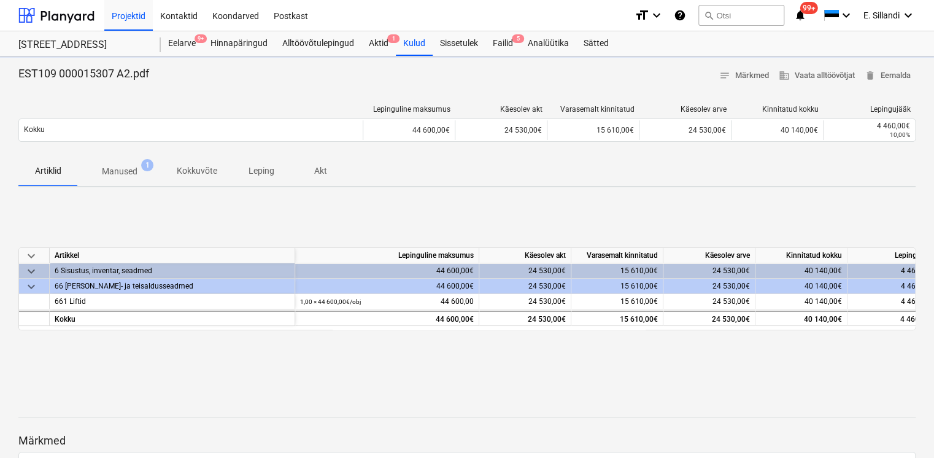
click at [128, 169] on p "Manused" at bounding box center [120, 171] width 36 height 13
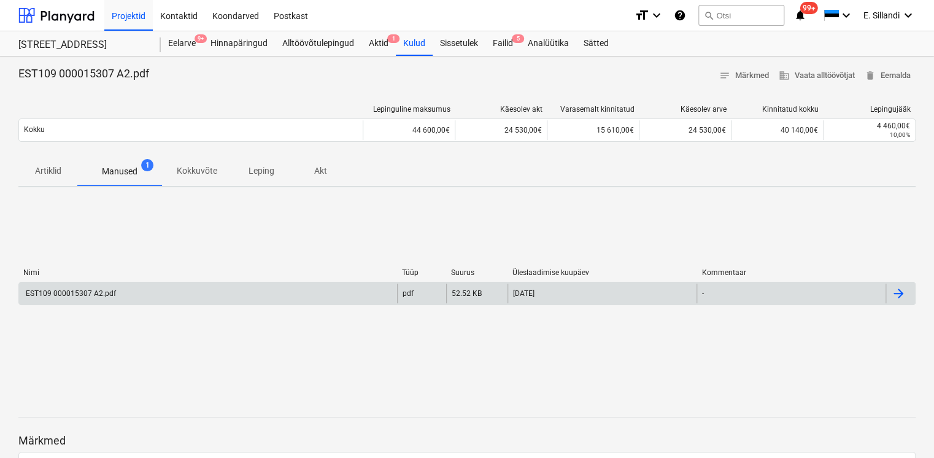
click at [112, 296] on div "EST109 000015307 A2.pdf" at bounding box center [70, 293] width 92 height 9
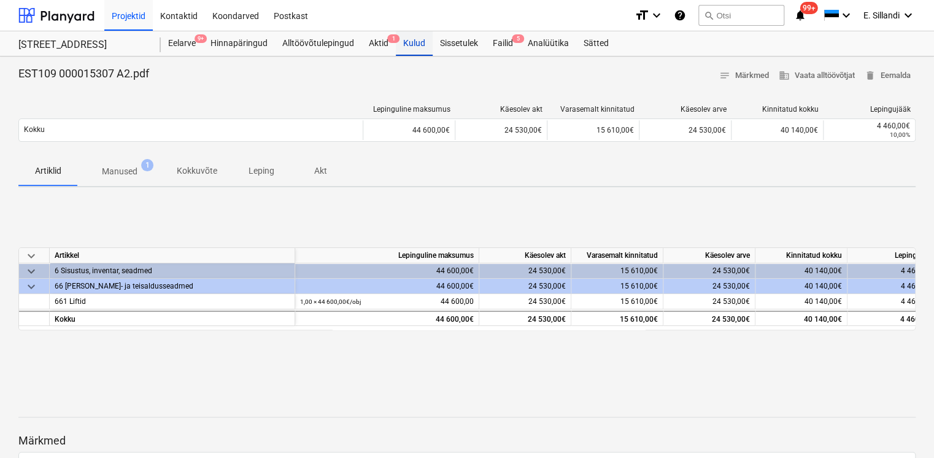
click at [427, 50] on div "Kulud" at bounding box center [414, 43] width 37 height 25
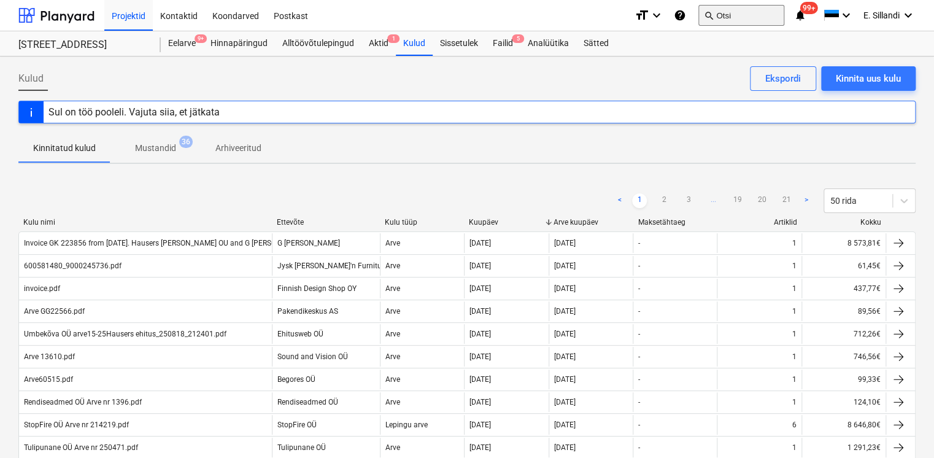
click at [731, 18] on button "search Otsi" at bounding box center [741, 15] width 86 height 21
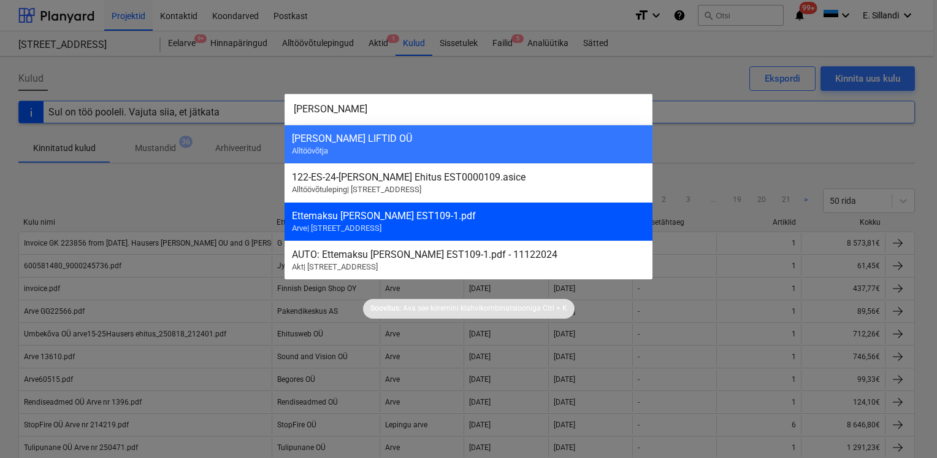
type input "schindler"
click at [415, 222] on div "Ettemaksu arve Schindler EST109-1.pdf Arve | 122 - Viieaia tee 28" at bounding box center [469, 221] width 368 height 39
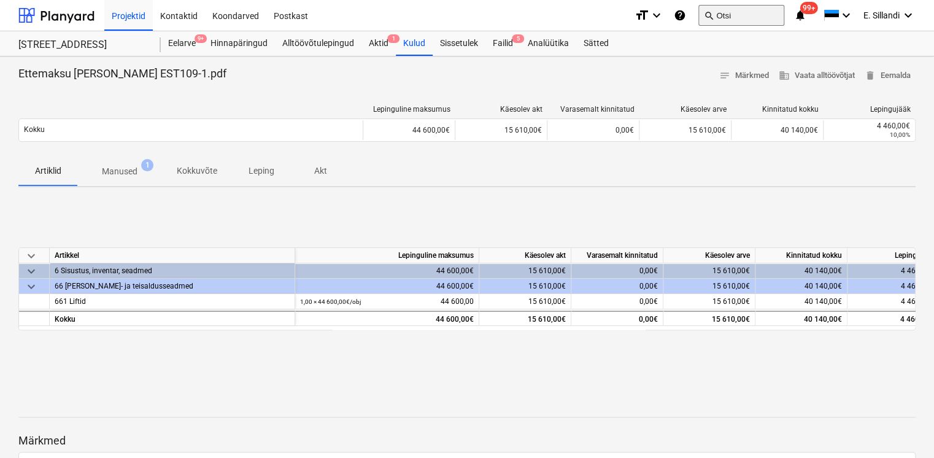
click at [731, 12] on button "search Otsi" at bounding box center [741, 15] width 86 height 21
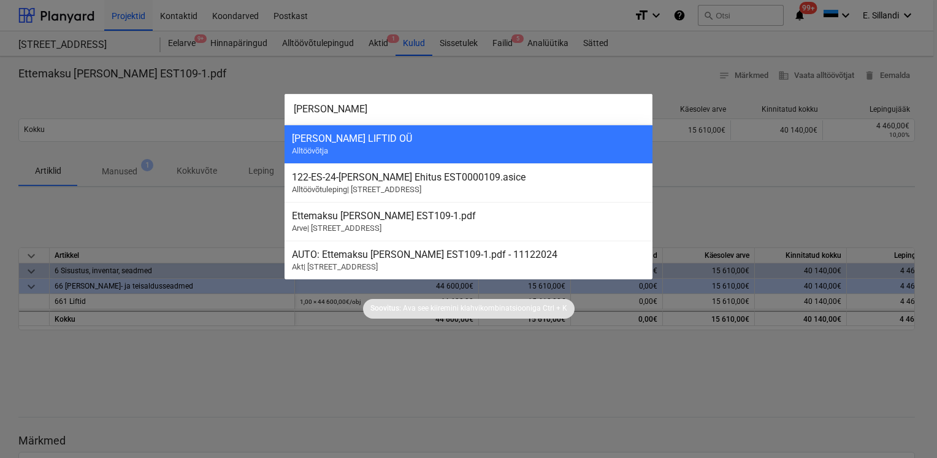
type input "schindler"
click at [515, 156] on div "SCHINDLER LIFTID OÜ Alltöövõtja" at bounding box center [469, 144] width 368 height 39
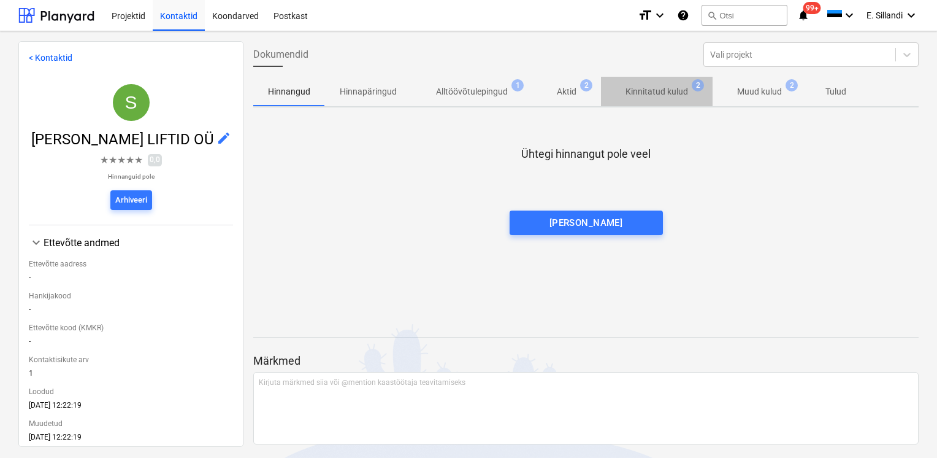
click at [635, 96] on p "Kinnitatud kulud" at bounding box center [657, 91] width 63 height 13
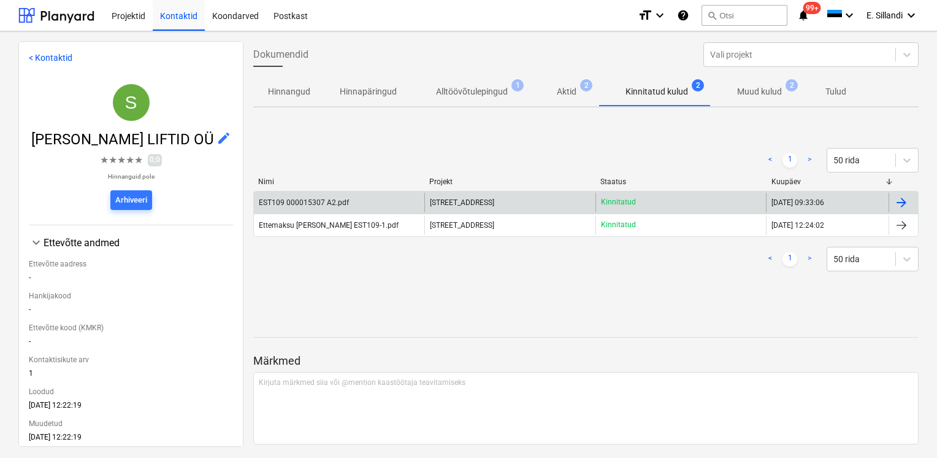
click at [312, 204] on div "EST109 000015307 A2.pdf" at bounding box center [304, 202] width 90 height 9
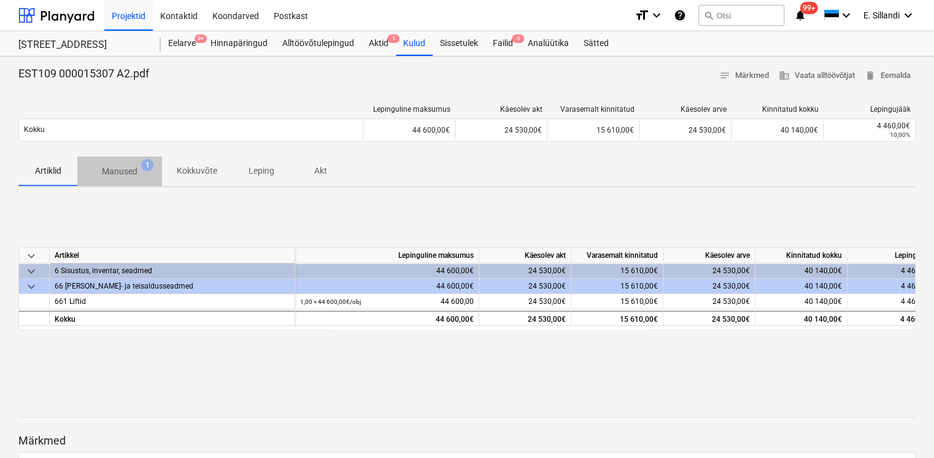
click at [120, 167] on p "Manused" at bounding box center [120, 171] width 36 height 13
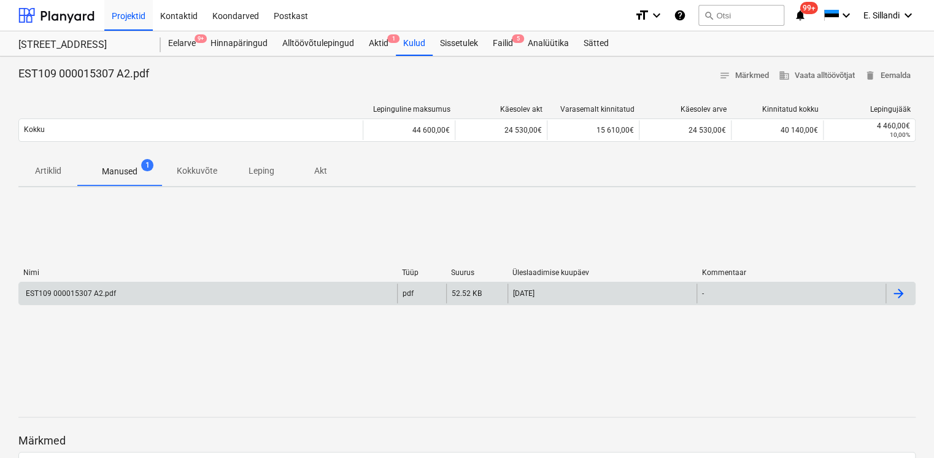
click at [101, 295] on div "EST109 000015307 A2.pdf" at bounding box center [70, 293] width 92 height 9
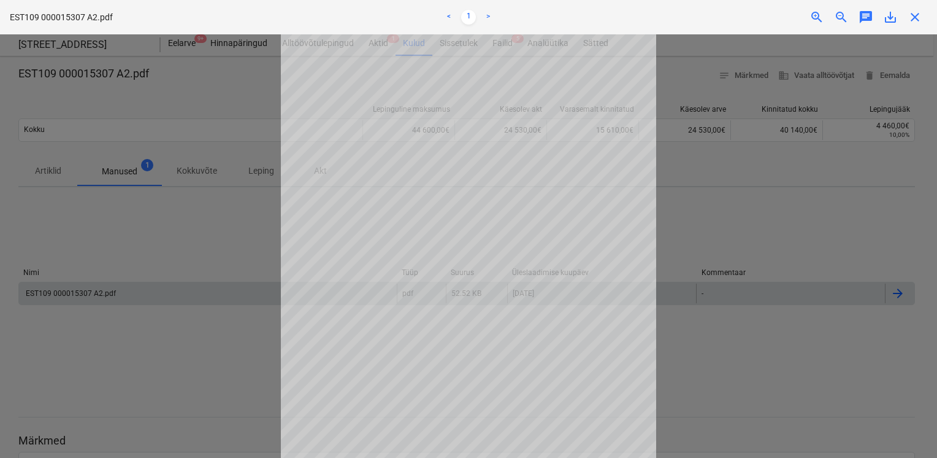
click at [131, 281] on div at bounding box center [468, 245] width 937 height 423
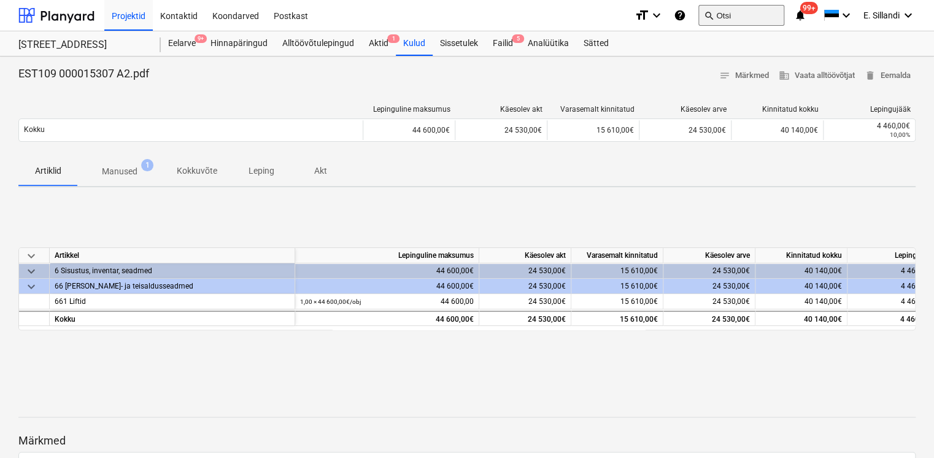
click at [719, 15] on button "search Otsi" at bounding box center [741, 15] width 86 height 21
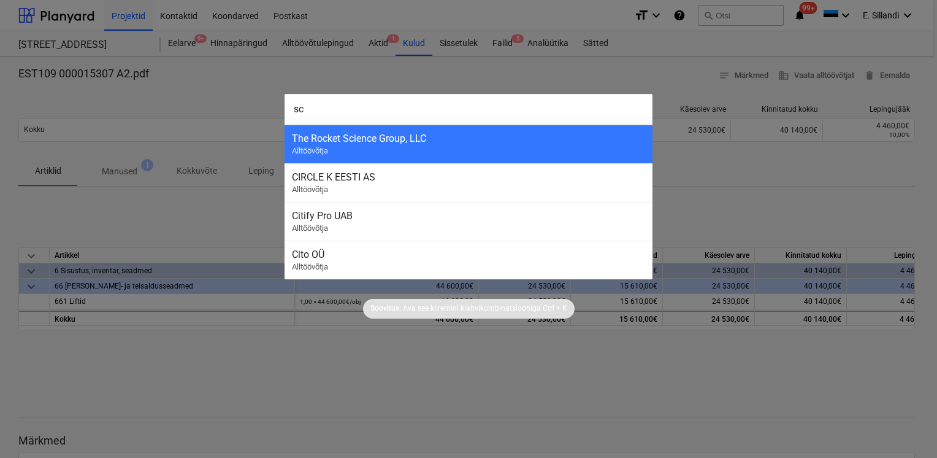
type input "s"
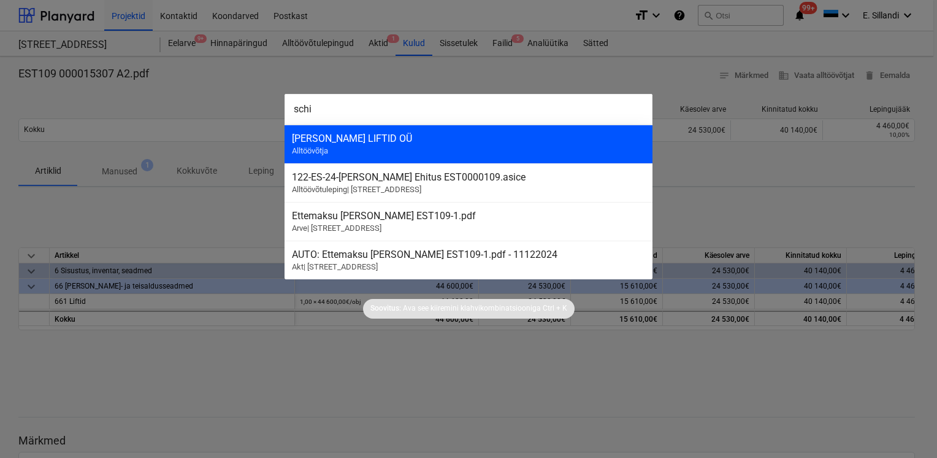
type input "schi"
click at [486, 144] on div "SCHINDLER LIFTID OÜ Alltöövõtja" at bounding box center [469, 144] width 368 height 39
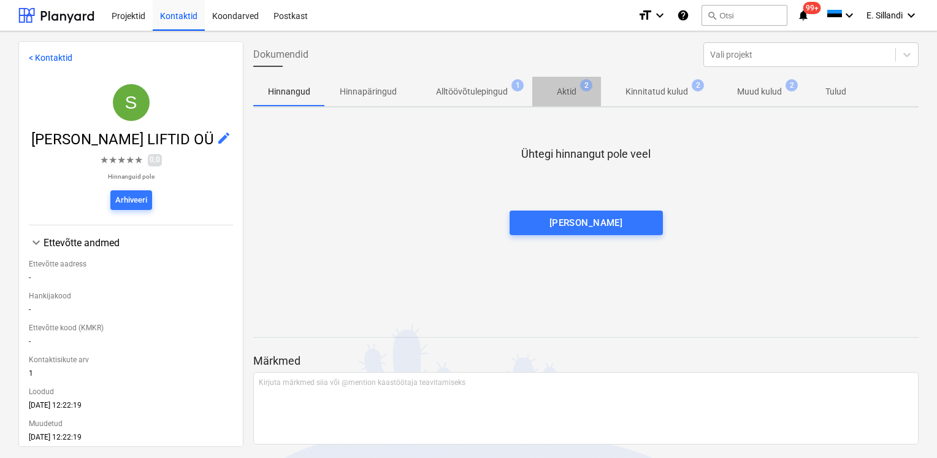
click at [569, 87] on p "Aktid" at bounding box center [567, 91] width 20 height 13
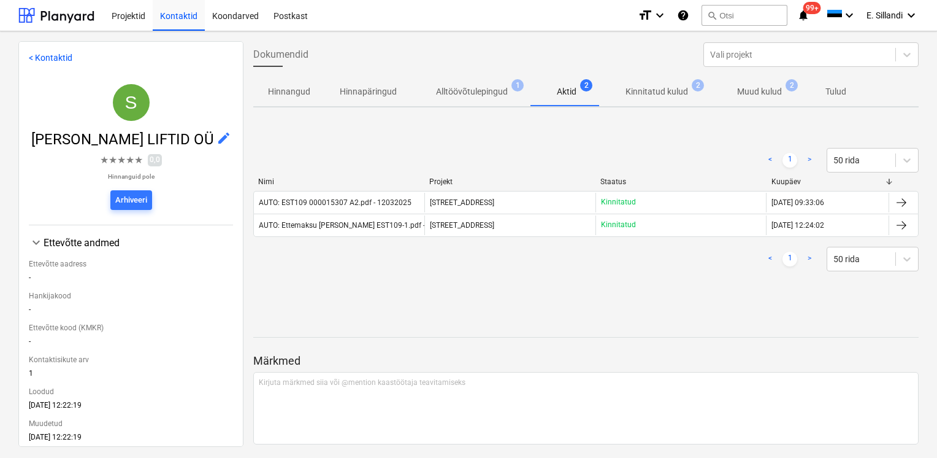
click at [655, 104] on button "Kinnitatud kulud 2" at bounding box center [657, 91] width 112 height 29
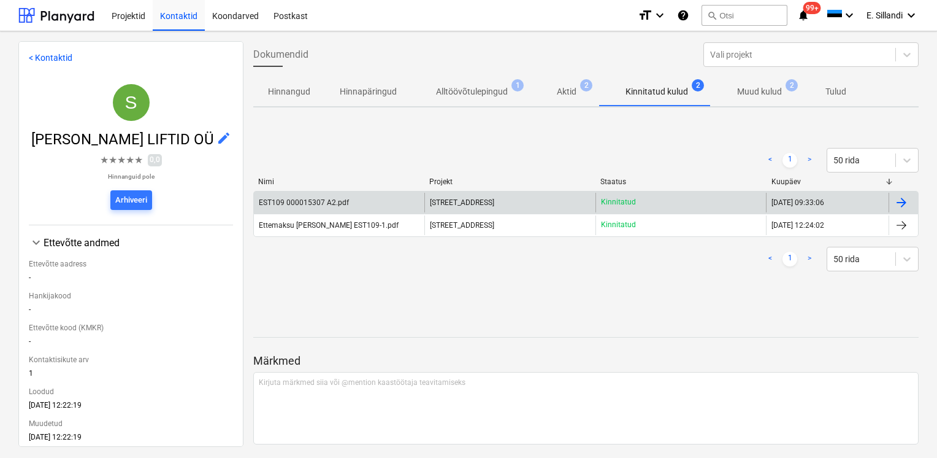
click at [324, 204] on div "EST109 000015307 A2.pdf" at bounding box center [304, 202] width 90 height 9
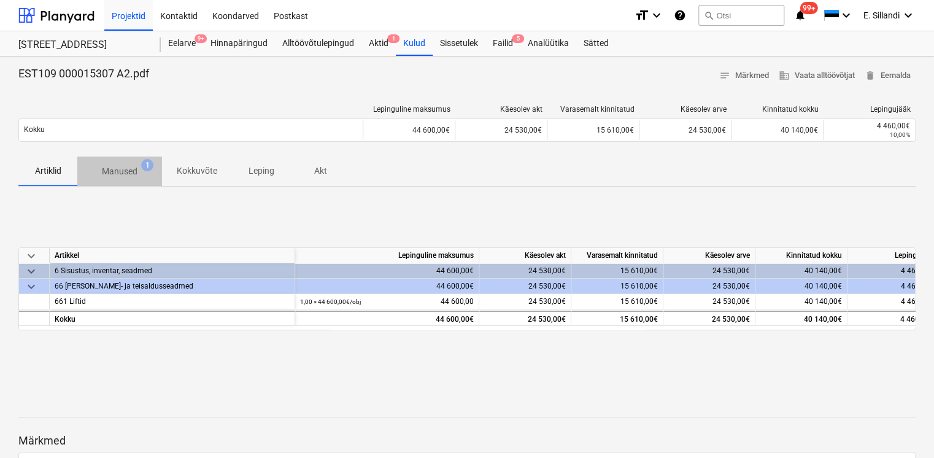
click at [121, 168] on p "Manused" at bounding box center [120, 171] width 36 height 13
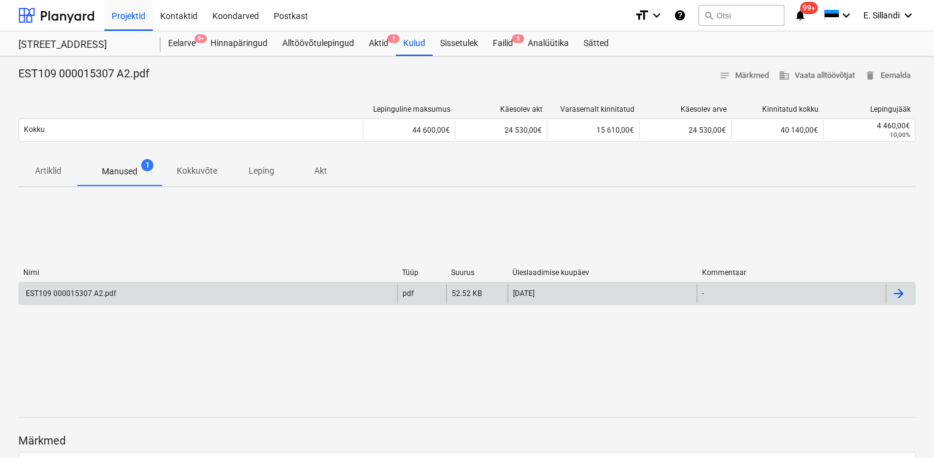
click at [67, 299] on div "EST109 000015307 A2.pdf" at bounding box center [208, 293] width 378 height 20
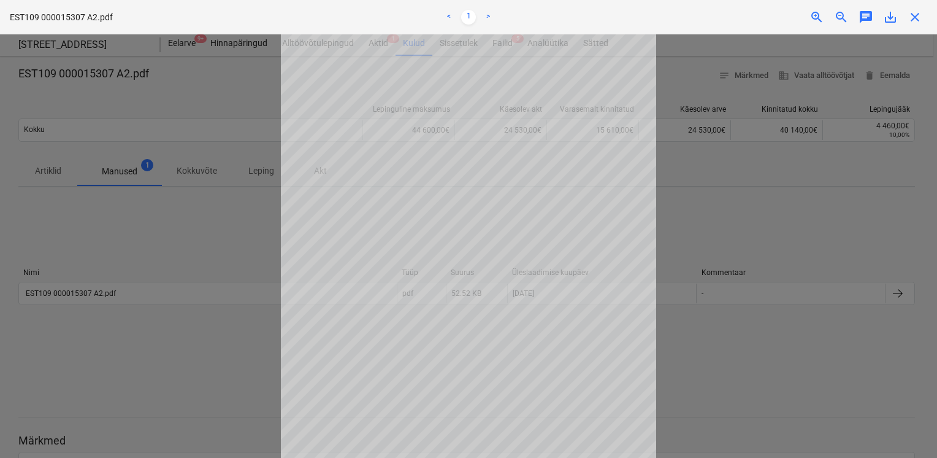
click at [238, 270] on div at bounding box center [468, 245] width 937 height 423
click at [185, 98] on div at bounding box center [468, 245] width 937 height 423
click at [704, 166] on div at bounding box center [468, 245] width 937 height 423
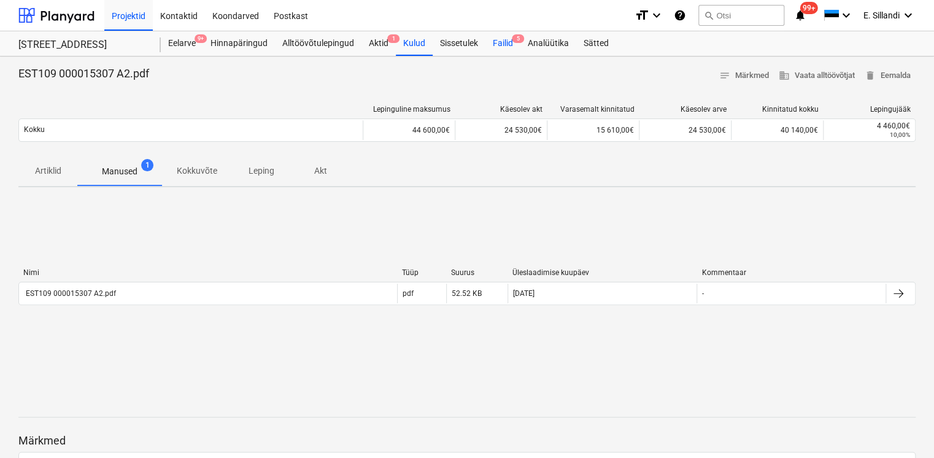
click at [498, 48] on div "Failid 5" at bounding box center [502, 43] width 35 height 25
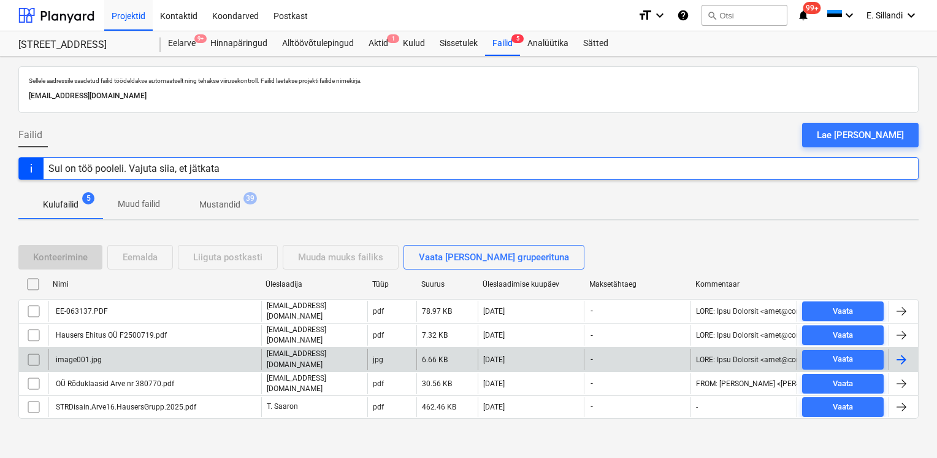
click at [121, 353] on div "image001.jpg" at bounding box center [154, 358] width 213 height 21
click at [35, 352] on input "checkbox" at bounding box center [34, 360] width 20 height 20
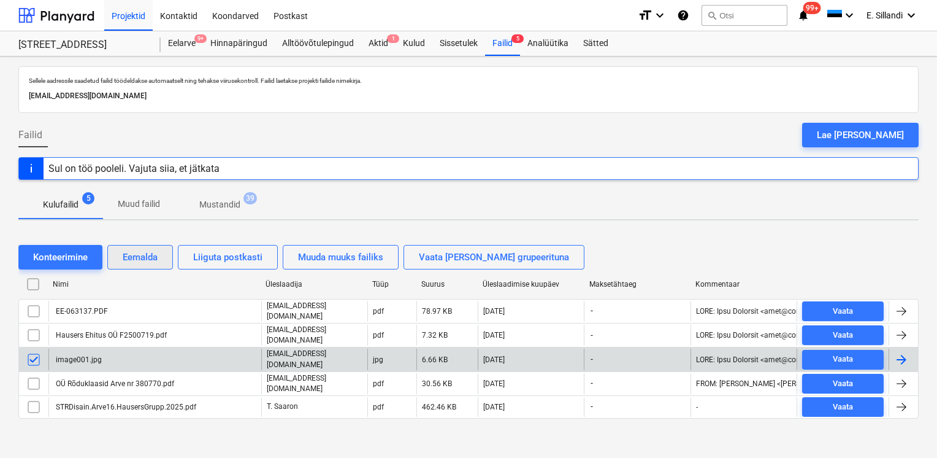
click at [152, 251] on div "Eemalda" at bounding box center [140, 257] width 35 height 16
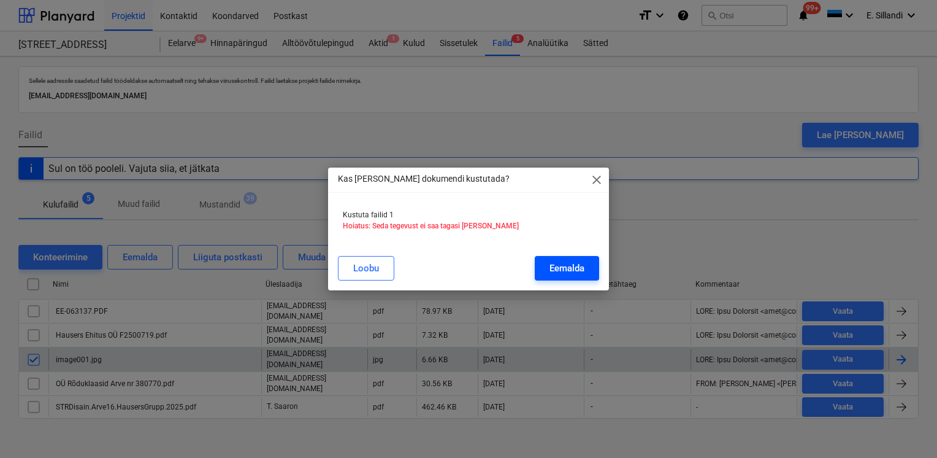
click at [577, 270] on div "Eemalda" at bounding box center [567, 268] width 35 height 16
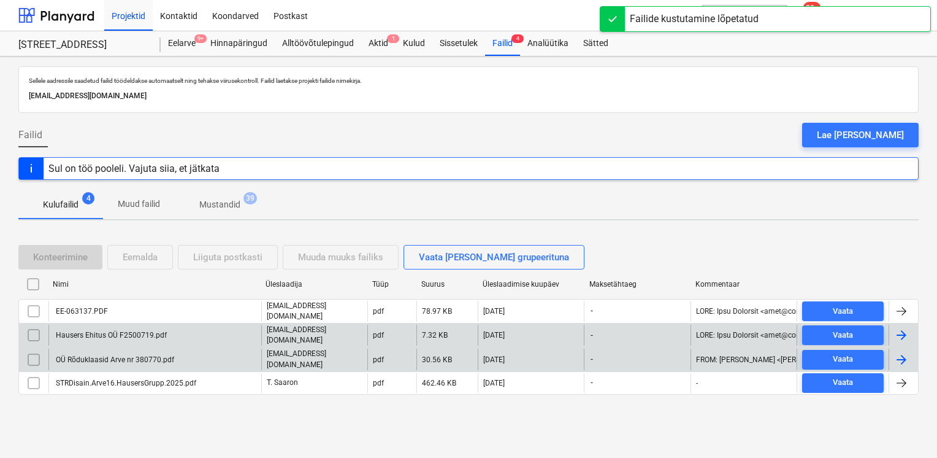
click at [208, 328] on div "Hausers Ehitus OÜ F2500719.pdf" at bounding box center [154, 335] width 213 height 21
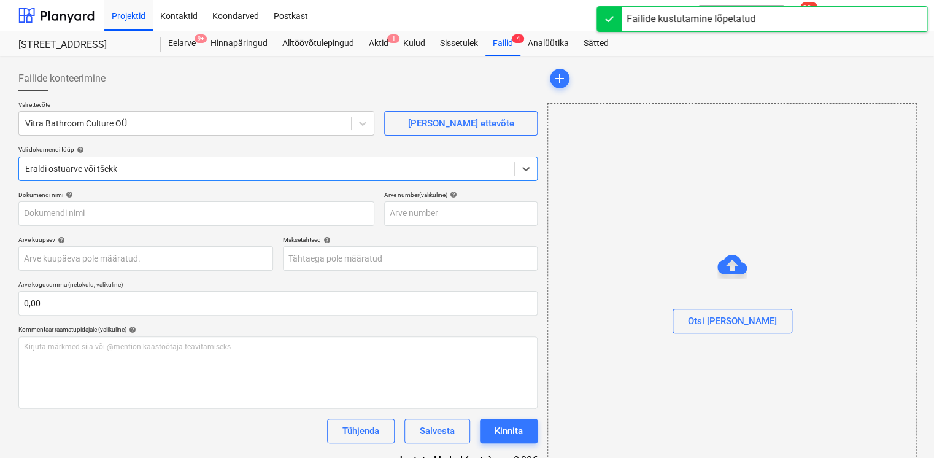
type input "Hausers Ehitus OÜ F2500719.pdf"
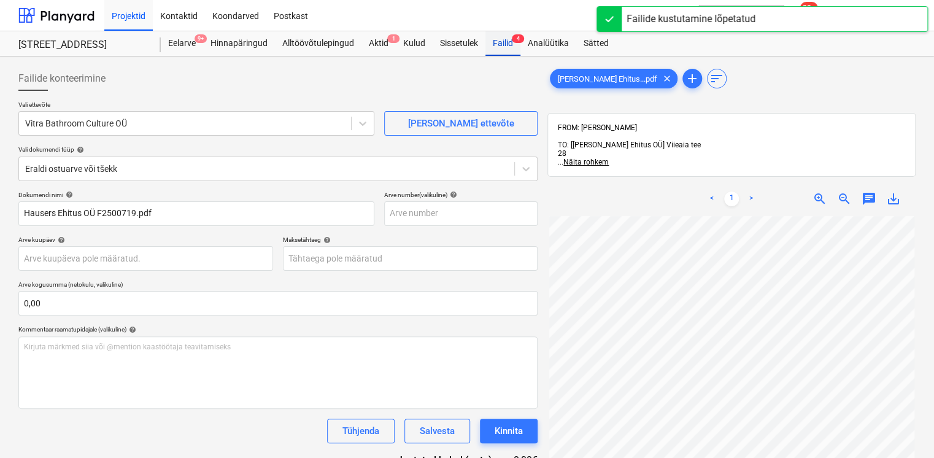
click at [501, 54] on div "Failid 4" at bounding box center [502, 43] width 35 height 25
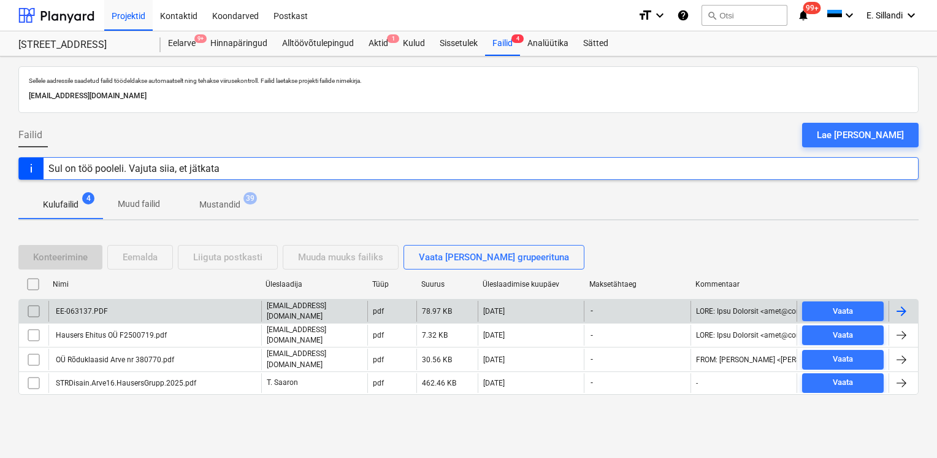
click at [129, 312] on div "EE-063137.PDF" at bounding box center [154, 311] width 213 height 21
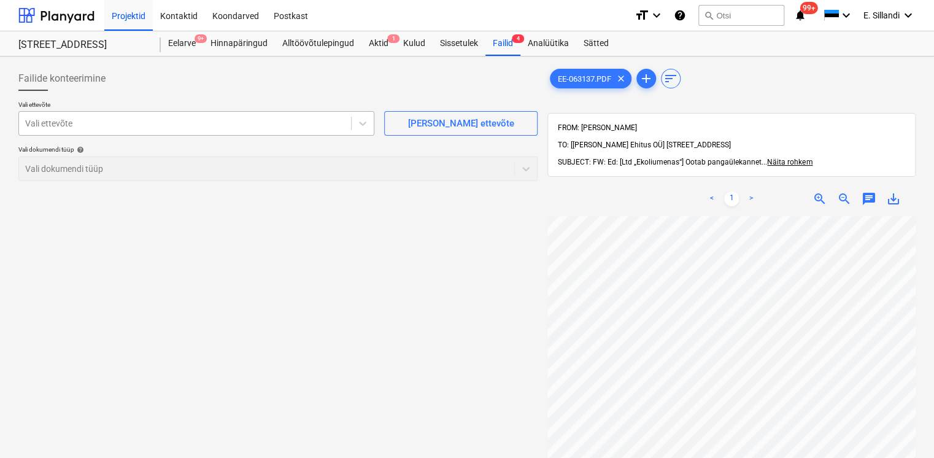
click at [130, 123] on div at bounding box center [185, 123] width 320 height 12
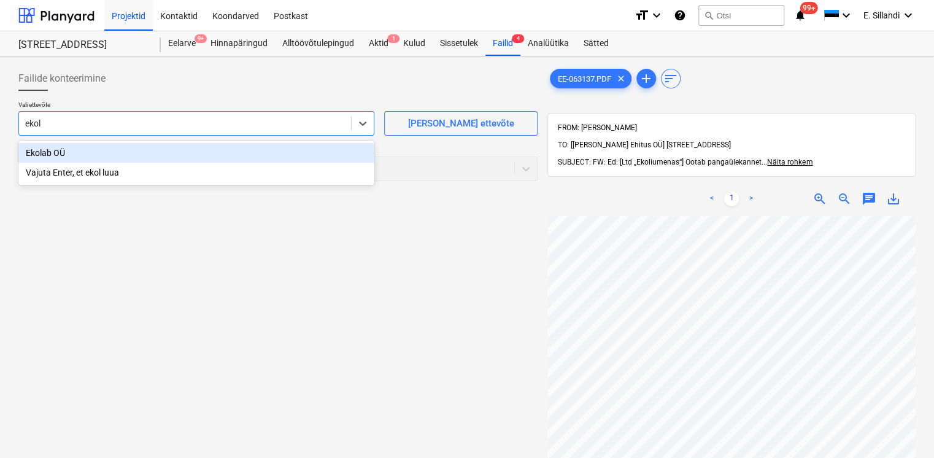
type input "ekolu"
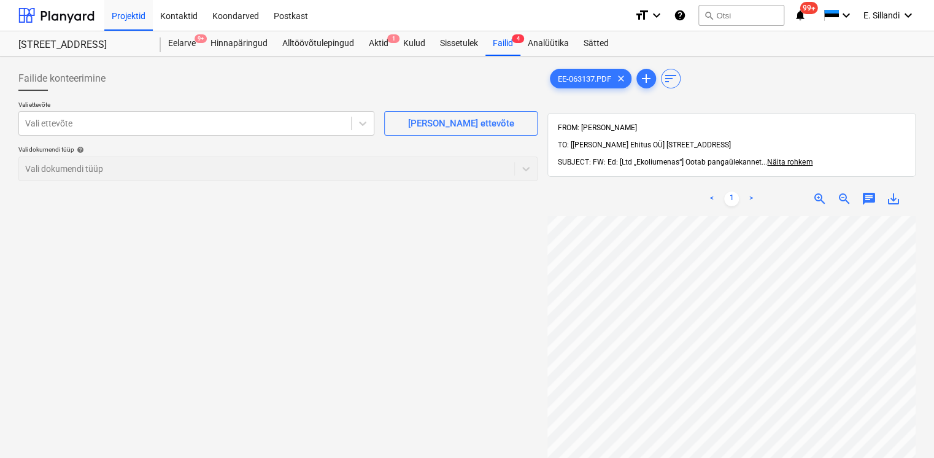
scroll to position [54, 13]
click at [128, 120] on div at bounding box center [185, 123] width 320 height 12
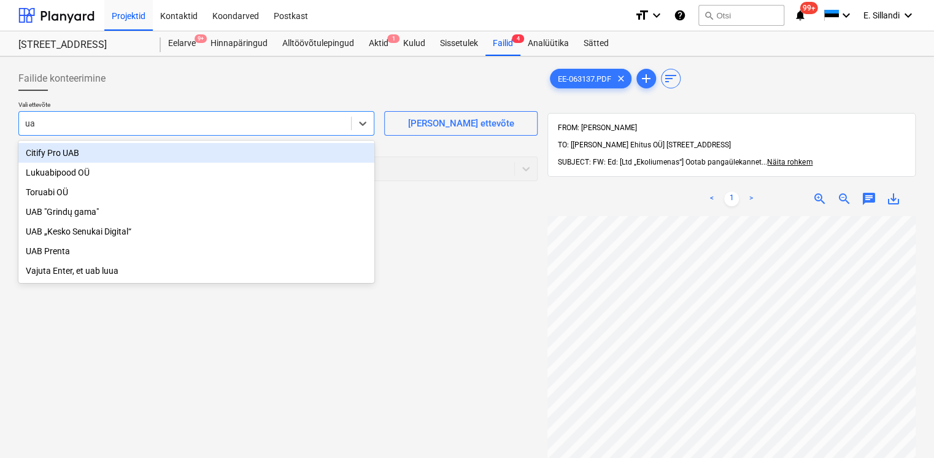
type input "u"
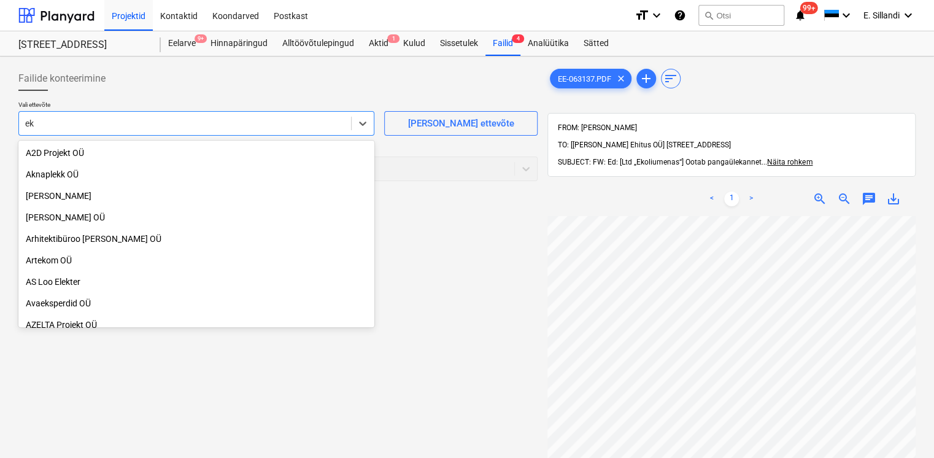
type input "e"
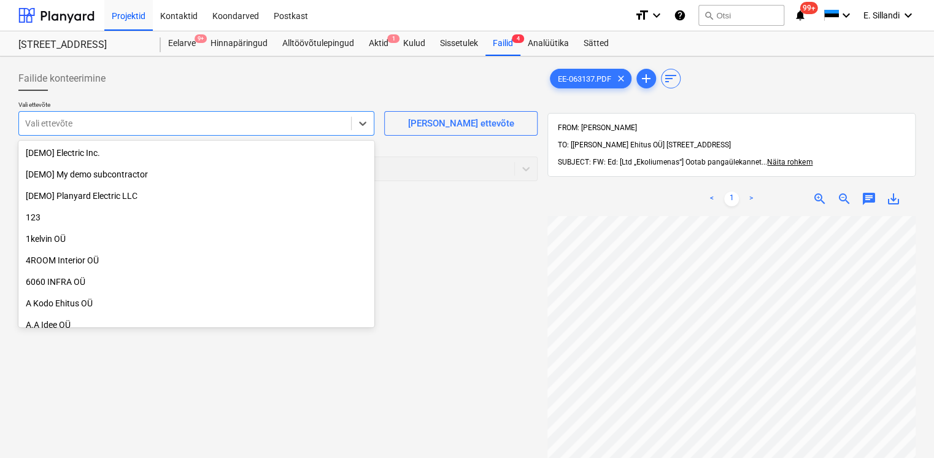
type input "E"
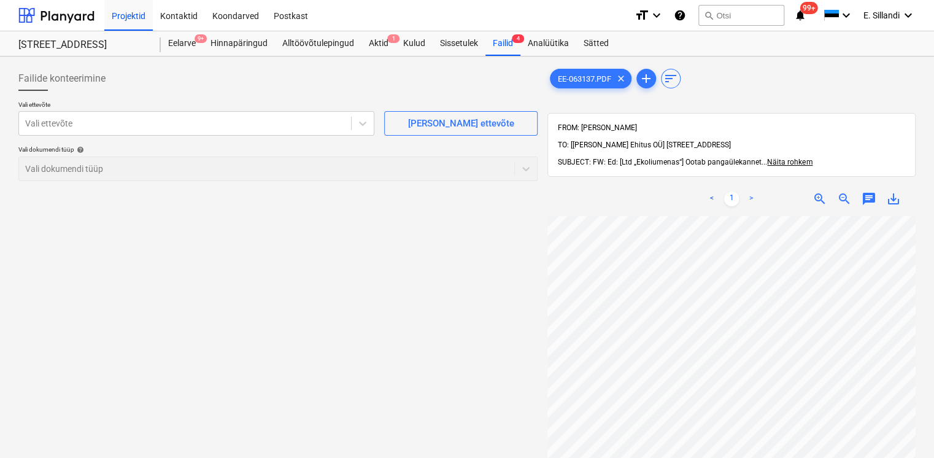
click at [893, 189] on div "< 1 > zoom_in zoom_out chat 0 save_alt" at bounding box center [731, 199] width 368 height 34
click at [897, 191] on span "save_alt" at bounding box center [893, 198] width 15 height 15
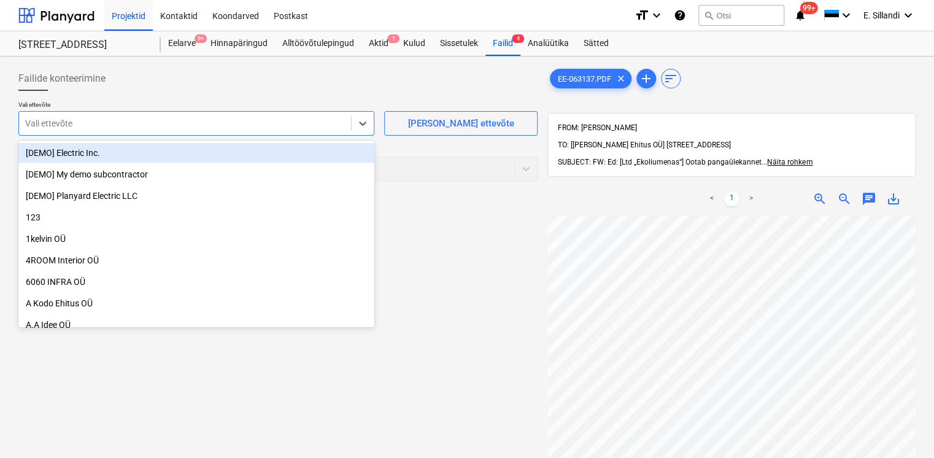
click at [151, 129] on div at bounding box center [185, 123] width 320 height 12
paste input "UAB "Ekoliumenas""
type input "UAB "Ekoliumenas""
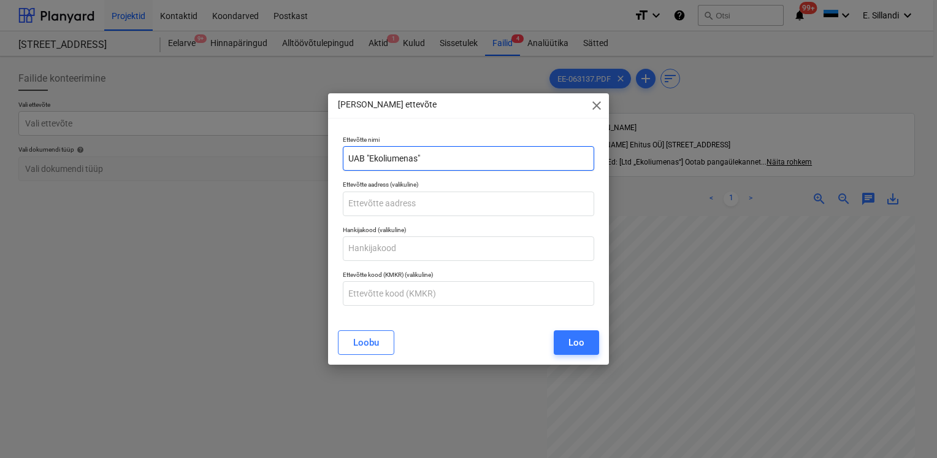
drag, startPoint x: 366, startPoint y: 155, endPoint x: 380, endPoint y: 140, distance: 20.4
click at [368, 154] on input "UAB "Ekoliumenas"" at bounding box center [469, 158] width 252 height 25
click at [439, 148] on input "UAB Ekoliumenas"" at bounding box center [469, 158] width 252 height 25
type input "UAB Ekoliumenas"
click at [583, 346] on div "Loo" at bounding box center [577, 342] width 16 height 16
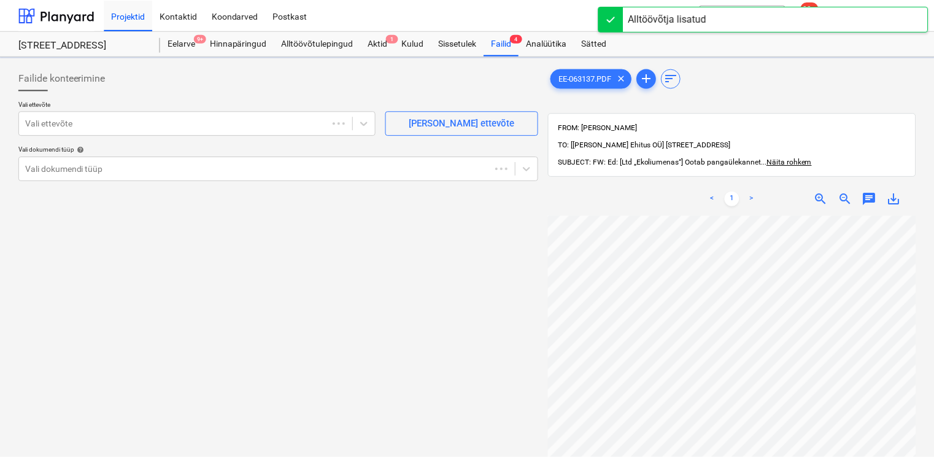
scroll to position [54, 12]
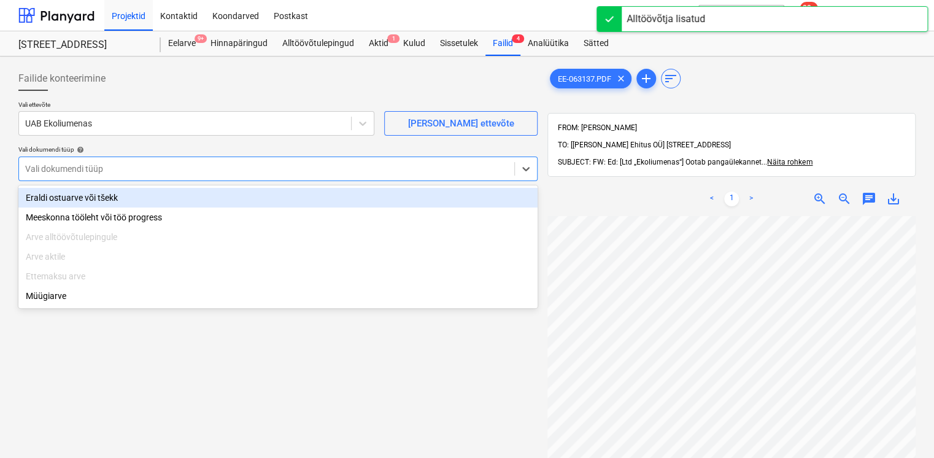
click at [79, 166] on div at bounding box center [266, 169] width 483 height 12
click at [43, 194] on div "Eraldi ostuarve või tšekk" at bounding box center [277, 198] width 519 height 20
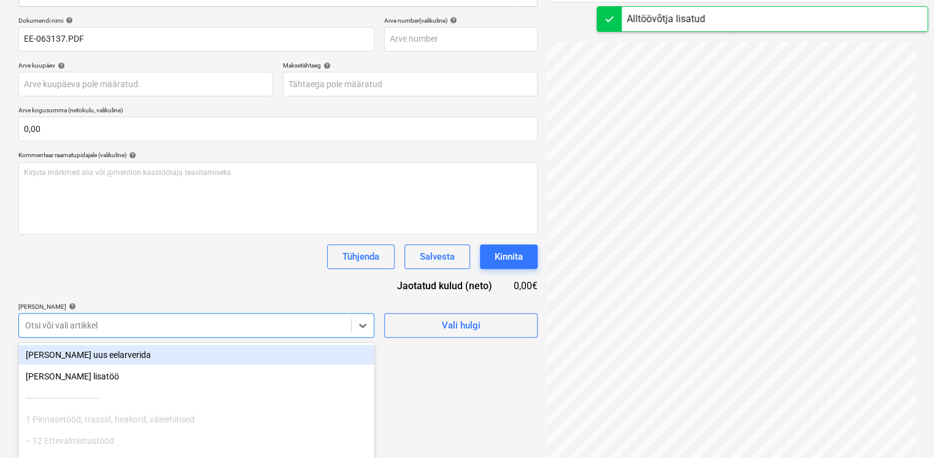
scroll to position [245, 0]
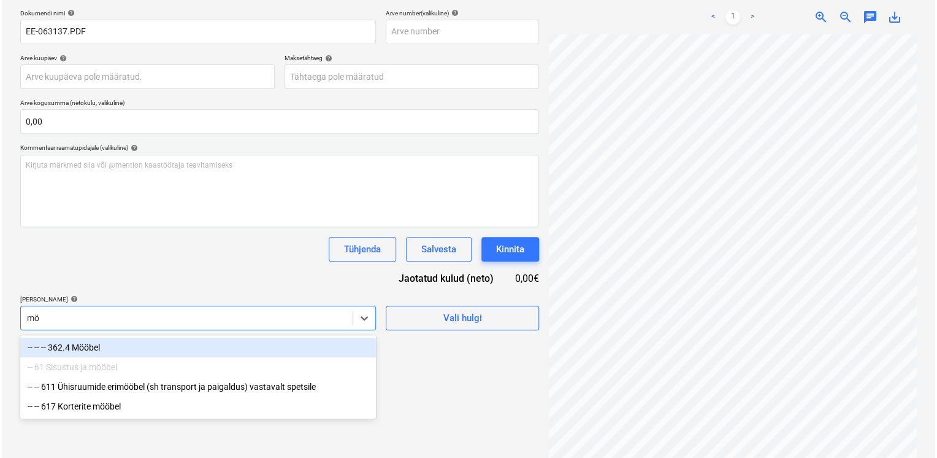
scroll to position [174, 0]
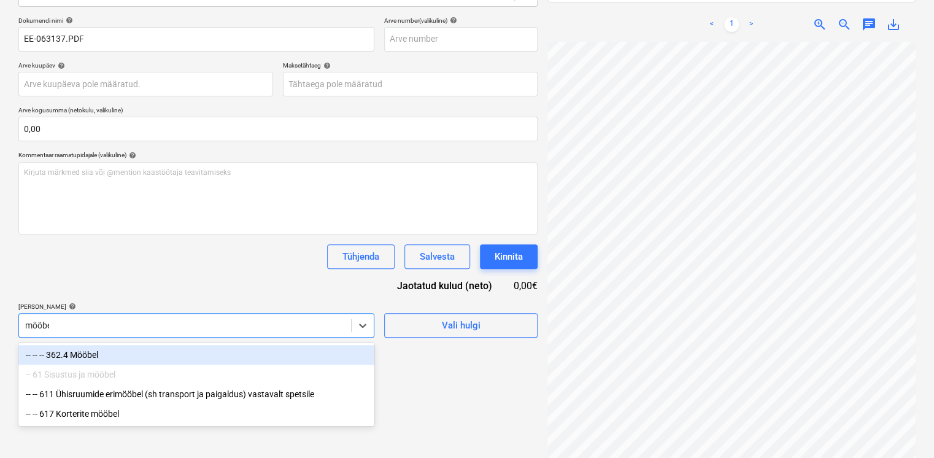
type input "mööbel"
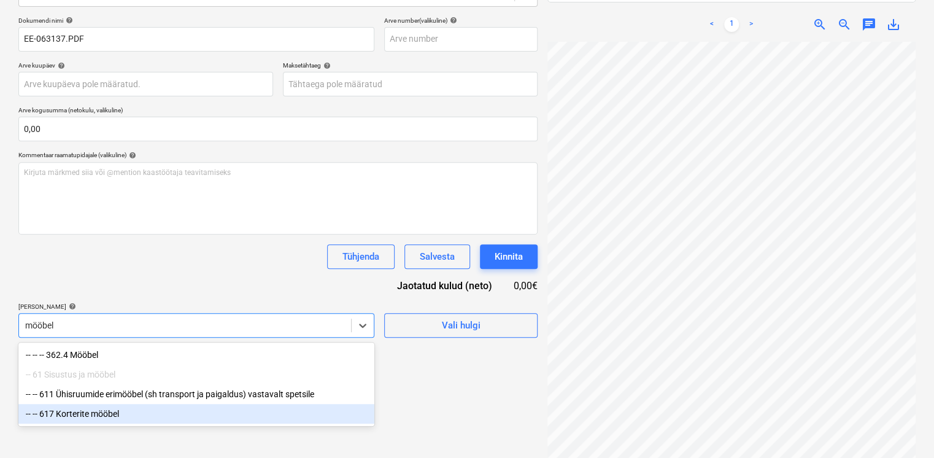
click at [113, 407] on div "-- -- 617 Korterite mööbel" at bounding box center [196, 414] width 356 height 20
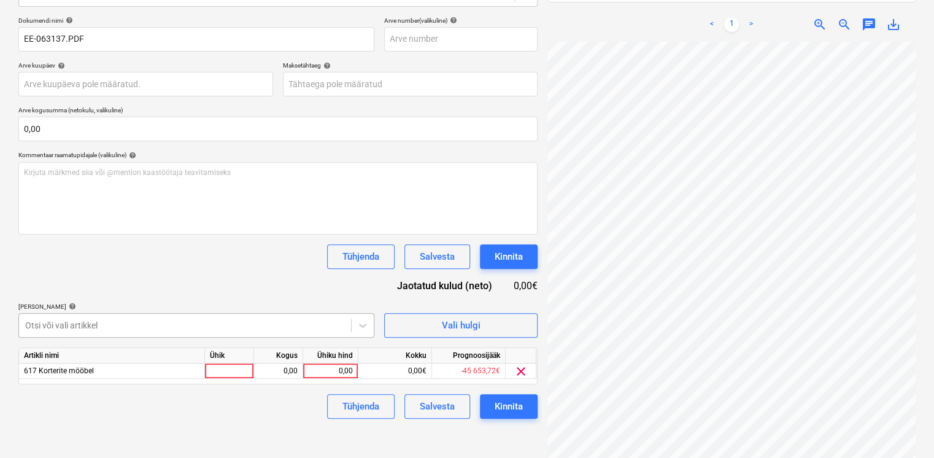
drag, startPoint x: 156, startPoint y: 291, endPoint x: 346, endPoint y: 319, distance: 192.3
click at [160, 291] on div "Dokumendi nimi help EE-063137.PDF Arve number (valikuline) help Arve kuupäev he…" at bounding box center [277, 218] width 519 height 402
click at [343, 370] on div "0,00" at bounding box center [330, 370] width 45 height 15
click at [331, 368] on div "0,00" at bounding box center [330, 370] width 45 height 15
type input "50,82"
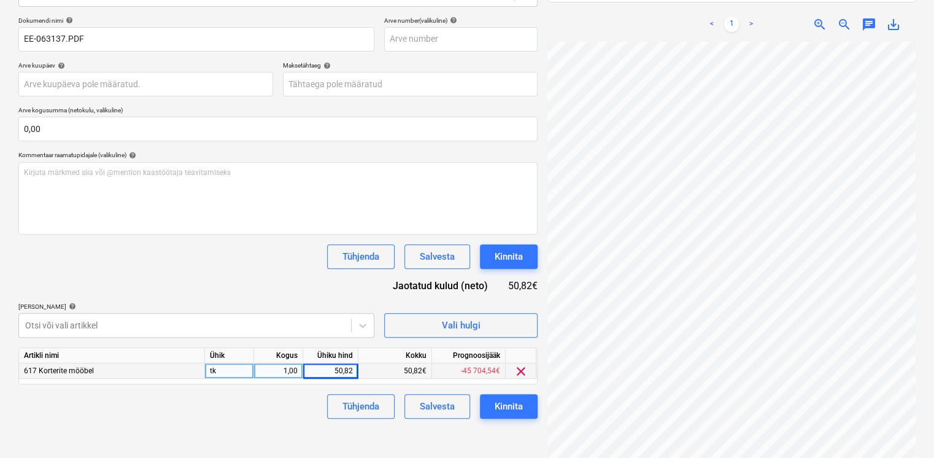
click at [257, 411] on div "Tühjenda Salvesta Kinnita" at bounding box center [277, 406] width 519 height 25
click at [510, 407] on div "Kinnita" at bounding box center [508, 406] width 28 height 16
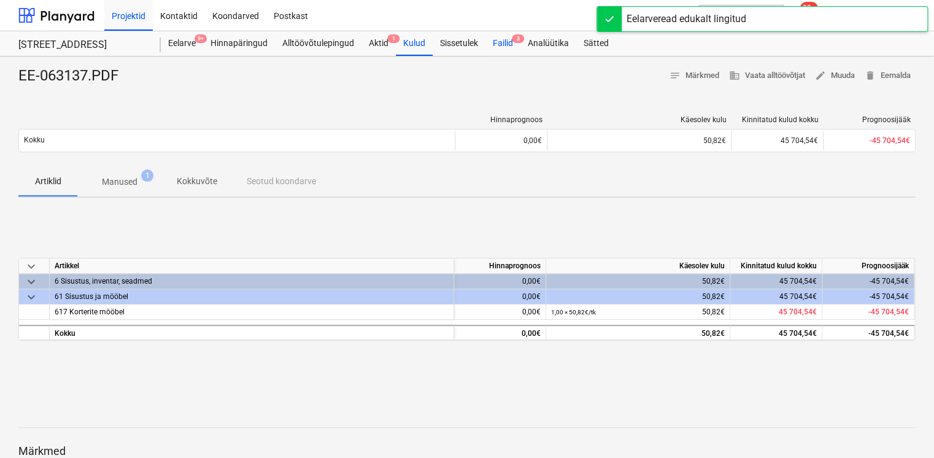
click at [503, 43] on div "Failid 3" at bounding box center [502, 43] width 35 height 25
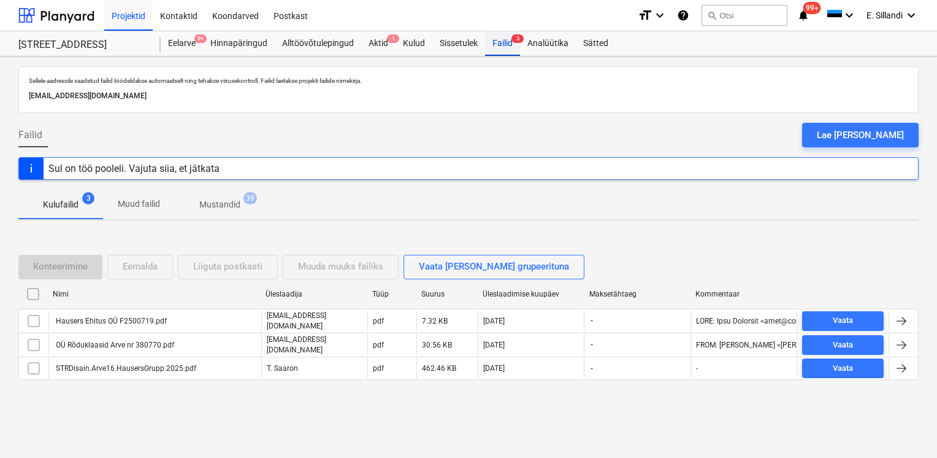
click at [513, 45] on div "Failid 3" at bounding box center [502, 43] width 35 height 25
click at [385, 45] on div "Aktid 1" at bounding box center [378, 43] width 34 height 25
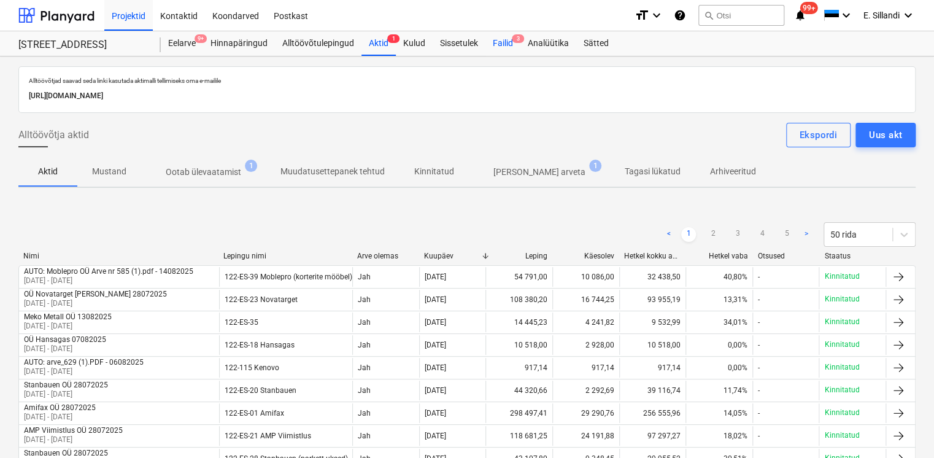
click at [503, 44] on div "Failid 3" at bounding box center [502, 43] width 35 height 25
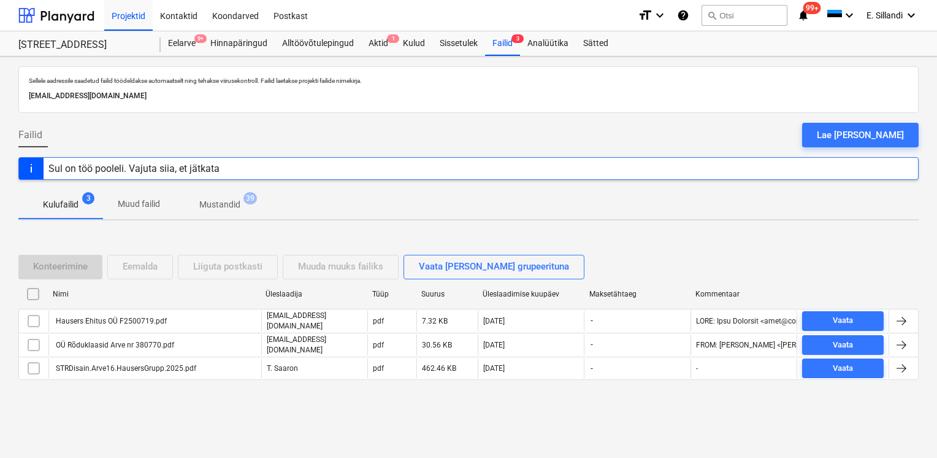
click at [55, 401] on div "Konteerimine Eemalda Liiguta postkasti Muuda muuks failiks Vaata faile grupeeri…" at bounding box center [468, 322] width 901 height 165
click at [93, 15] on div at bounding box center [56, 15] width 76 height 31
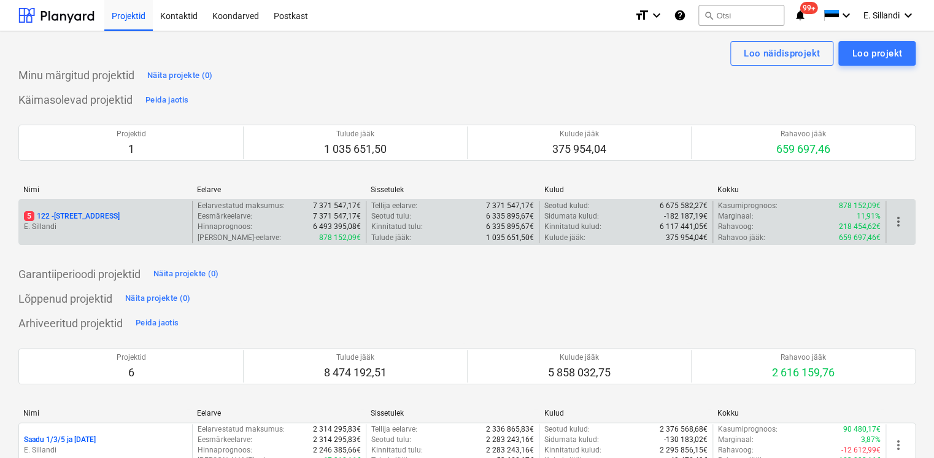
click at [49, 216] on p "5 122 - Viieaia tee 28" at bounding box center [72, 216] width 96 height 10
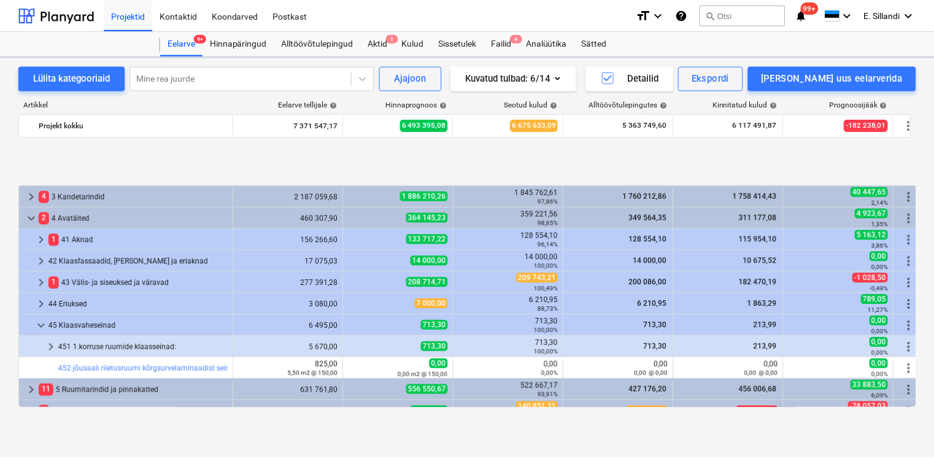
scroll to position [486, 0]
click at [510, 44] on div "Failid 4" at bounding box center [502, 43] width 35 height 25
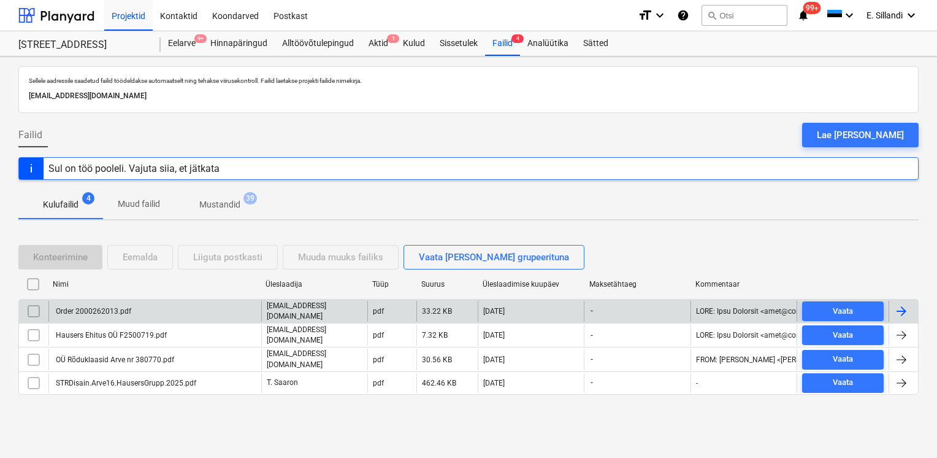
click at [60, 307] on div "Order 2000262013.pdf" at bounding box center [92, 311] width 77 height 9
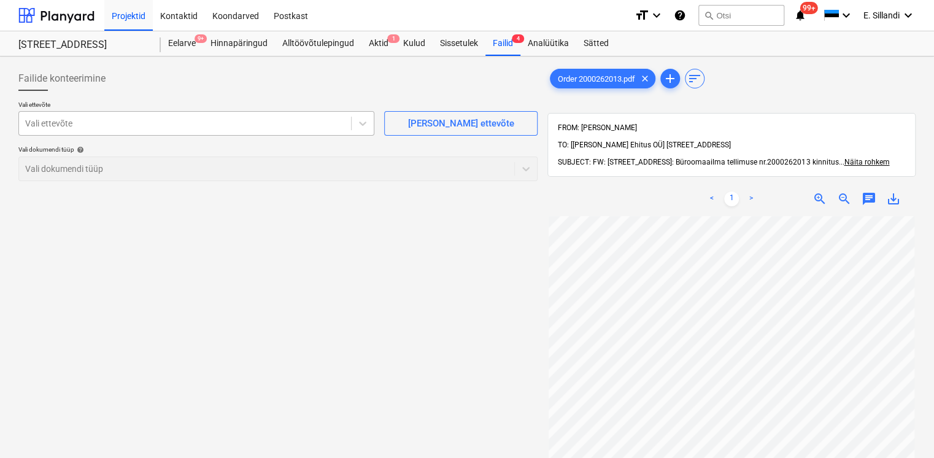
click at [147, 118] on div at bounding box center [185, 123] width 320 height 12
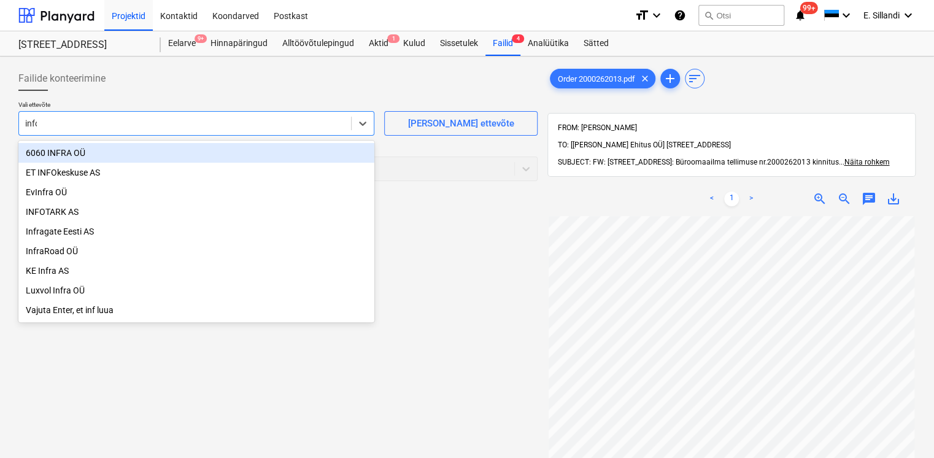
type input "infot"
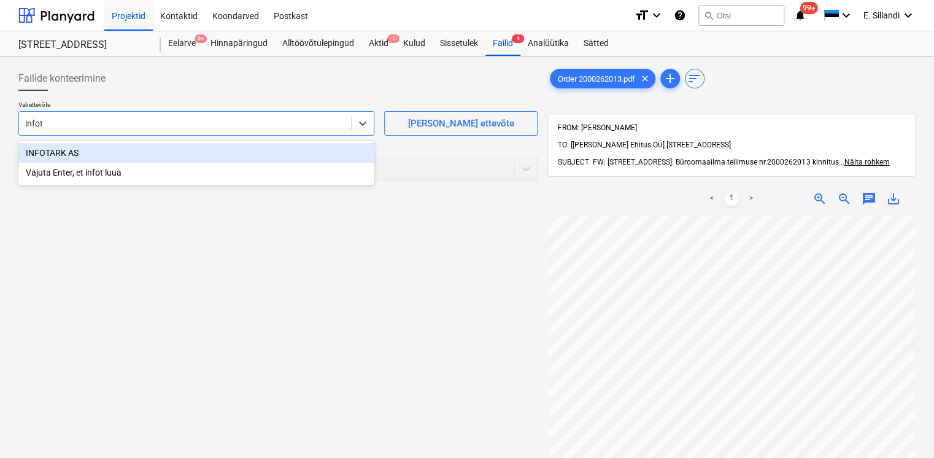
click at [106, 148] on div "INFOTARK AS" at bounding box center [196, 153] width 356 height 20
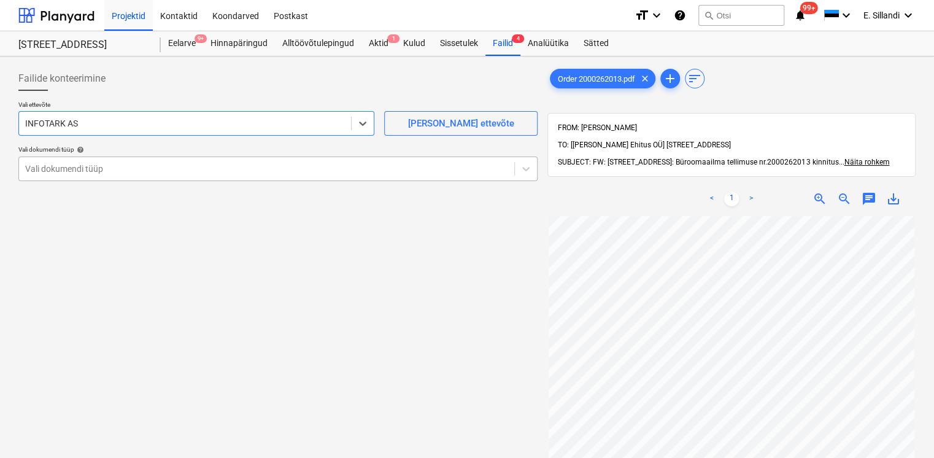
click at [82, 173] on div at bounding box center [266, 169] width 483 height 12
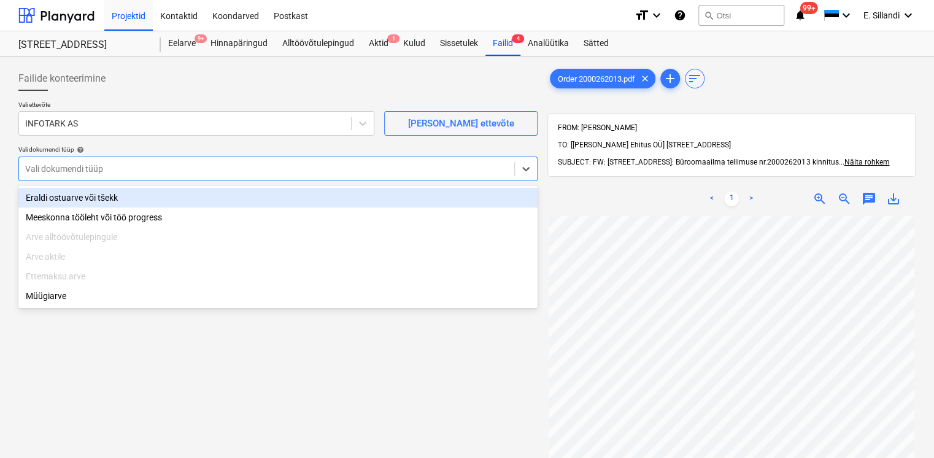
click at [71, 195] on div "Eraldi ostuarve või tšekk" at bounding box center [277, 198] width 519 height 20
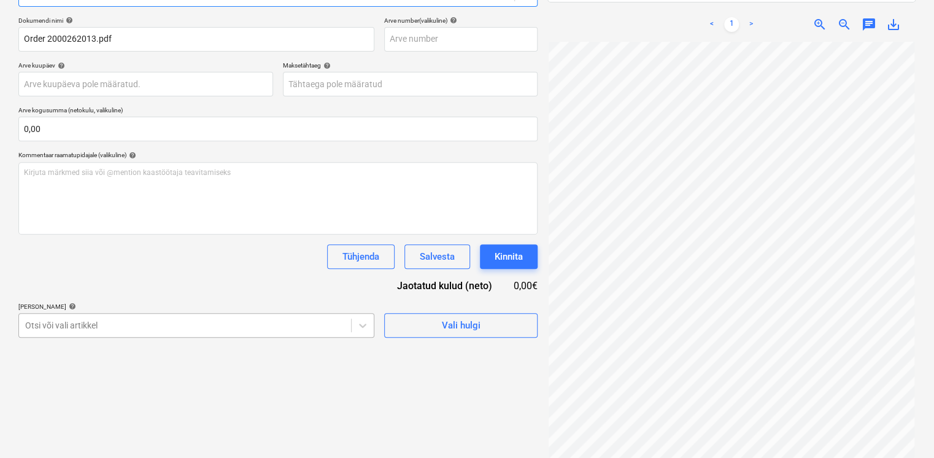
click at [139, 283] on body "Projektid Kontaktid Koondarved Postkast format_size keyboard_arrow_down help se…" at bounding box center [467, 55] width 934 height 458
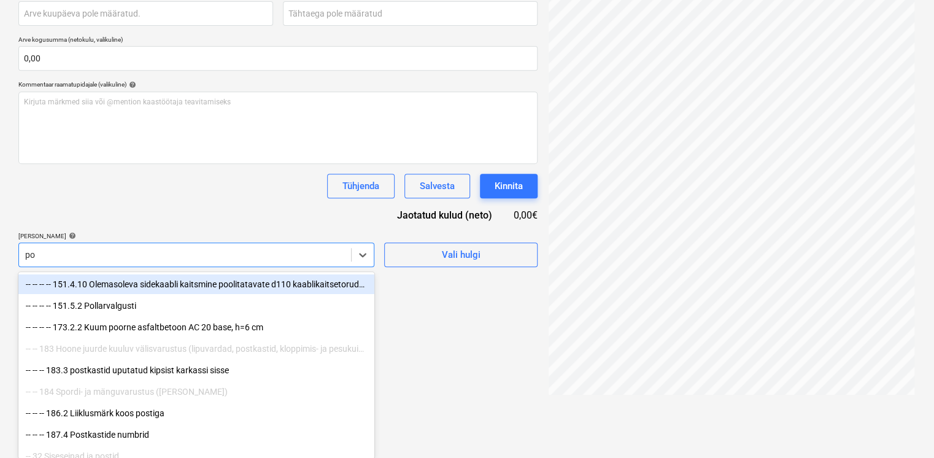
type input "pos"
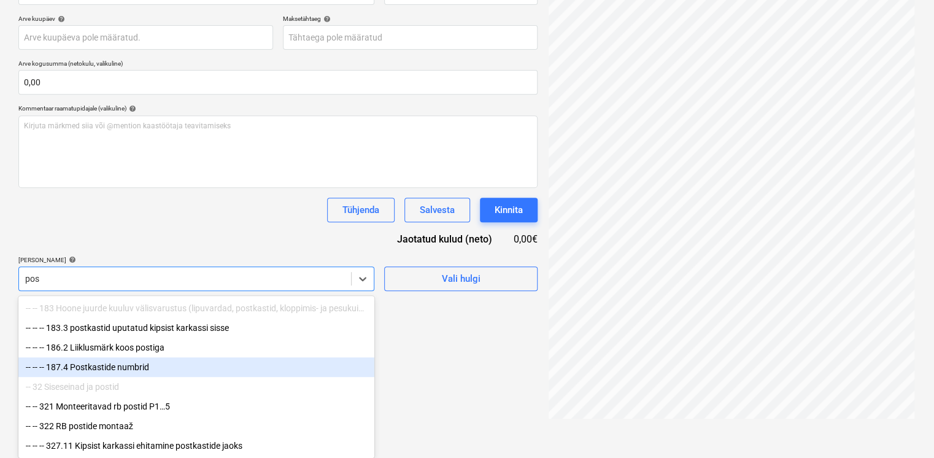
click at [128, 365] on div "-- -- -- 187.4 Postkastide numbrid" at bounding box center [196, 367] width 356 height 20
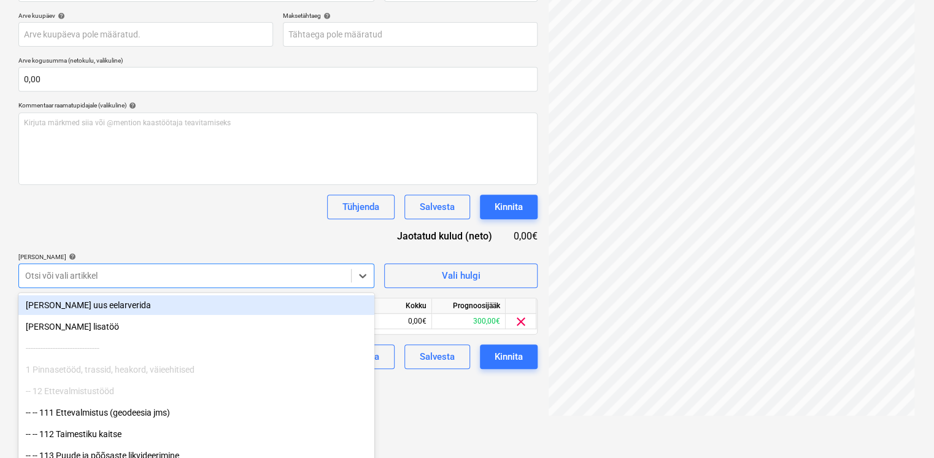
scroll to position [174, 0]
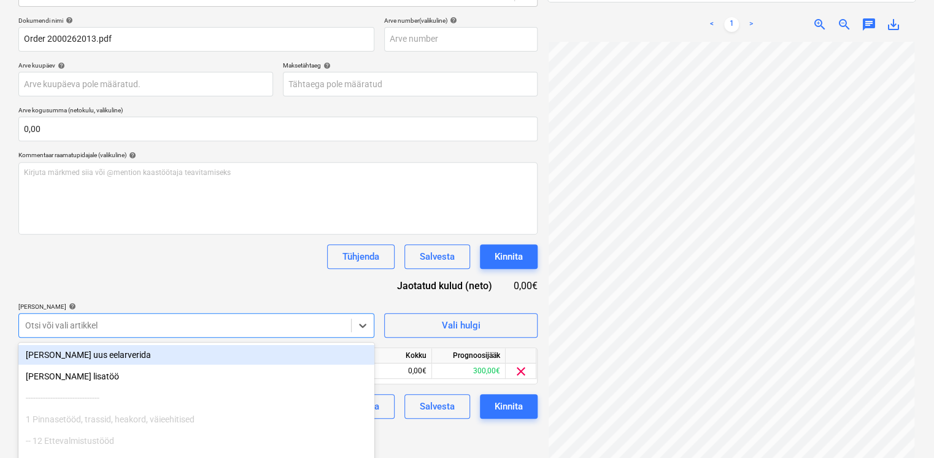
click at [153, 235] on div "Dokumendi nimi help Order 2000262013.pdf Arve number (valikuline) help Arve kuu…" at bounding box center [277, 218] width 519 height 402
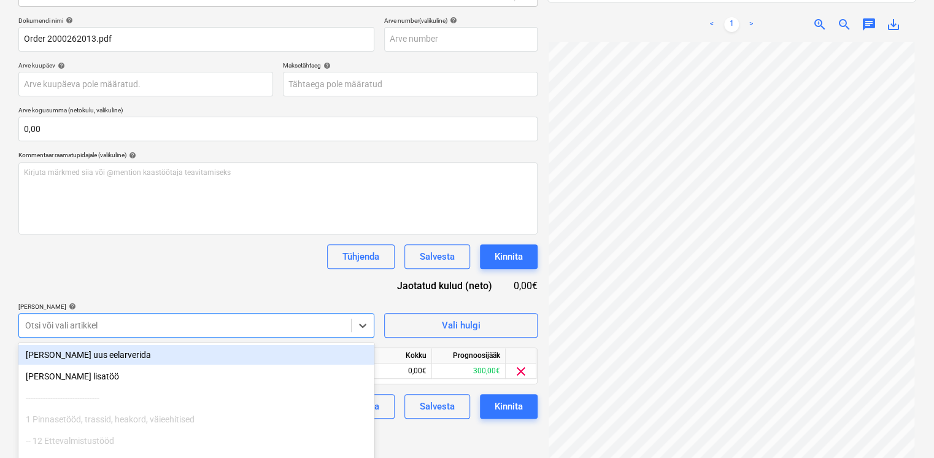
click at [128, 283] on body "Projektid Kontaktid Koondarved Postkast format_size keyboard_arrow_down help se…" at bounding box center [467, 55] width 934 height 458
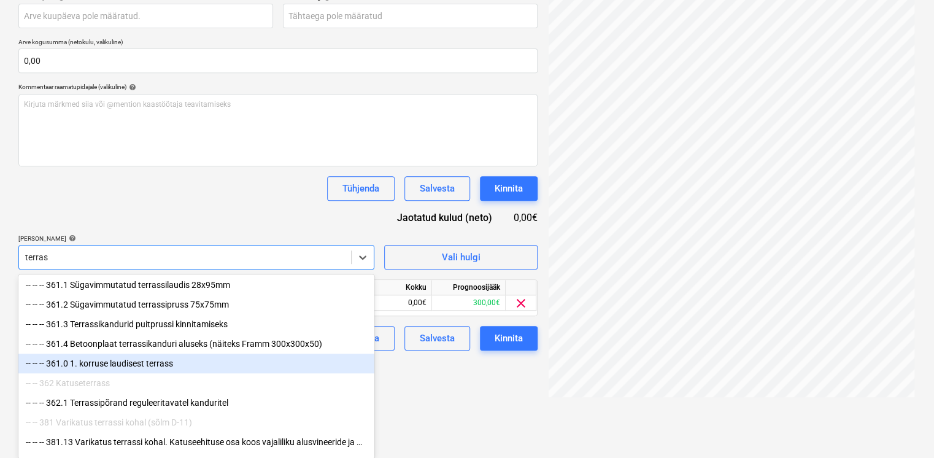
scroll to position [62, 0]
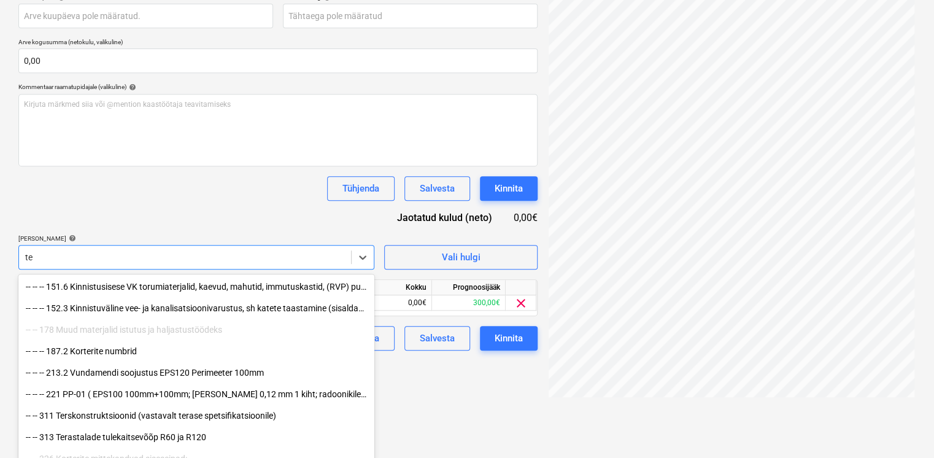
type input "t"
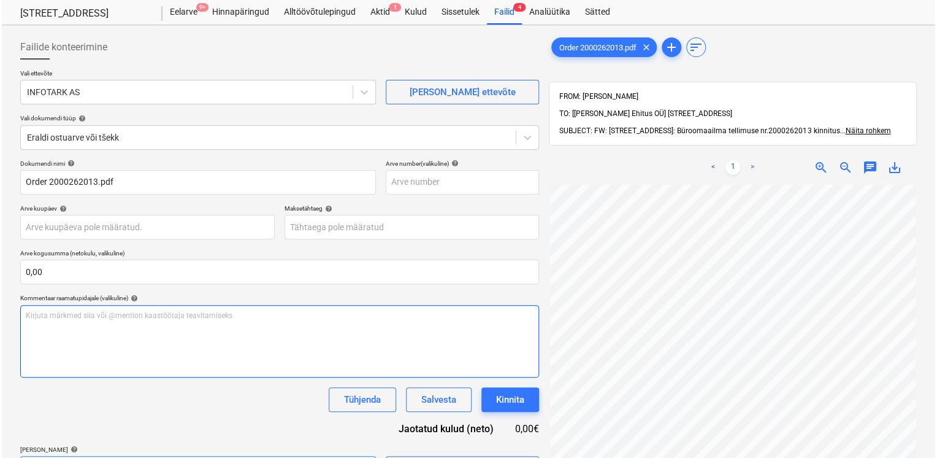
scroll to position [174, 0]
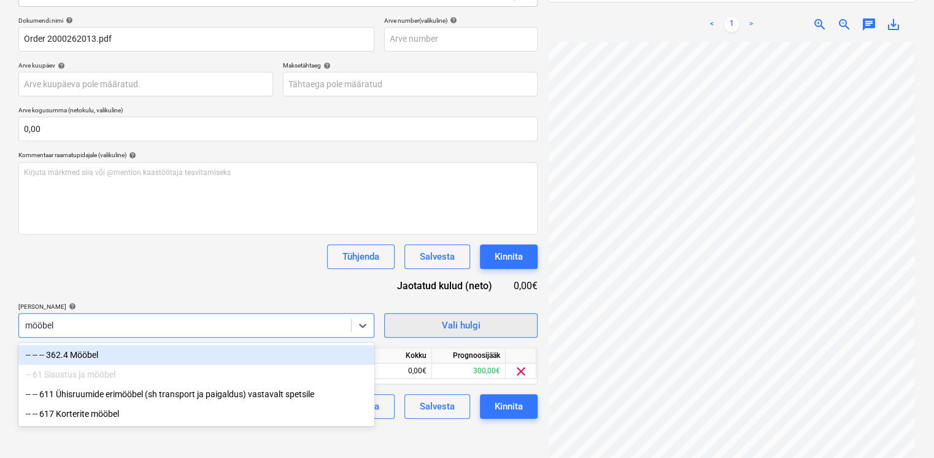
type input "mööbel"
click at [385, 322] on button "Vali hulgi" at bounding box center [460, 325] width 153 height 25
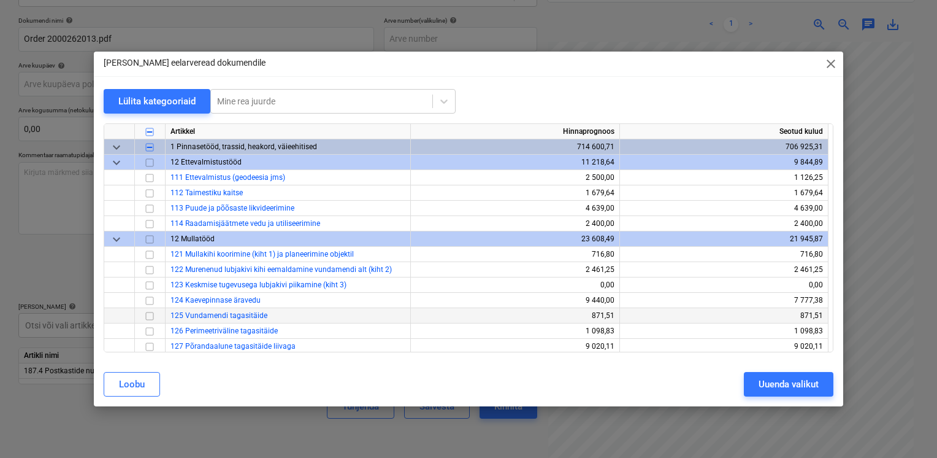
click at [389, 322] on div "125 Vundamendi tagasitäide" at bounding box center [288, 315] width 245 height 15
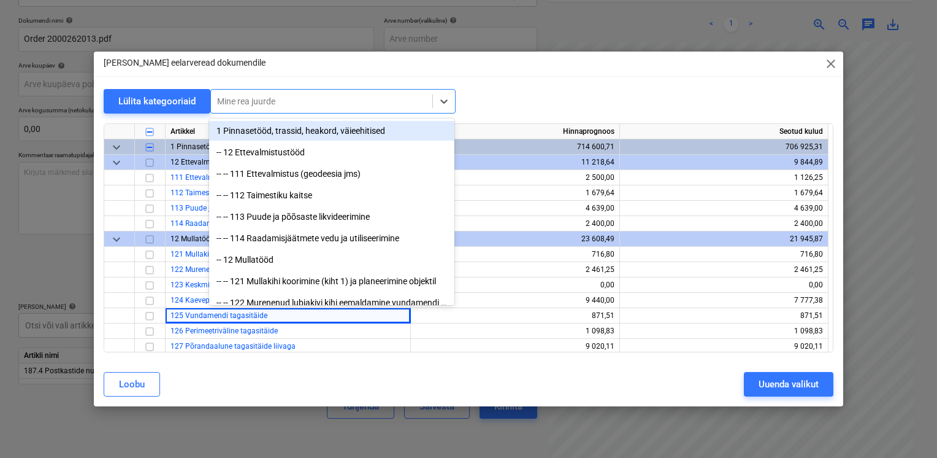
click at [281, 101] on div at bounding box center [321, 101] width 209 height 12
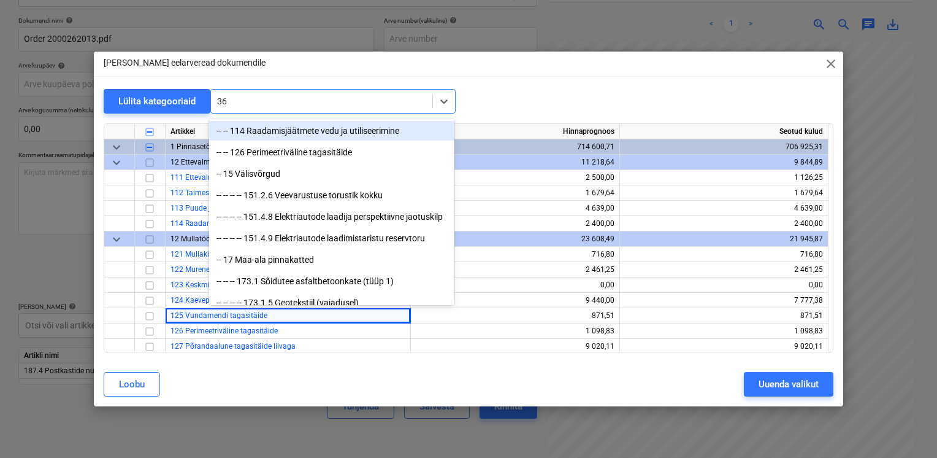
type input "362"
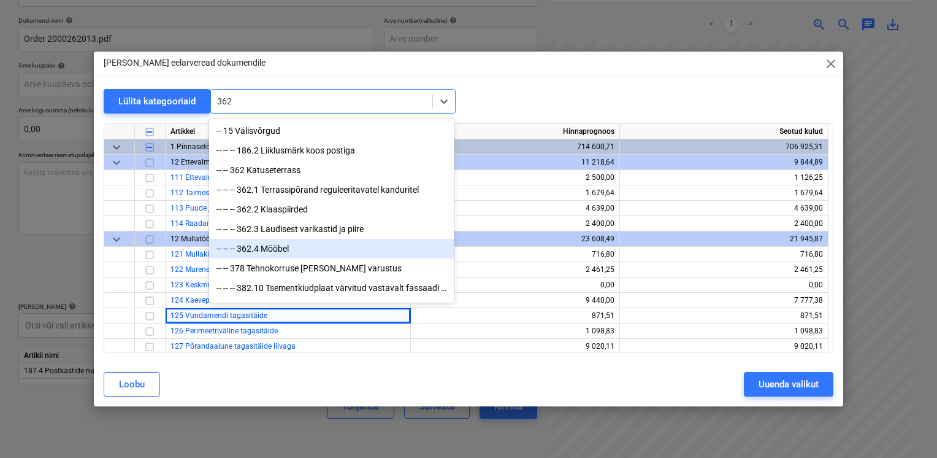
click at [285, 251] on div "-- -- -- 362.4 Mööbel" at bounding box center [331, 249] width 245 height 20
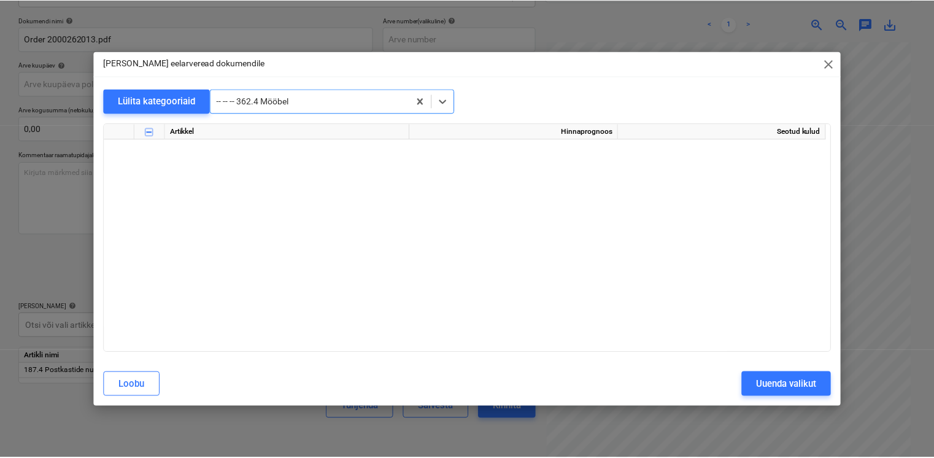
scroll to position [4203, 0]
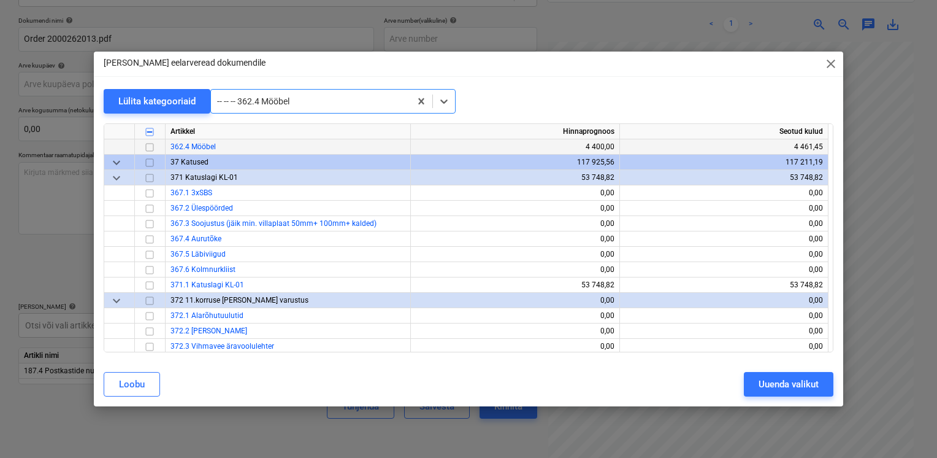
click at [150, 148] on input "checkbox" at bounding box center [149, 147] width 15 height 15
click at [807, 379] on div "Uuenda valikut" at bounding box center [789, 384] width 60 height 16
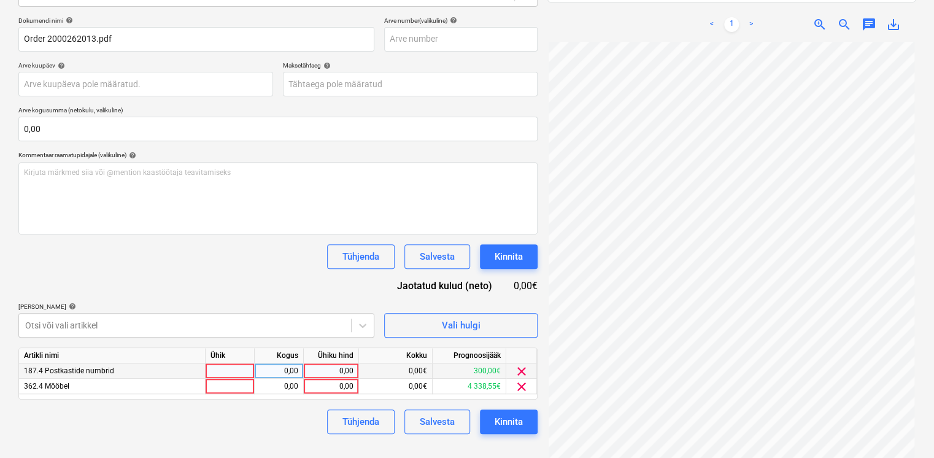
click at [352, 367] on div "0,00" at bounding box center [331, 370] width 45 height 15
type input "2"
click at [523, 369] on span "clear" at bounding box center [521, 371] width 15 height 15
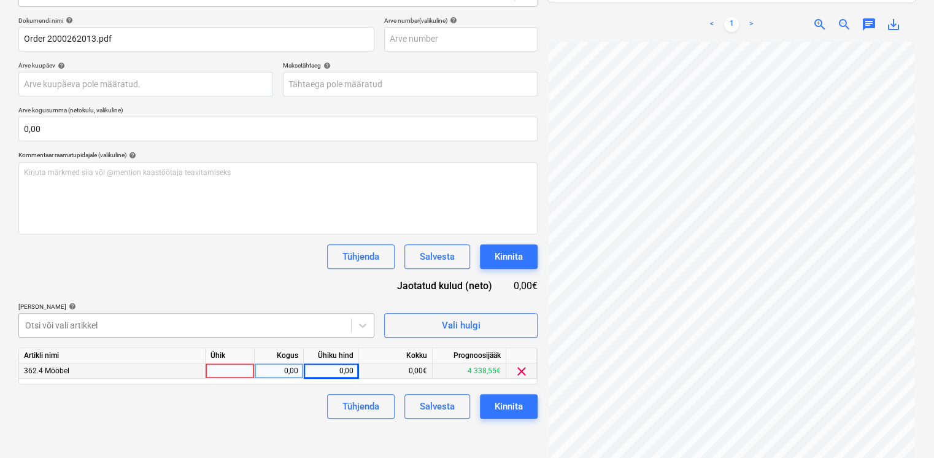
click at [202, 283] on body "Projektid Kontaktid Koondarved Postkast format_size keyboard_arrow_down help se…" at bounding box center [467, 55] width 934 height 458
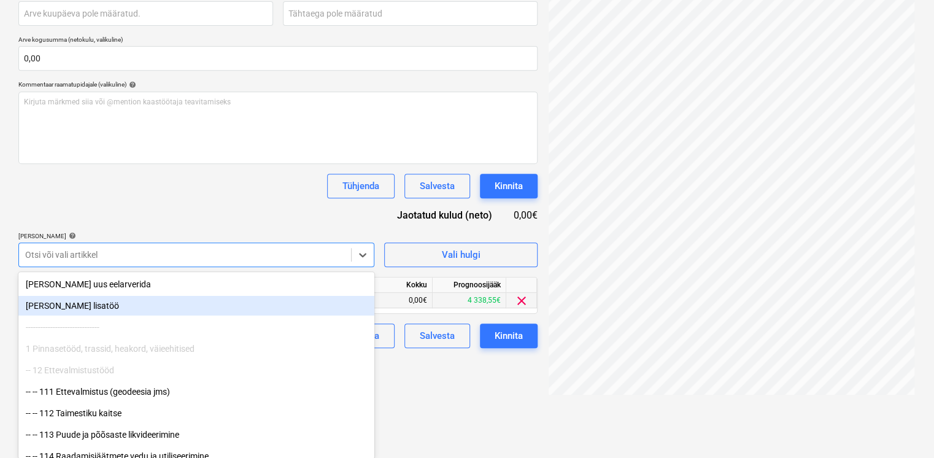
type input "ü"
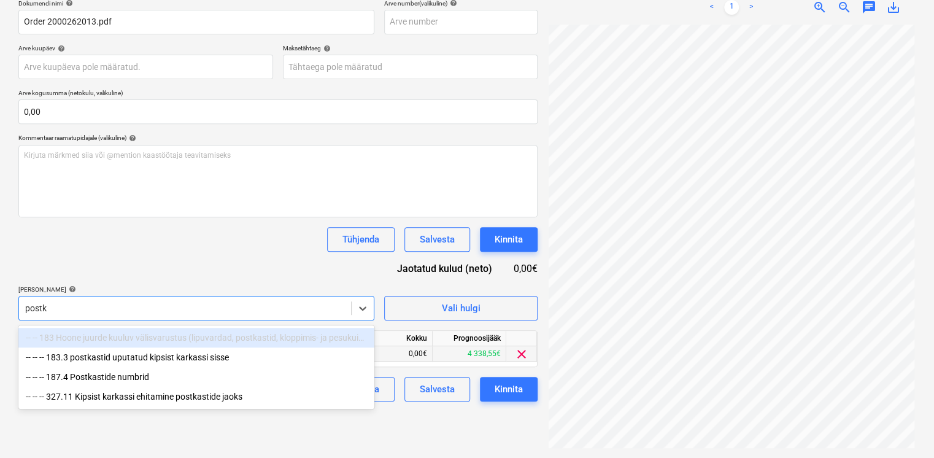
scroll to position [174, 0]
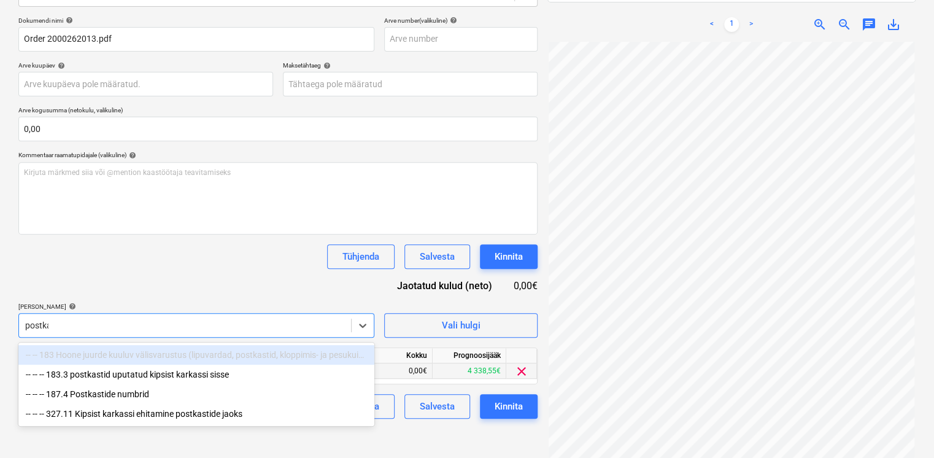
type input "postkas"
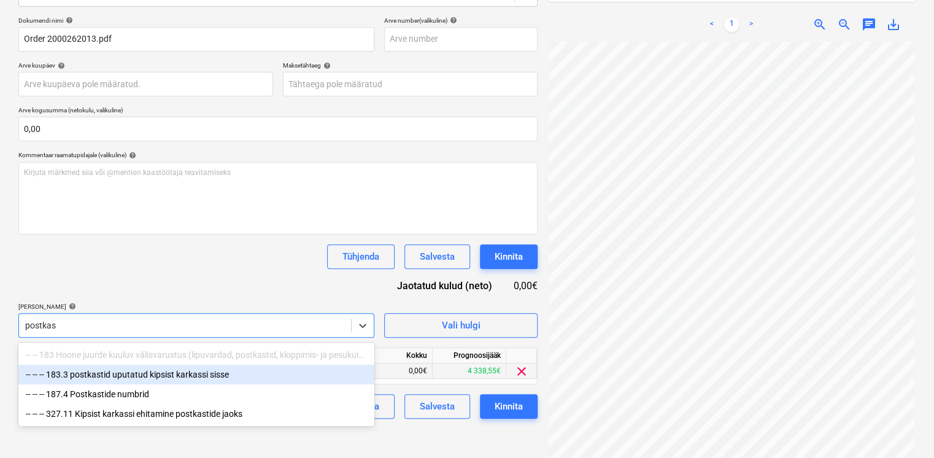
click at [137, 377] on div "-- -- -- 183.3 postkastid uputatud kipsist karkassi sisse" at bounding box center [196, 374] width 356 height 20
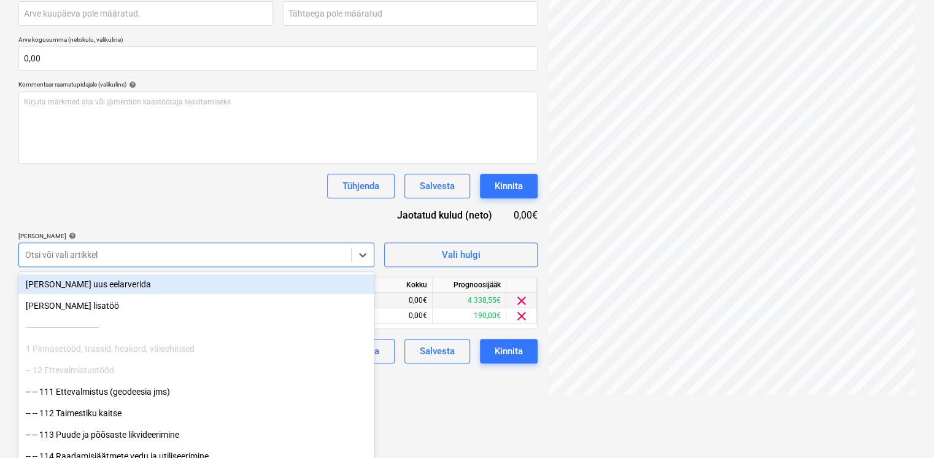
click at [180, 233] on div "Dokumendi nimi help Order 2000262013.pdf Arve number (valikuline) help Arve kuu…" at bounding box center [277, 154] width 519 height 417
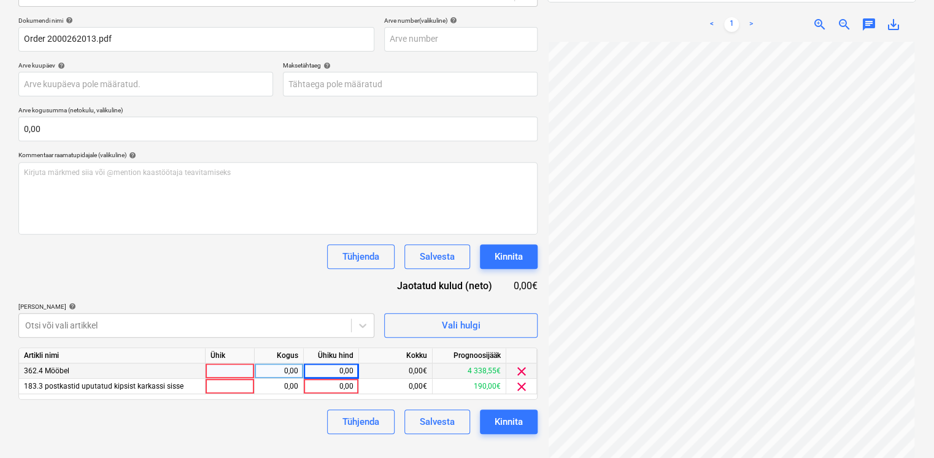
click at [327, 374] on div "0,00" at bounding box center [331, 370] width 45 height 15
type input "195"
click at [333, 383] on div "0,00" at bounding box center [331, 386] width 45 height 15
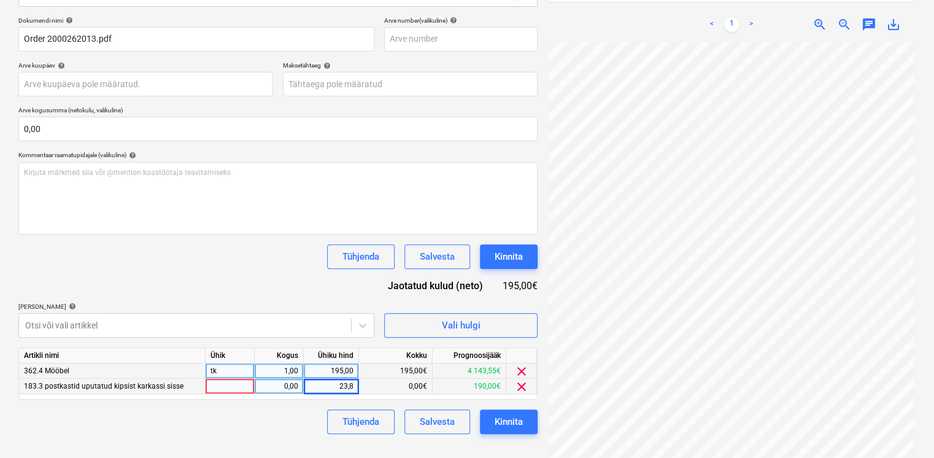
type input "23,81"
click at [244, 268] on div "Dokumendi nimi help Order 2000262013.pdf Arve number (valikuline) help Arve kuu…" at bounding box center [277, 225] width 519 height 417
click at [330, 371] on div "195,00" at bounding box center [331, 370] width 45 height 15
type input "157,258"
click at [335, 386] on div "23,81" at bounding box center [331, 386] width 45 height 15
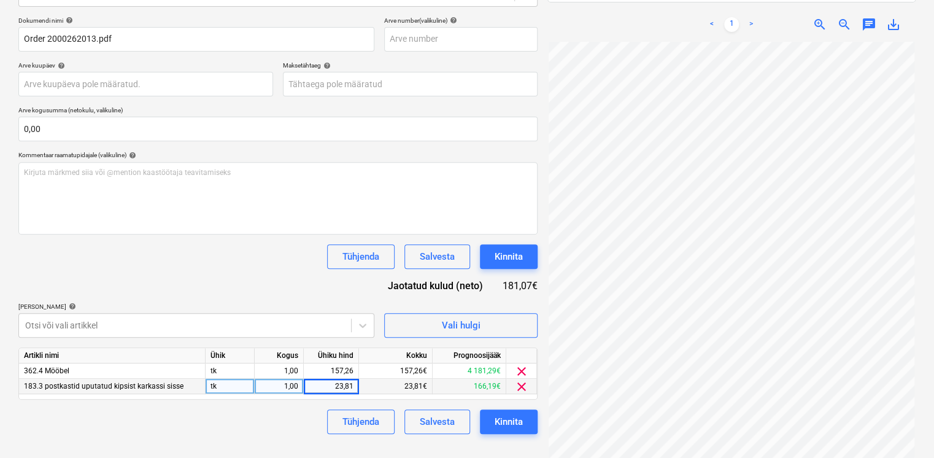
click at [286, 279] on div "Dokumendi nimi help Order 2000262013.pdf Arve number (valikuline) help Arve kuu…" at bounding box center [277, 225] width 519 height 417
click at [334, 386] on div "23,81" at bounding box center [331, 386] width 45 height 15
type input "19,2016"
click at [293, 291] on div "Dokumendi nimi help Order 2000262013.pdf Arve number (valikuline) help Arve kuu…" at bounding box center [277, 225] width 519 height 417
click at [498, 421] on div "Kinnita" at bounding box center [508, 422] width 28 height 16
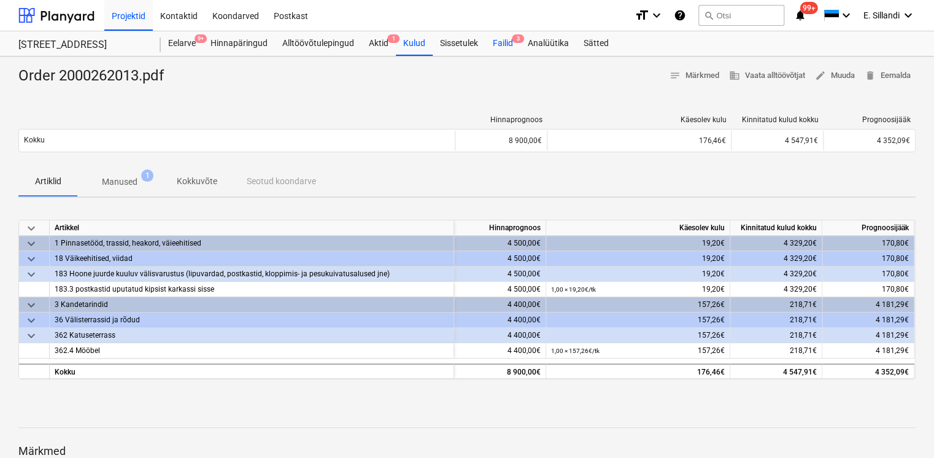
click at [504, 48] on div "Failid 3" at bounding box center [502, 43] width 35 height 25
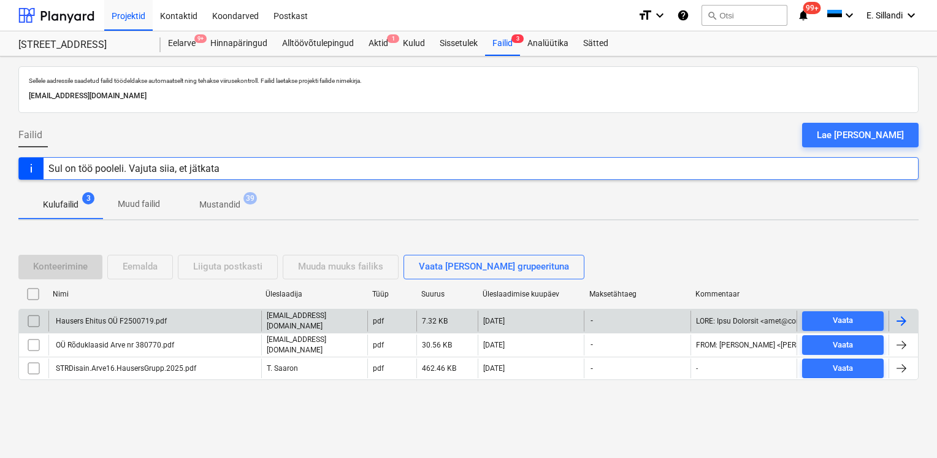
click at [157, 318] on div "Hausers Ehitus OÜ F2500719.pdf" at bounding box center [110, 321] width 113 height 9
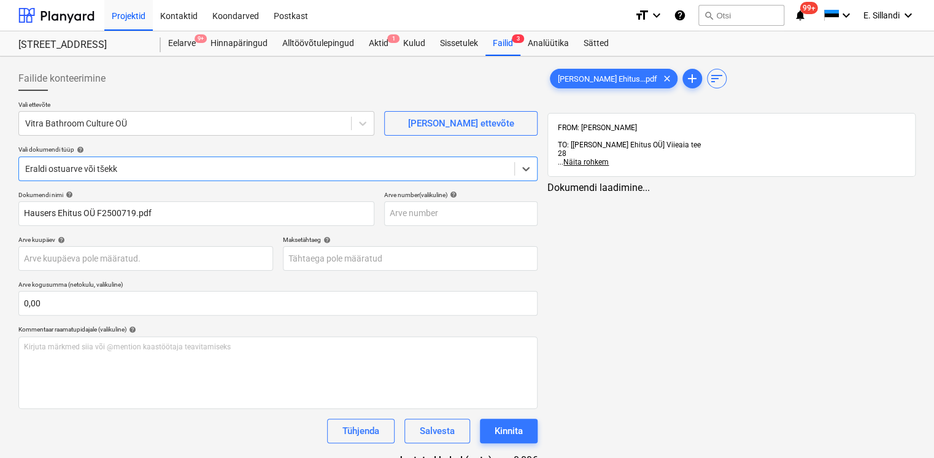
type input "Hausers Ehitus OÜ F2500719.pdf"
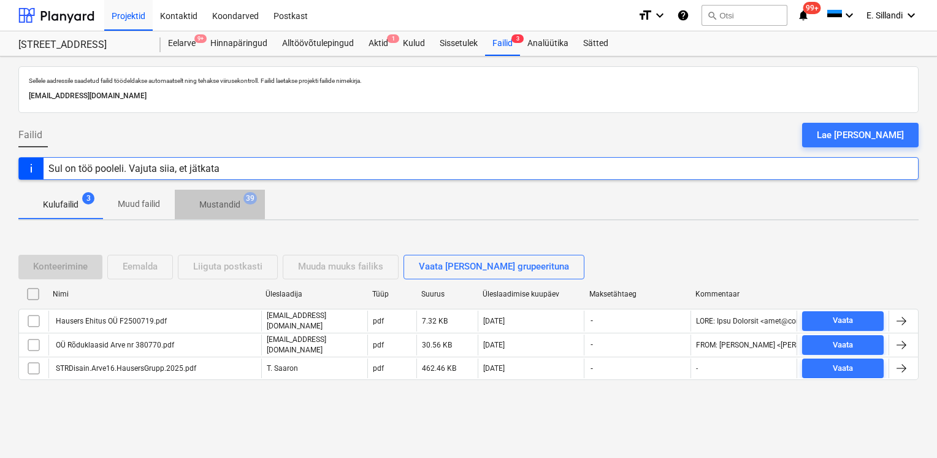
click at [202, 202] on p "Mustandid" at bounding box center [219, 204] width 41 height 13
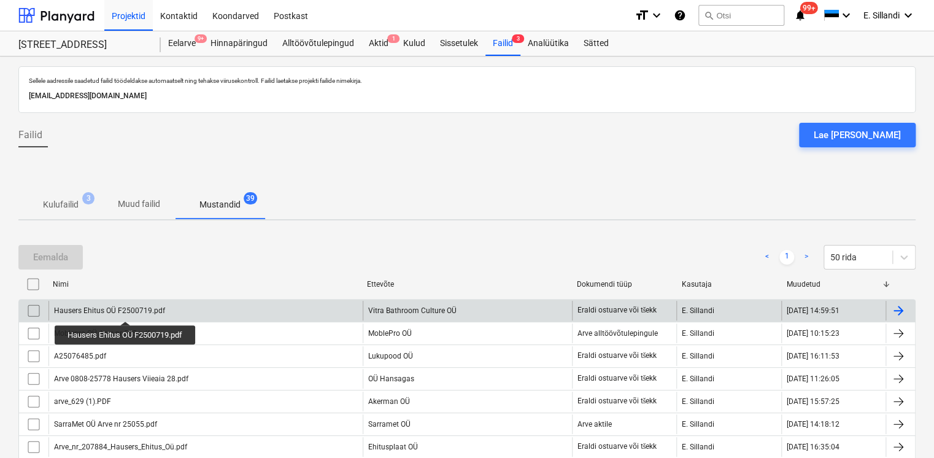
click at [126, 310] on div "Hausers Ehitus OÜ F2500719.pdf" at bounding box center [109, 310] width 111 height 9
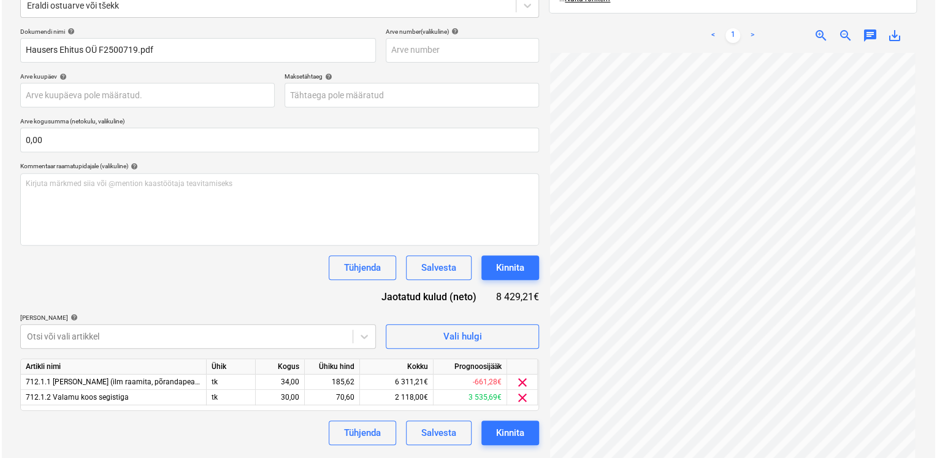
scroll to position [174, 0]
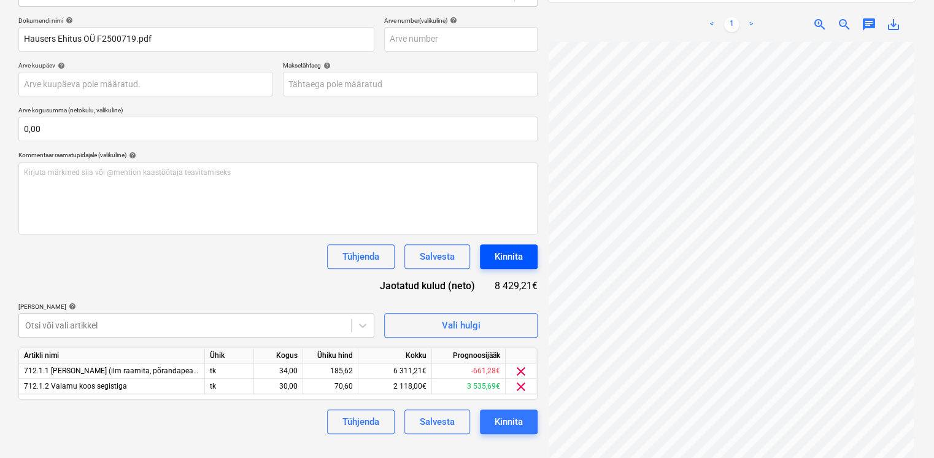
click at [507, 256] on div "Kinnita" at bounding box center [508, 256] width 28 height 16
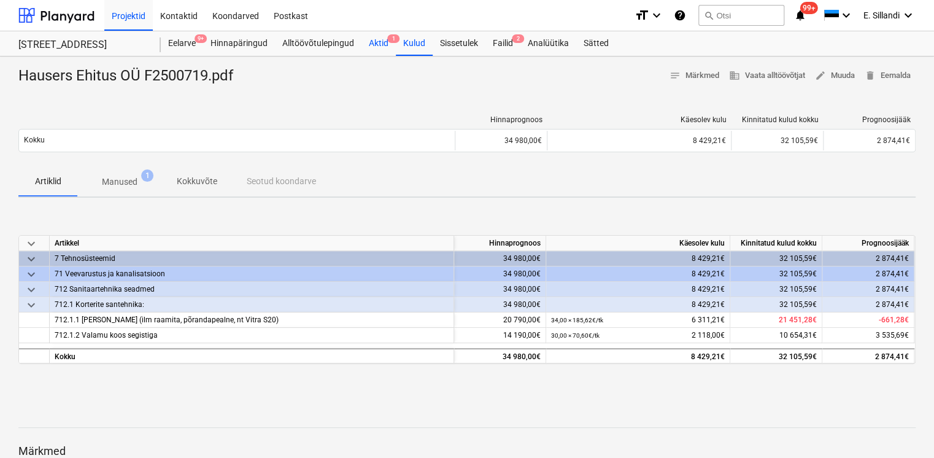
click at [366, 45] on div "Aktid 1" at bounding box center [378, 43] width 34 height 25
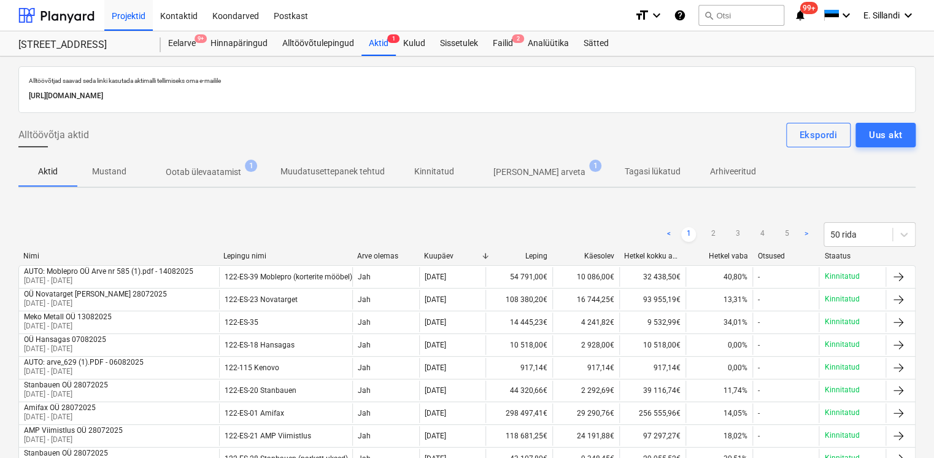
click at [226, 172] on p "Ootab ülevaatamist" at bounding box center [203, 172] width 75 height 13
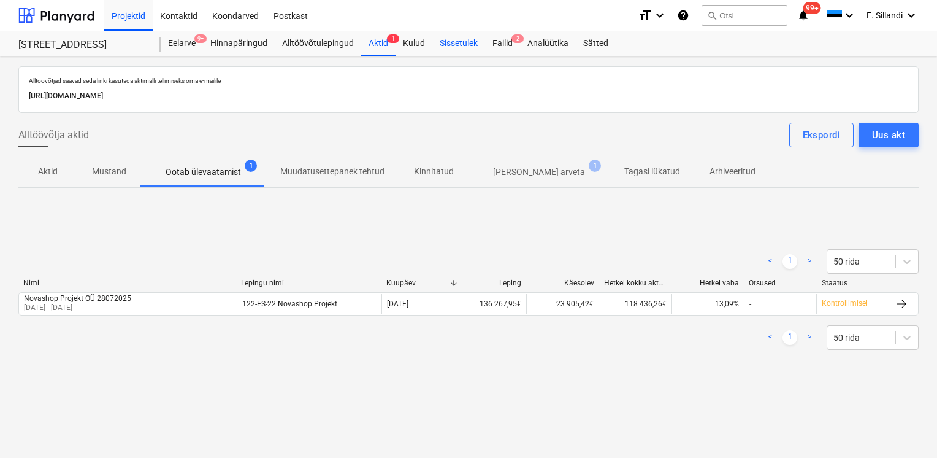
click at [481, 45] on div "Sissetulek" at bounding box center [459, 43] width 53 height 25
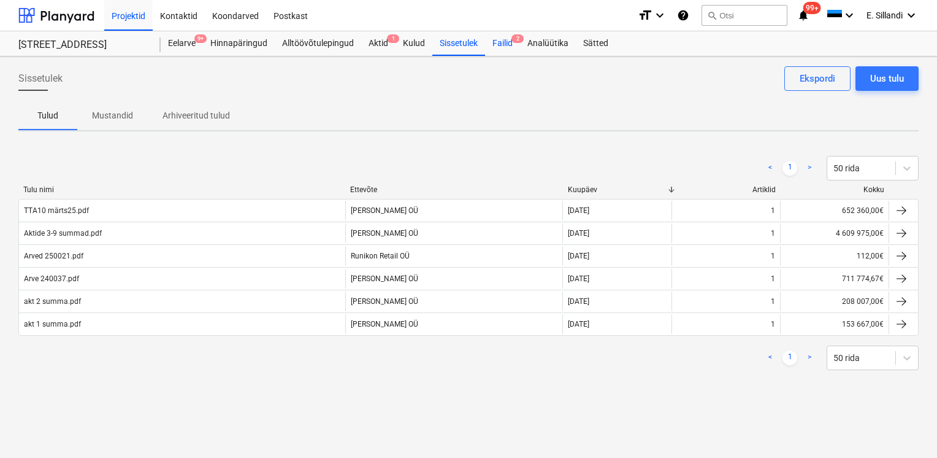
click at [498, 44] on div "Failid 2" at bounding box center [502, 43] width 35 height 25
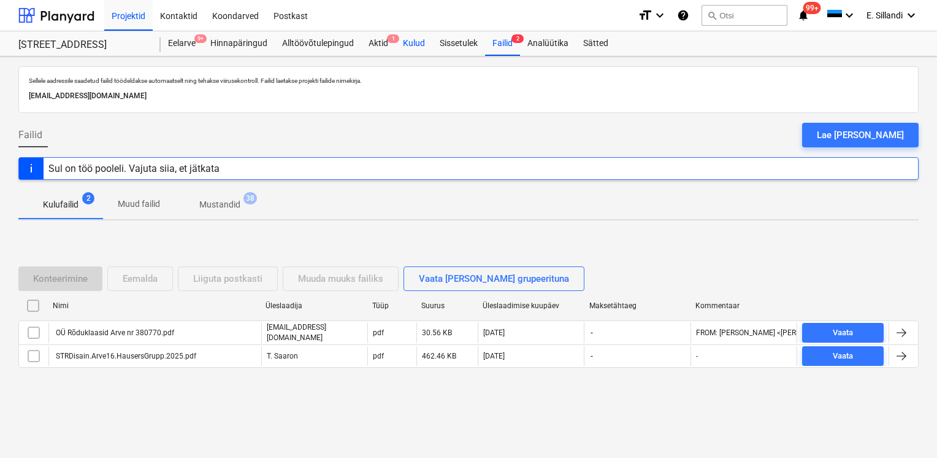
click at [417, 43] on div "Kulud" at bounding box center [414, 43] width 37 height 25
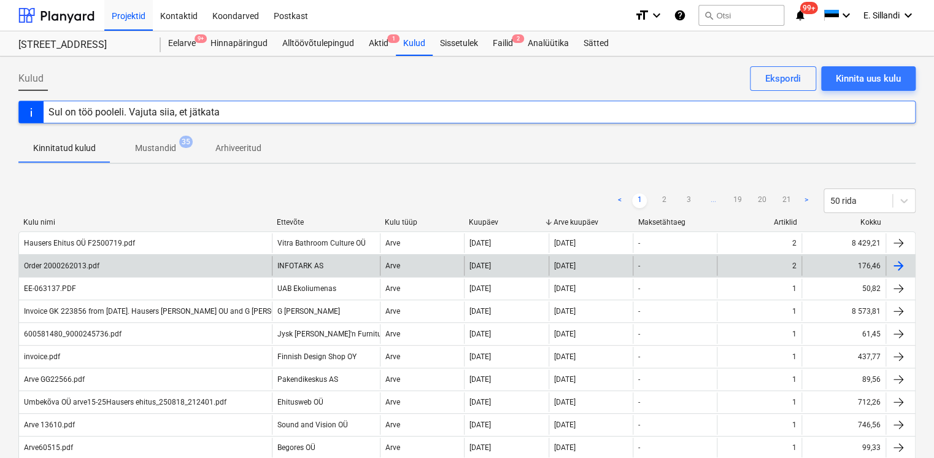
click at [93, 261] on div "Order 2000262013.pdf" at bounding box center [61, 265] width 75 height 9
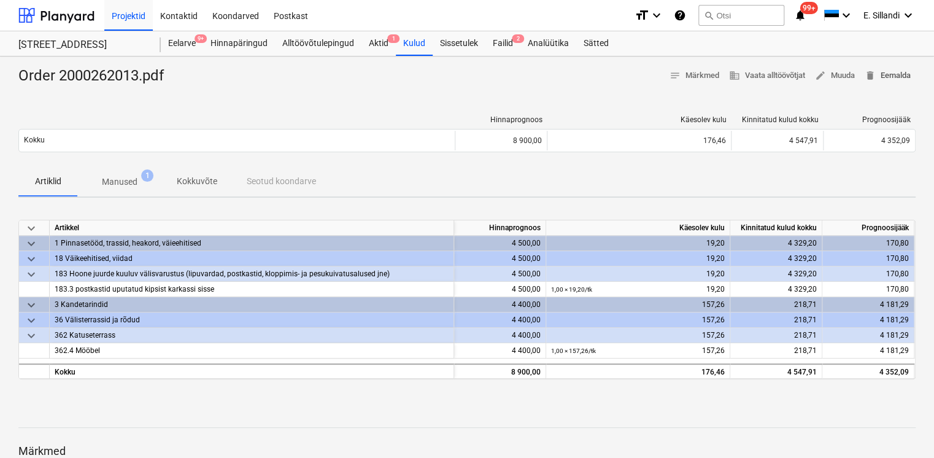
click at [892, 71] on span "delete Eemalda" at bounding box center [887, 76] width 46 height 14
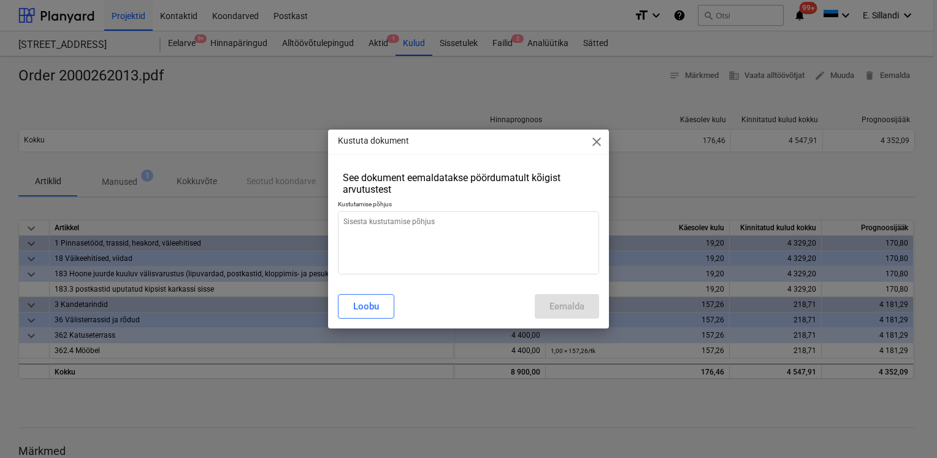
type textarea "x"
click at [390, 225] on textarea at bounding box center [468, 242] width 261 height 63
type textarea "v"
type textarea "x"
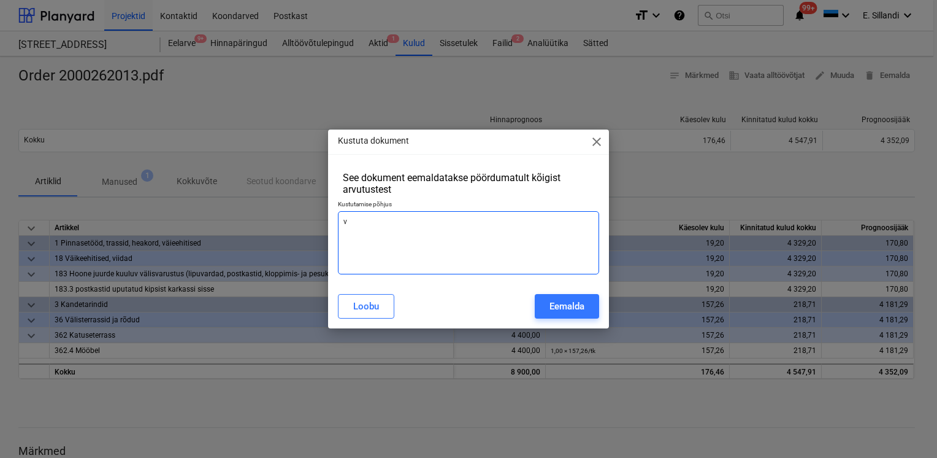
type textarea "va"
type textarea "x"
type textarea "val"
type textarea "x"
type textarea "va"
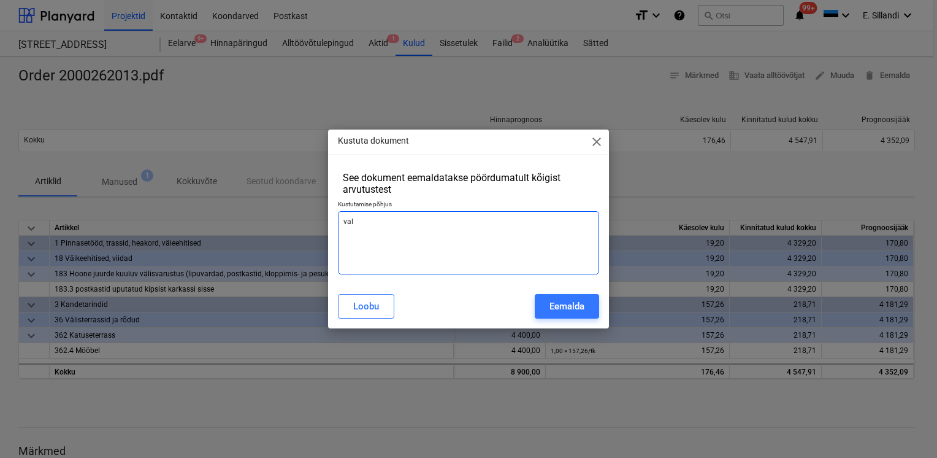
type textarea "x"
type textarea "v"
type textarea "x"
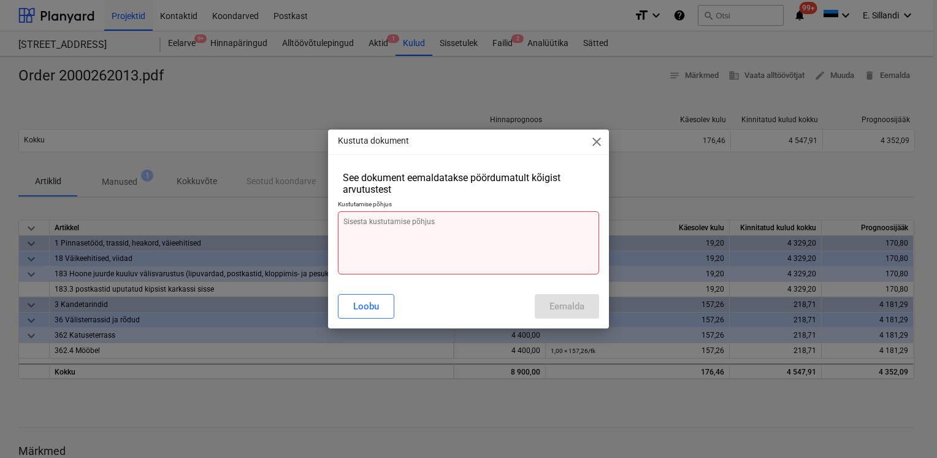
type textarea "a"
type textarea "x"
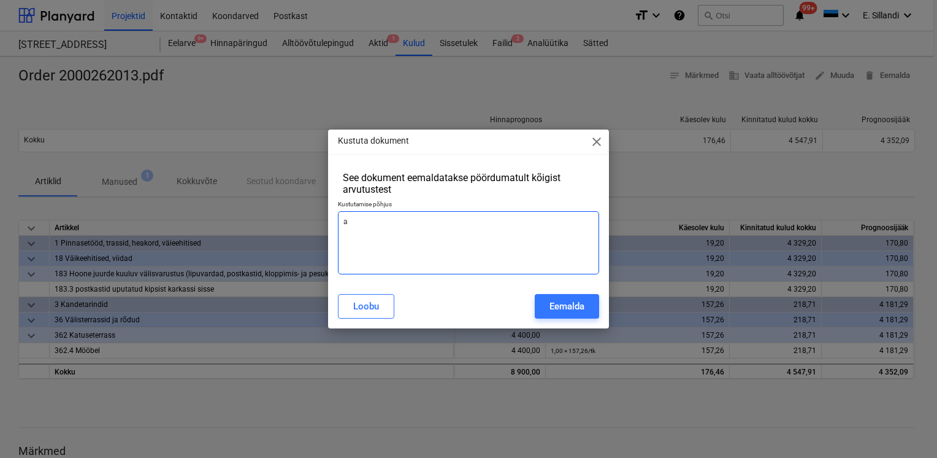
type textarea "ar"
type textarea "x"
type textarea "arv"
type textarea "x"
type textarea "arve"
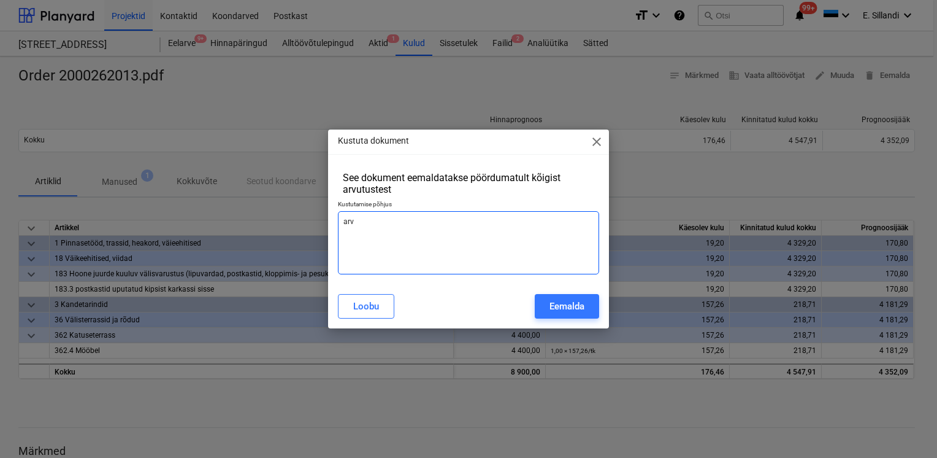
type textarea "x"
type textarea "arve"
type textarea "x"
type textarea "arve"
type textarea "x"
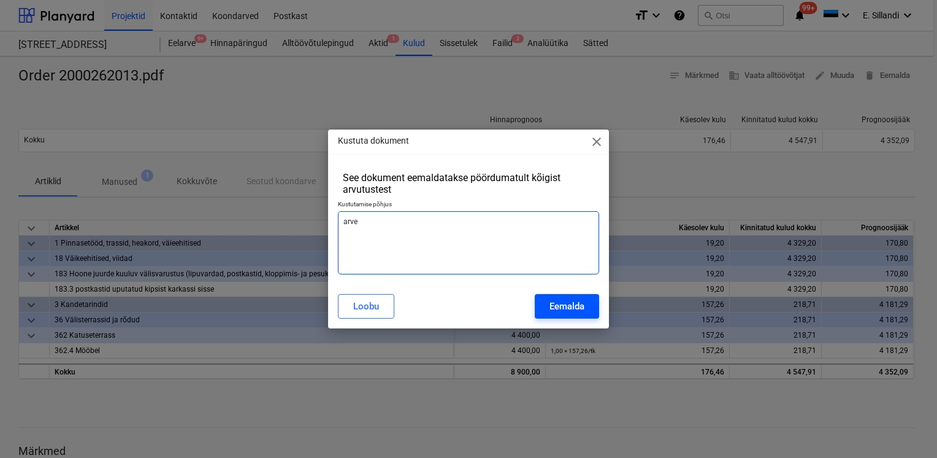
type textarea "arve"
click at [557, 300] on div "Eemalda" at bounding box center [567, 306] width 35 height 16
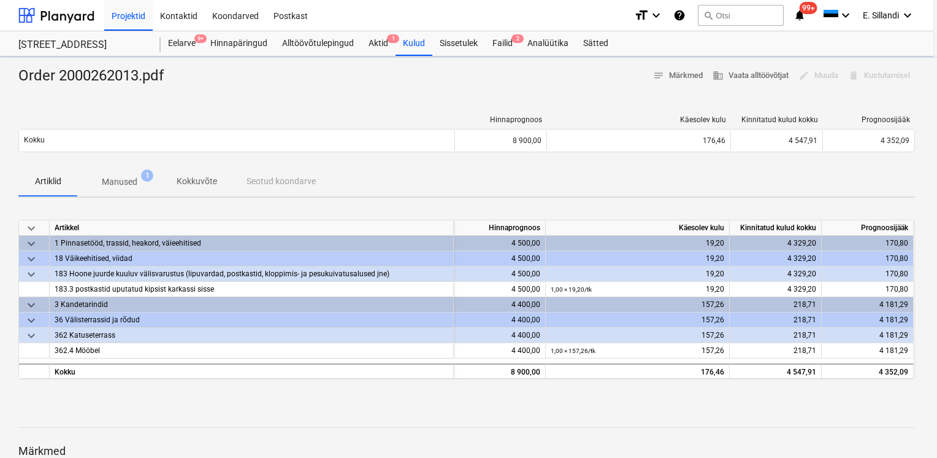
type textarea "x"
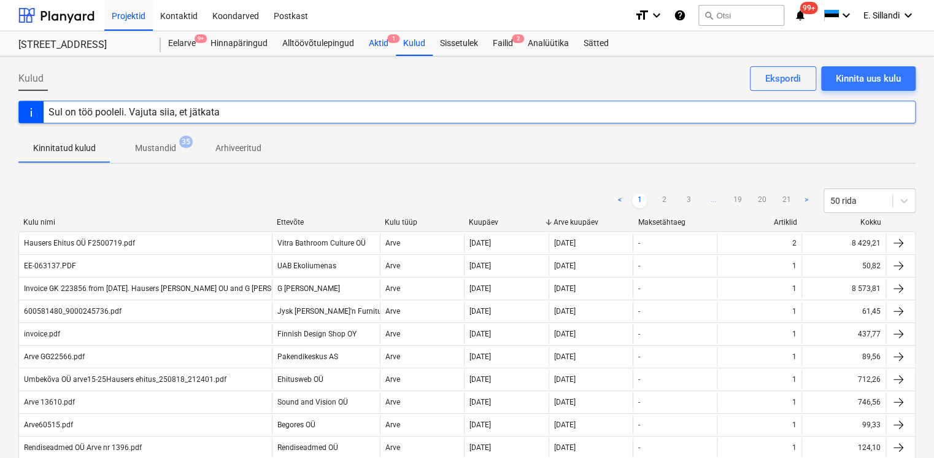
click at [380, 48] on div "Aktid 1" at bounding box center [378, 43] width 34 height 25
